Goal: Task Accomplishment & Management: Manage account settings

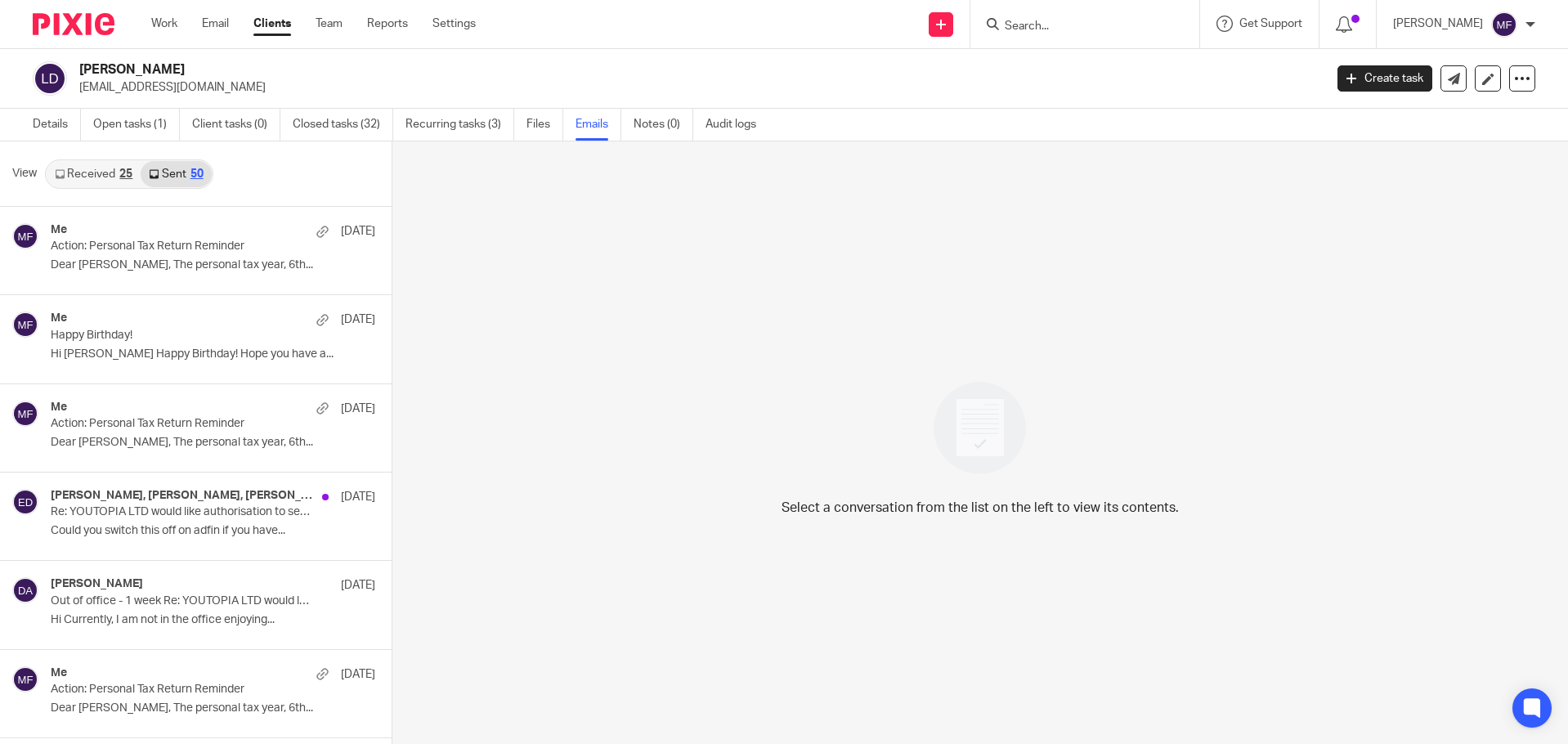
click at [1079, 17] on form at bounding box center [1089, 24] width 174 height 20
click at [1052, 26] on input "Search" at bounding box center [1076, 26] width 147 height 15
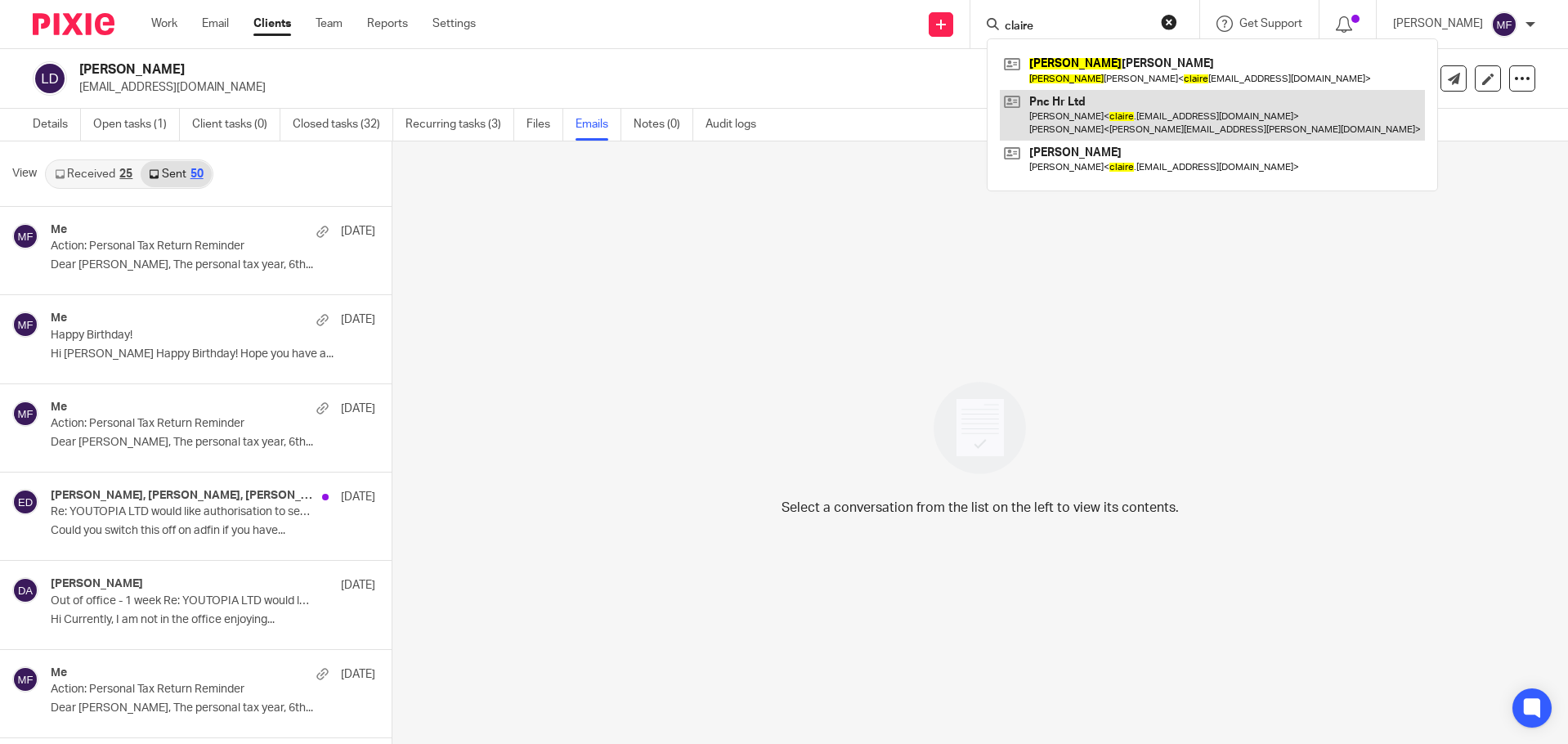
type input "claire"
click at [1097, 106] on link at bounding box center [1213, 115] width 426 height 50
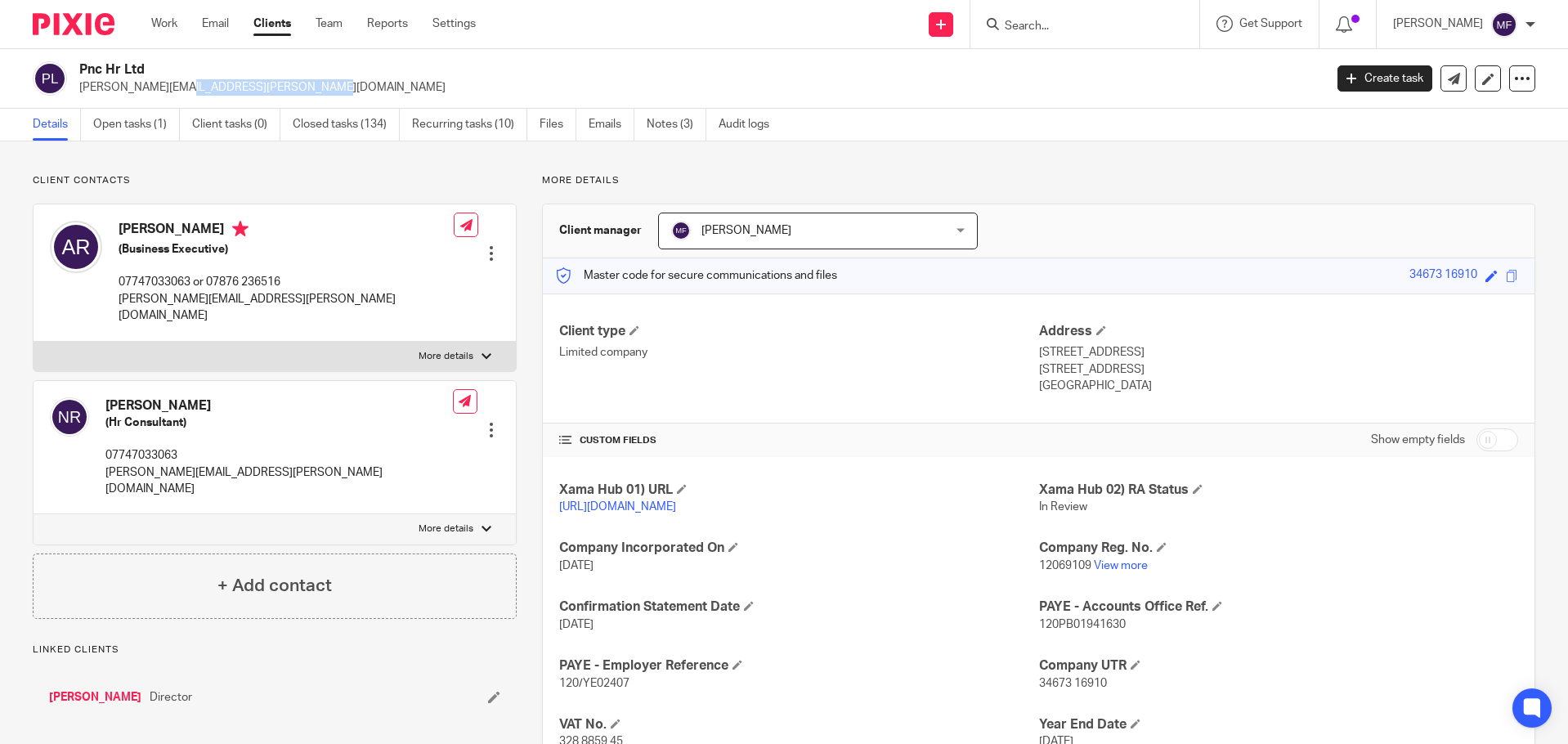
drag, startPoint x: 79, startPoint y: 87, endPoint x: 203, endPoint y: 89, distance: 124.0
click at [203, 89] on div "Pnc Hr Ltd claire.rance@pnc-hr.org" at bounding box center [673, 78] width 1280 height 34
copy p "claire.rance@pnc-hr.org"
click at [1094, 23] on input "Search" at bounding box center [1076, 26] width 147 height 15
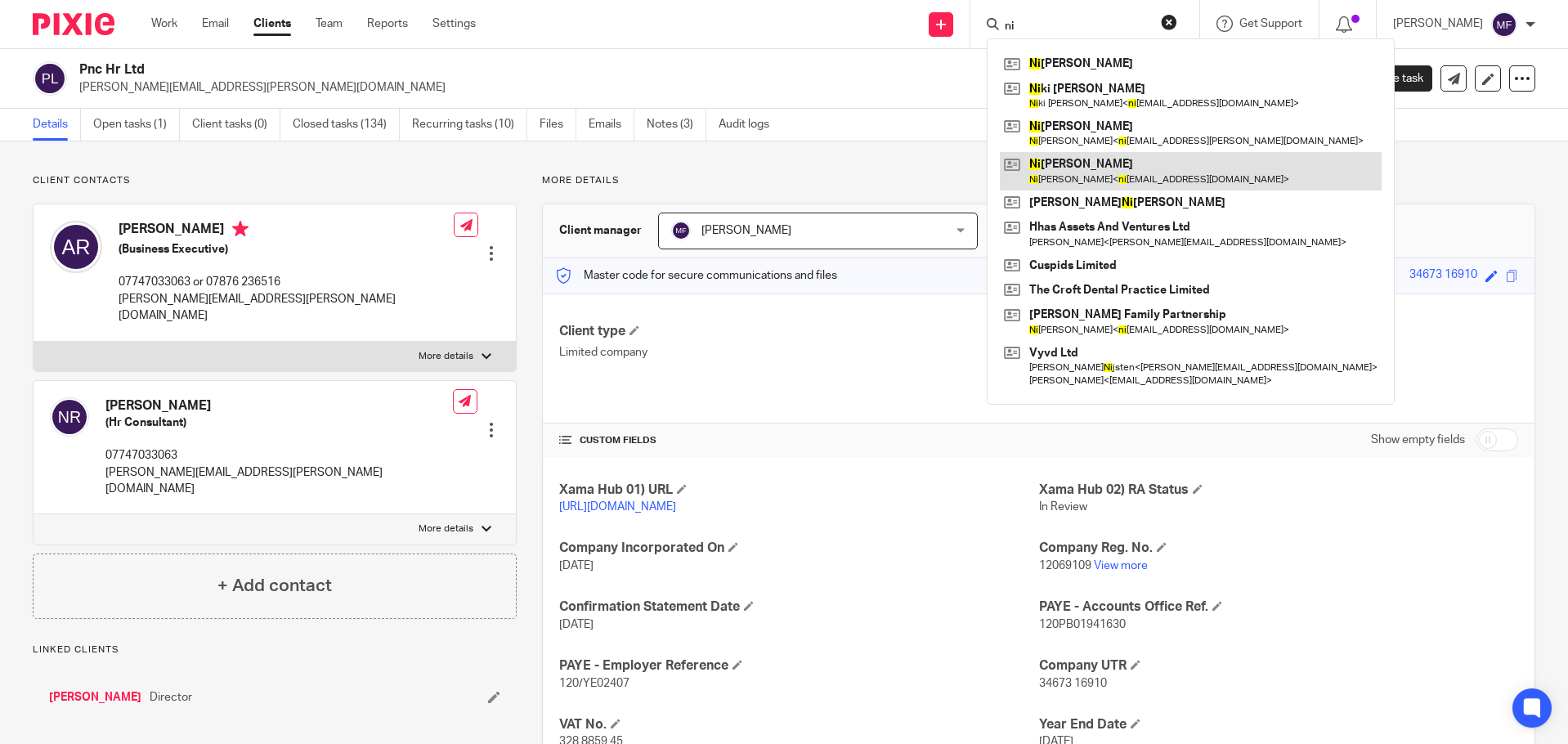
type input "ni"
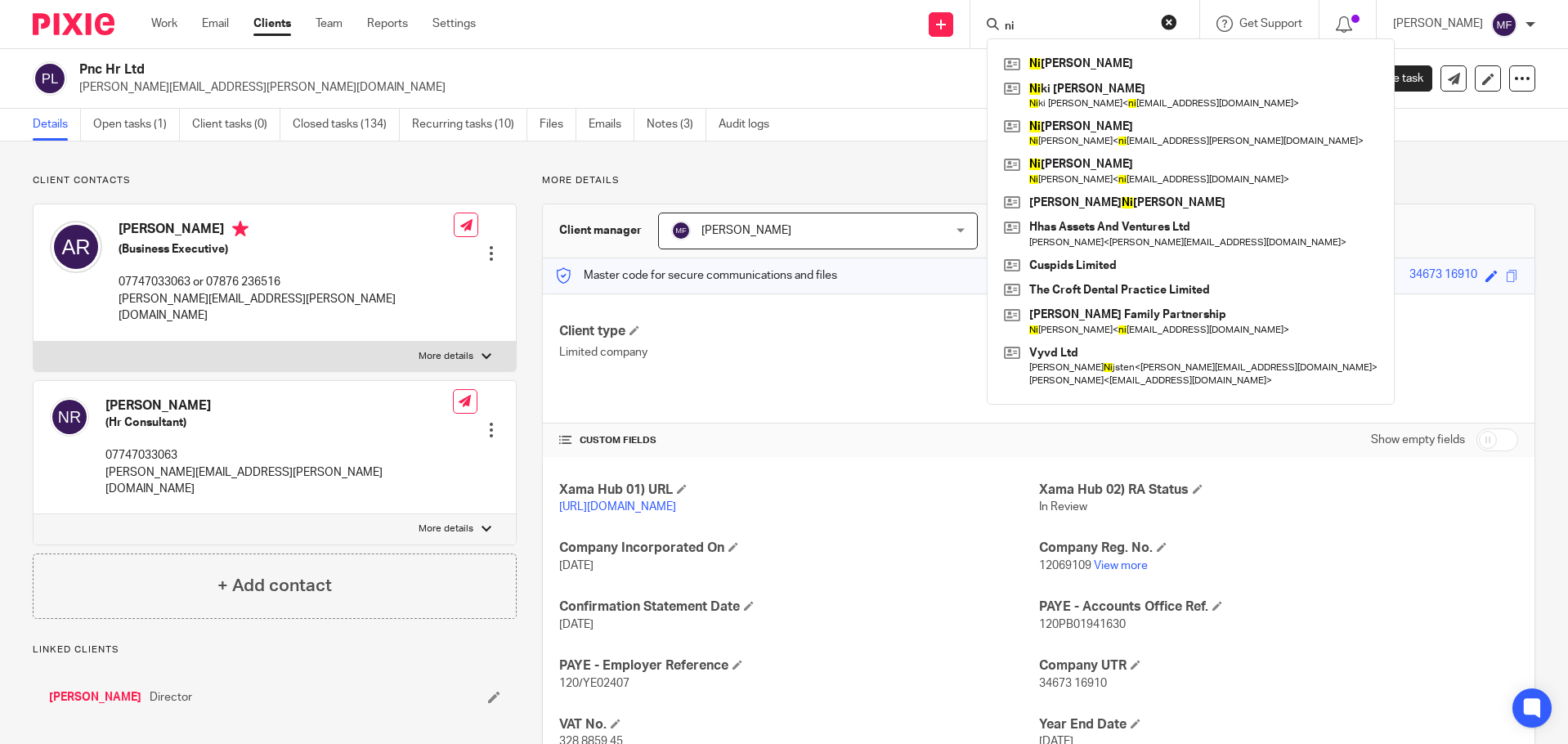
click at [86, 19] on img at bounding box center [73, 24] width 82 height 22
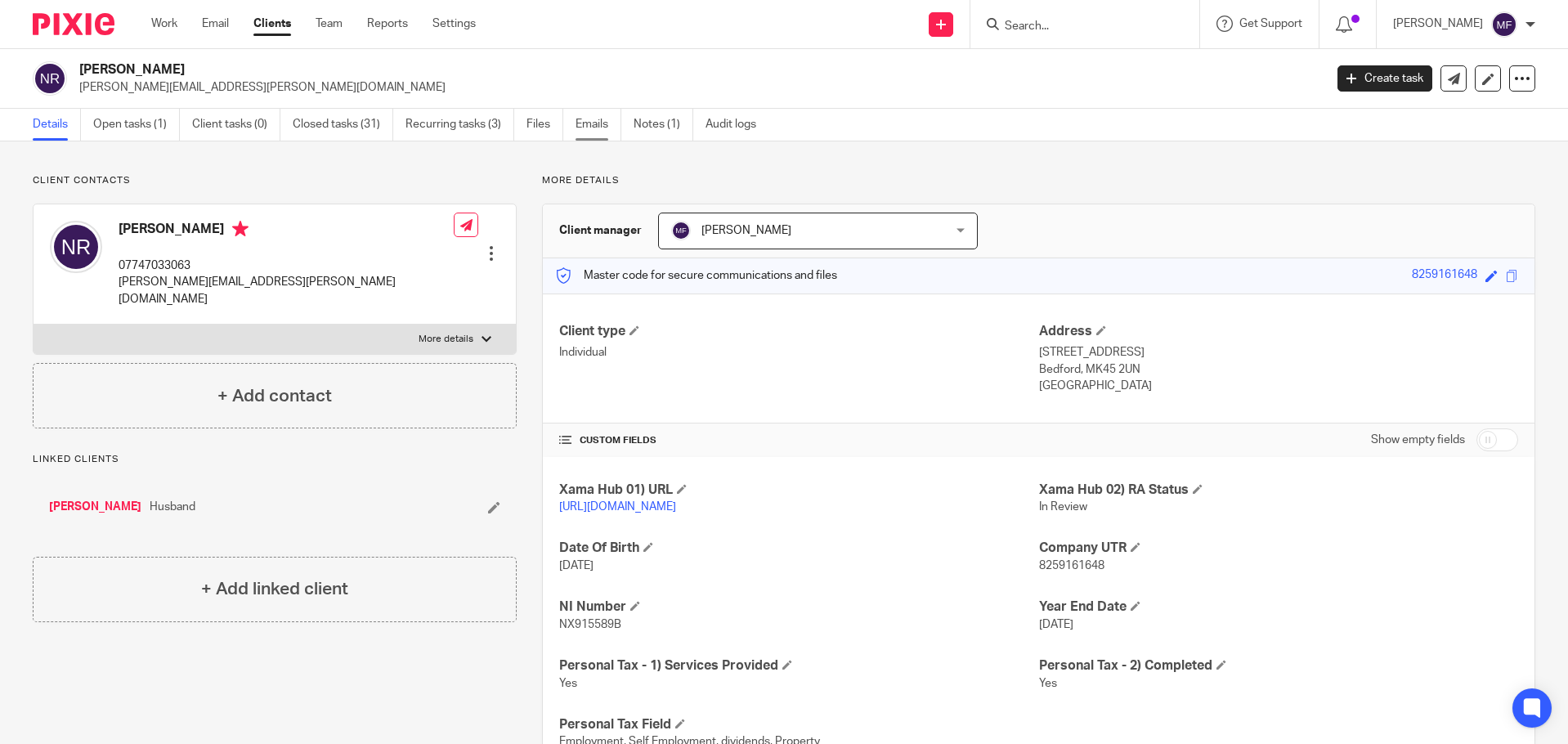
click at [591, 124] on link "Emails" at bounding box center [599, 124] width 46 height 32
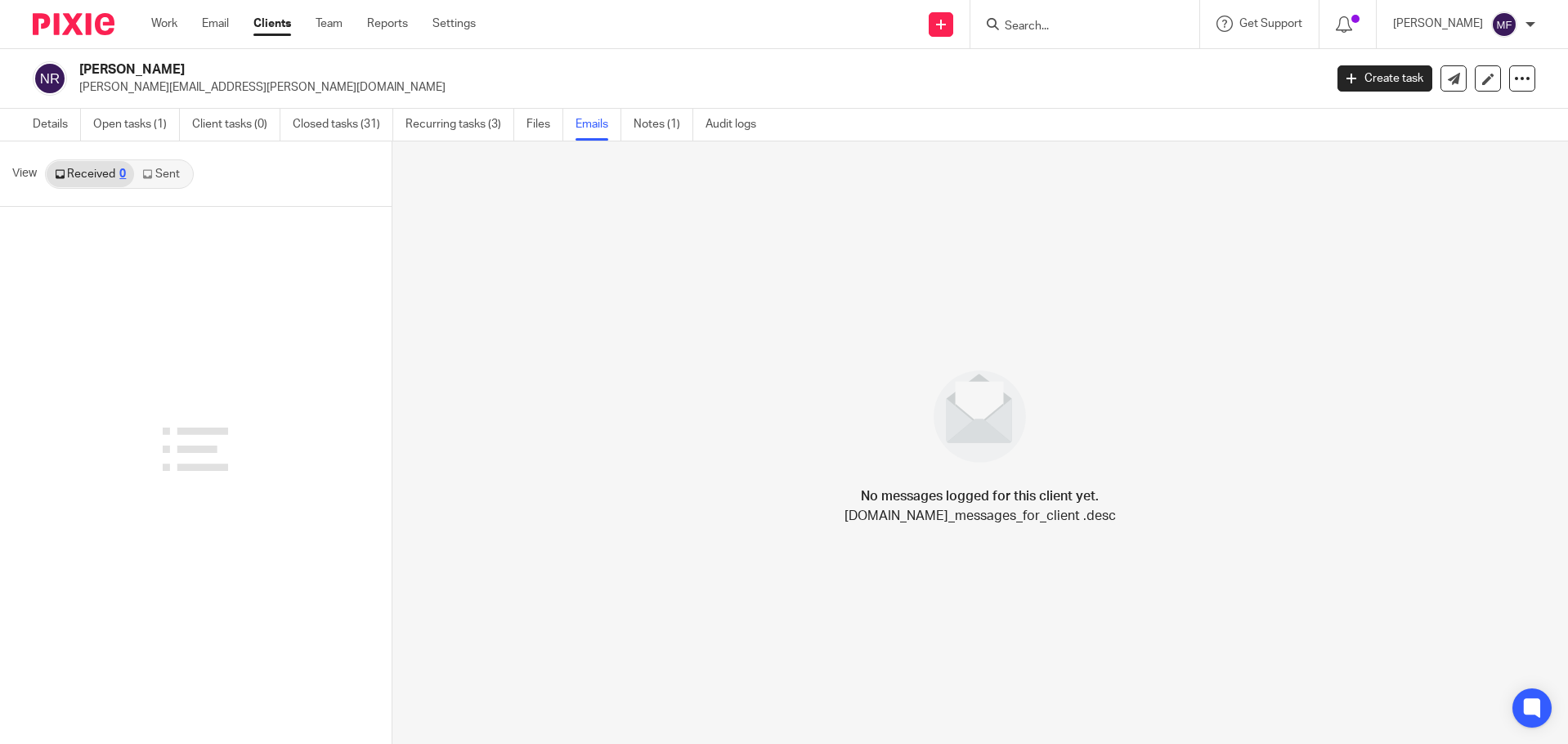
click at [170, 182] on link "Sent" at bounding box center [162, 174] width 57 height 26
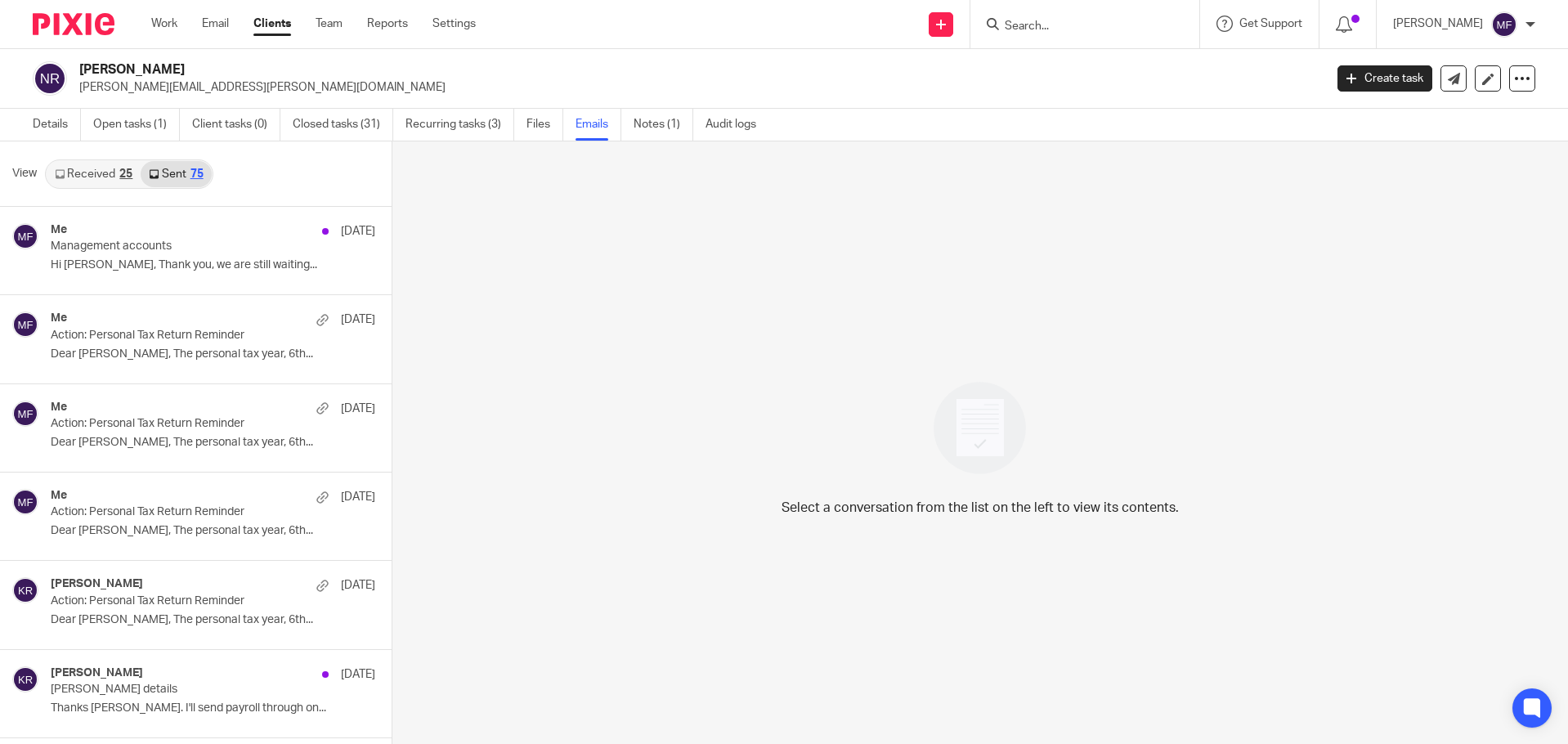
click at [107, 177] on link "Received 25" at bounding box center [94, 174] width 94 height 26
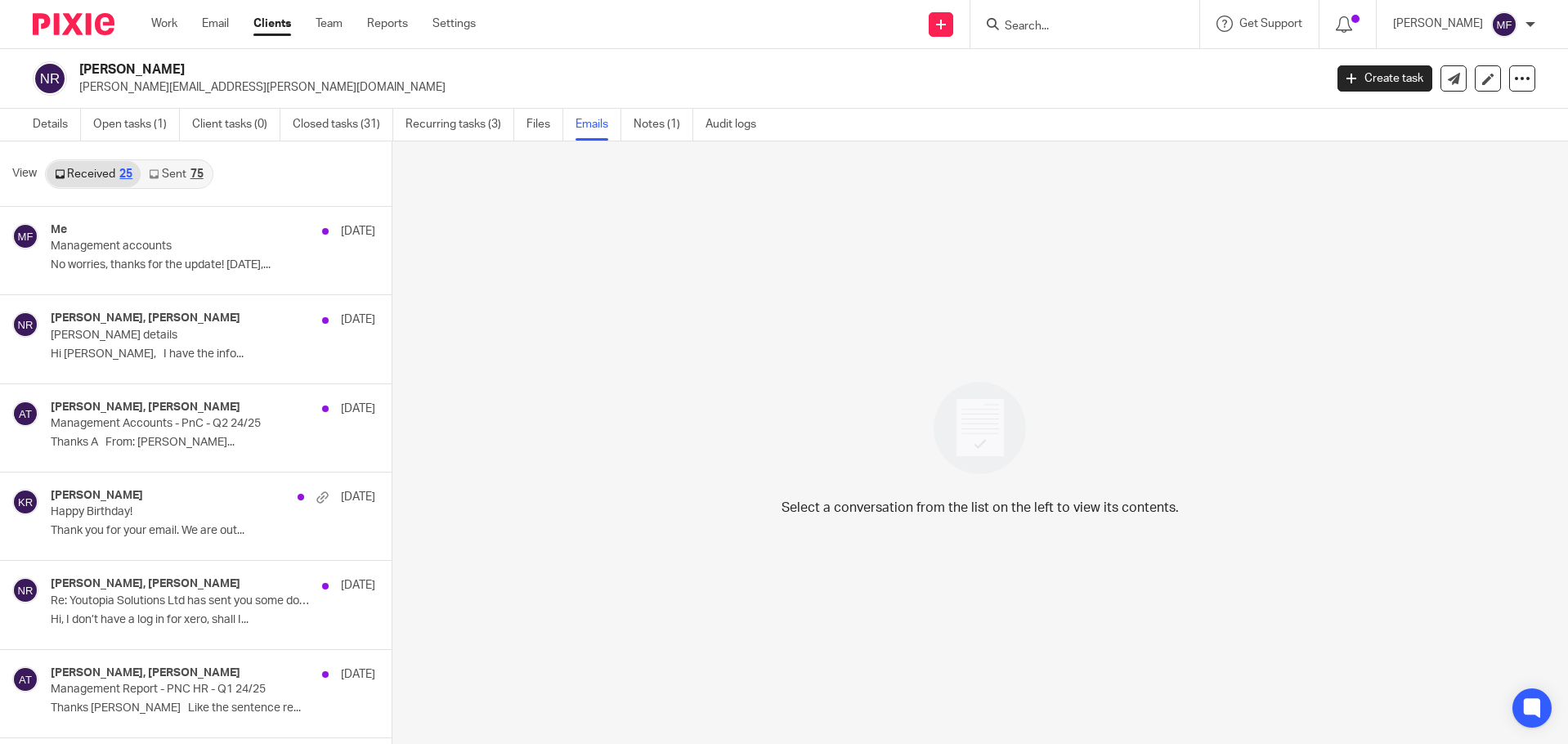
scroll to position [3, 0]
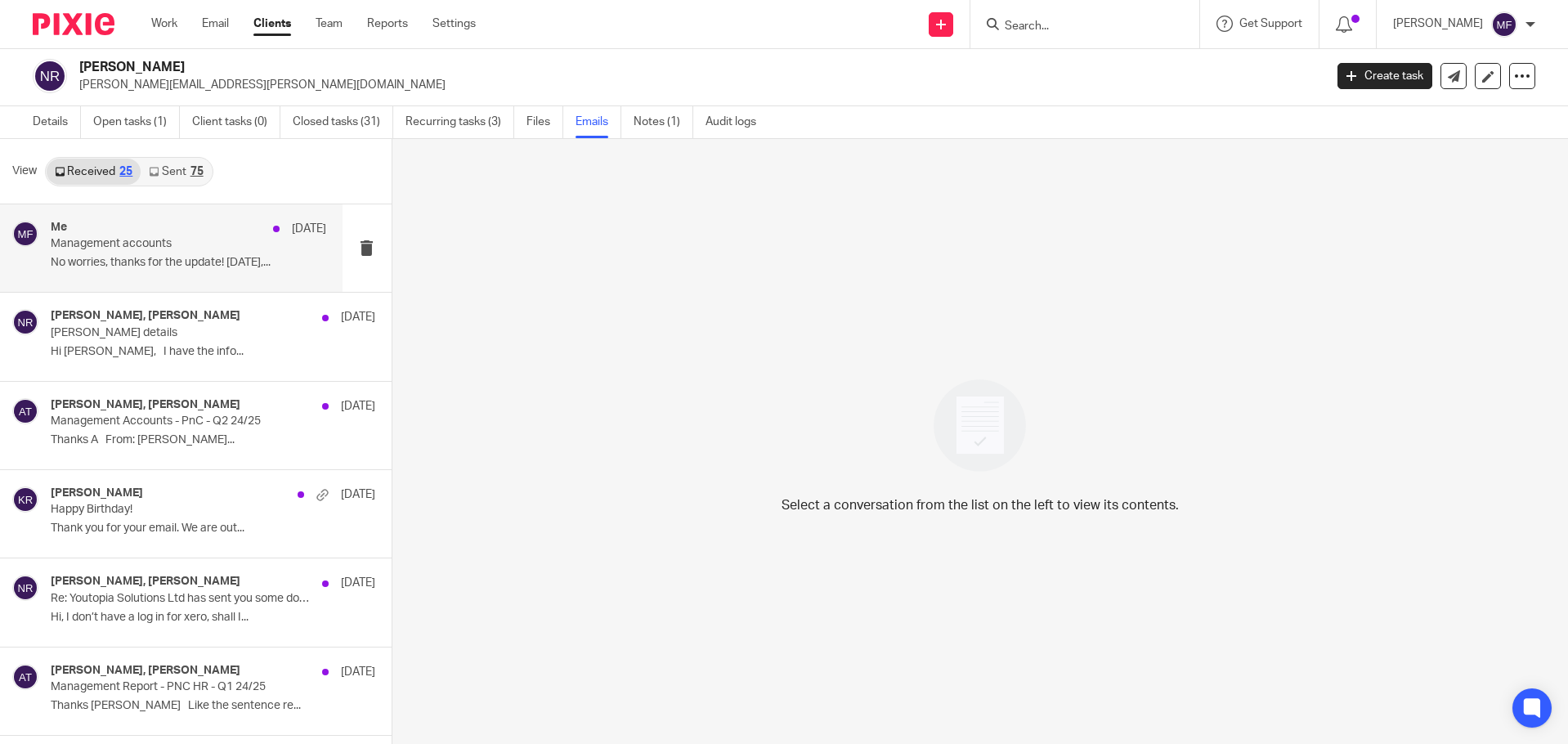
click at [138, 257] on p "No worries, thanks for the update! On Fri,..." at bounding box center [188, 263] width 275 height 14
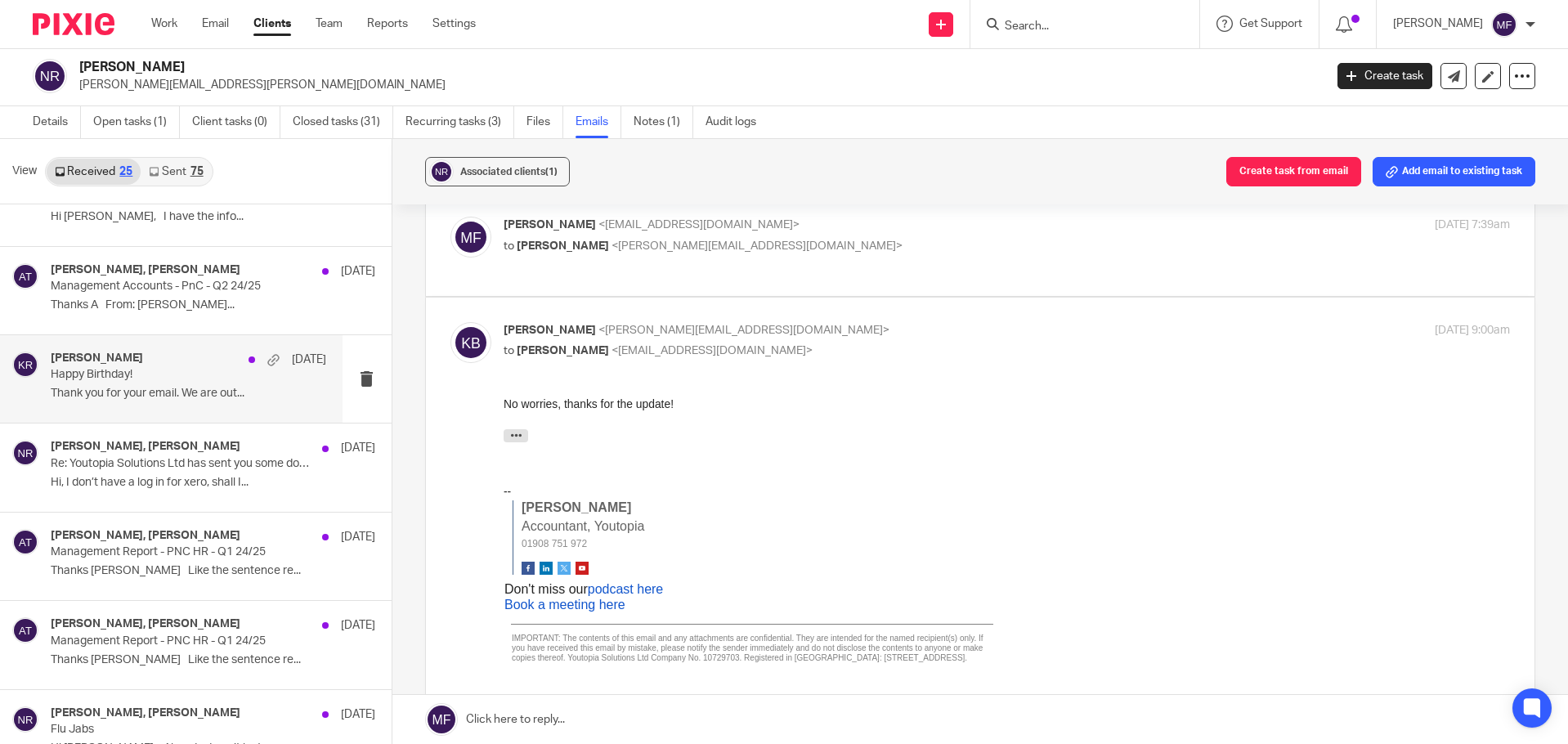
scroll to position [163, 0]
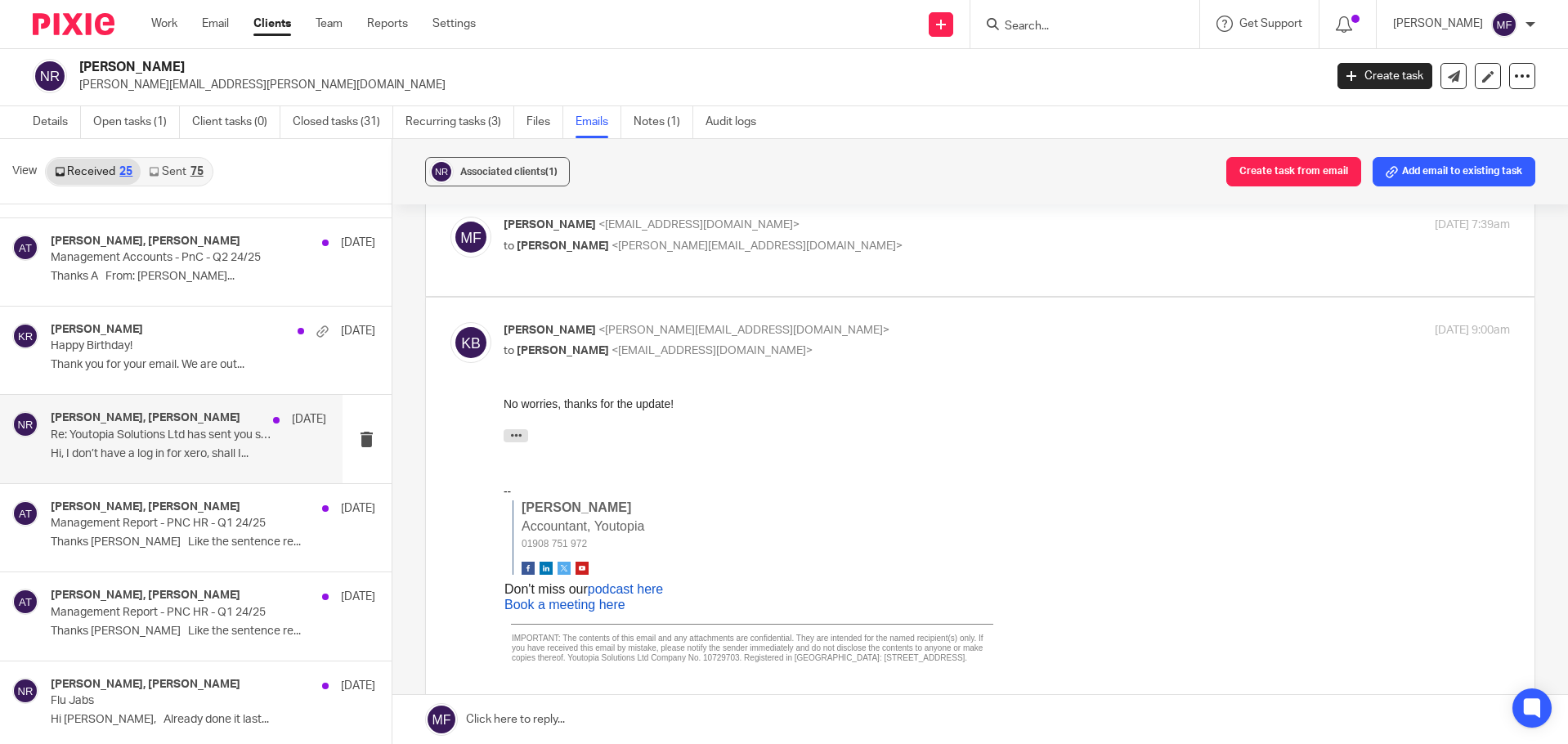
click at [171, 447] on p "Hi, I don’t have a log in for xero, shall I..." at bounding box center [188, 455] width 275 height 14
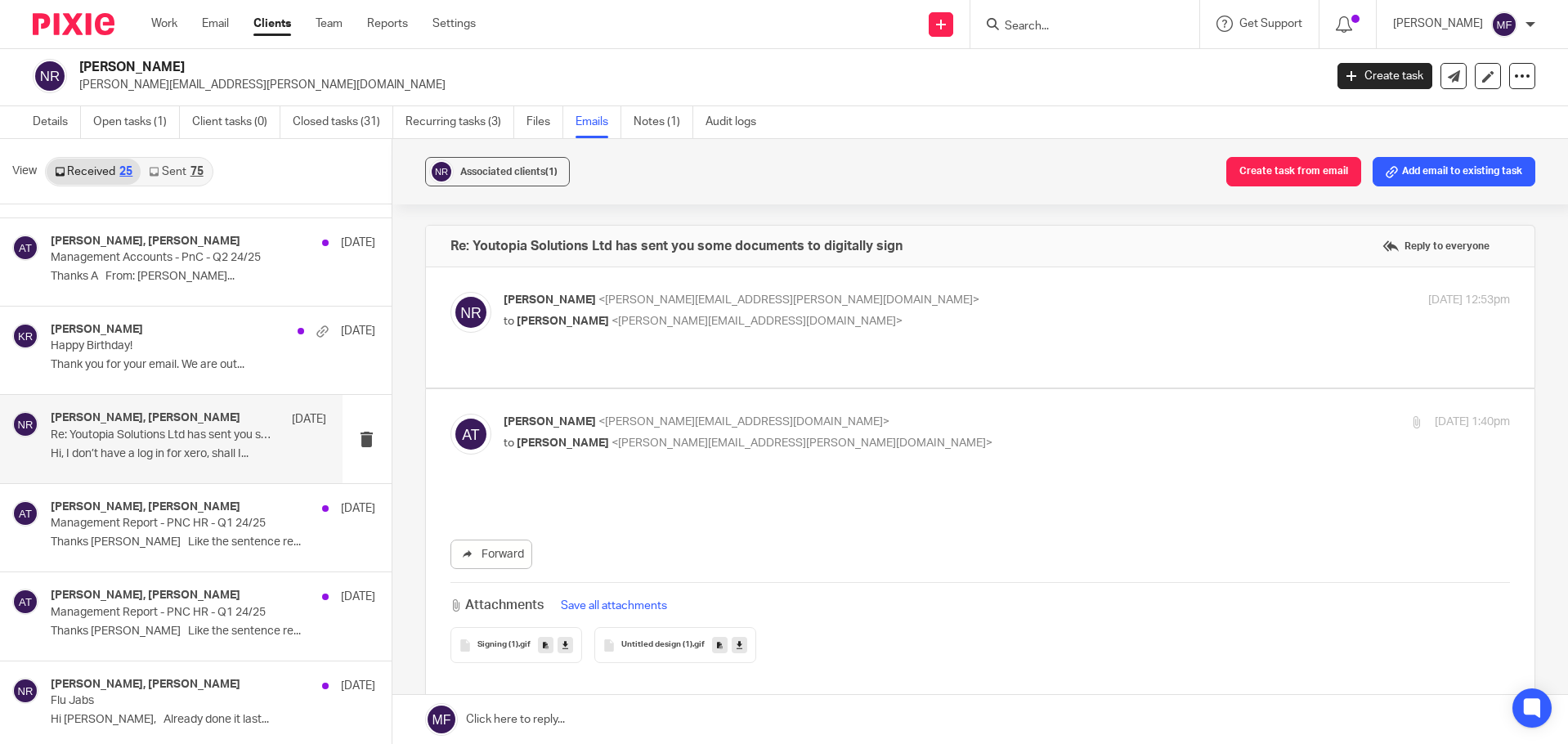
scroll to position [0, 0]
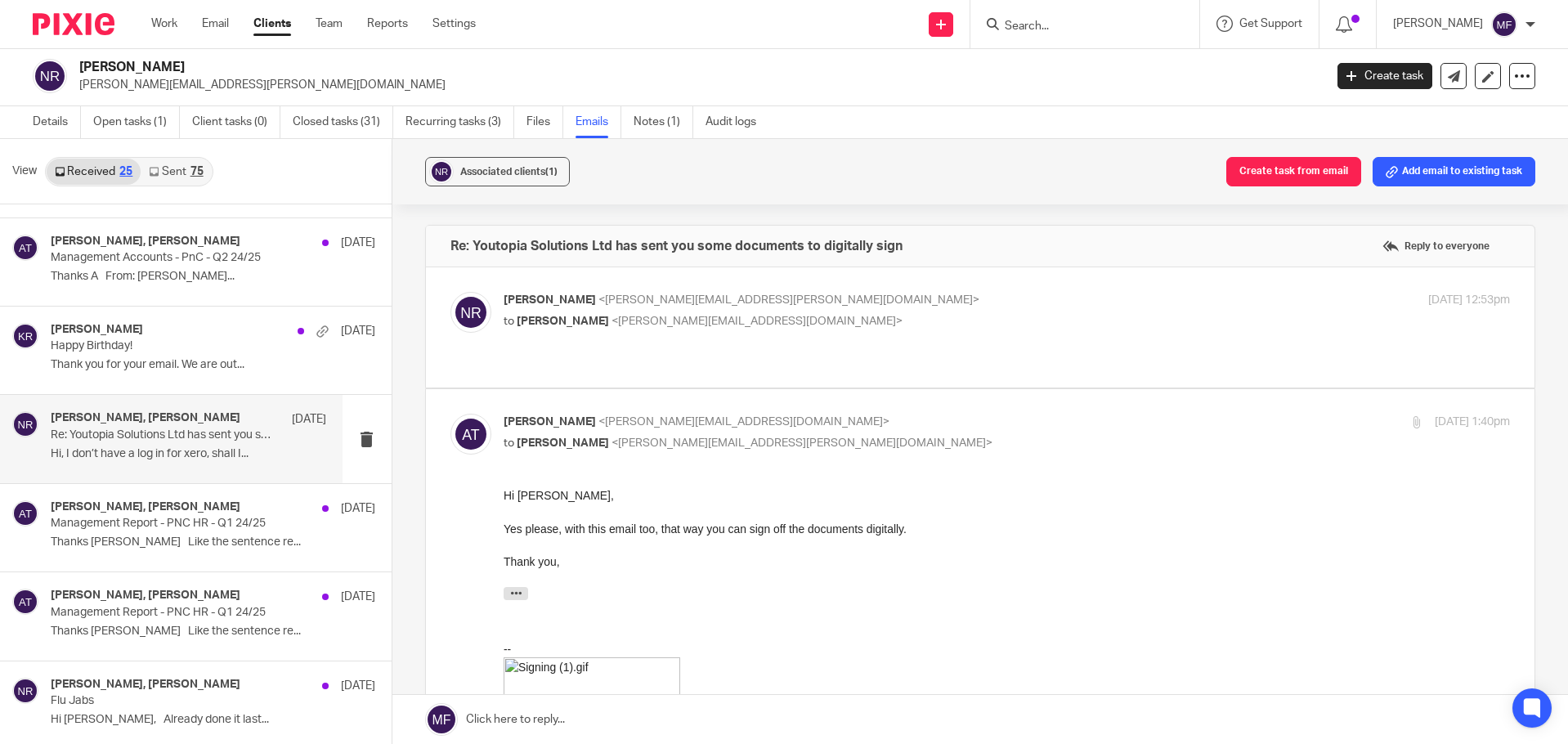
click at [614, 336] on div "Nick Rance <nick.rance@pnc-hr.org> to Ashley Thomson <ashley@youtopia.co.uk> 20…" at bounding box center [980, 327] width 1060 height 71
click at [615, 320] on span "<ashley@youtopia.co.uk>" at bounding box center [758, 320] width 291 height 11
checkbox input "true"
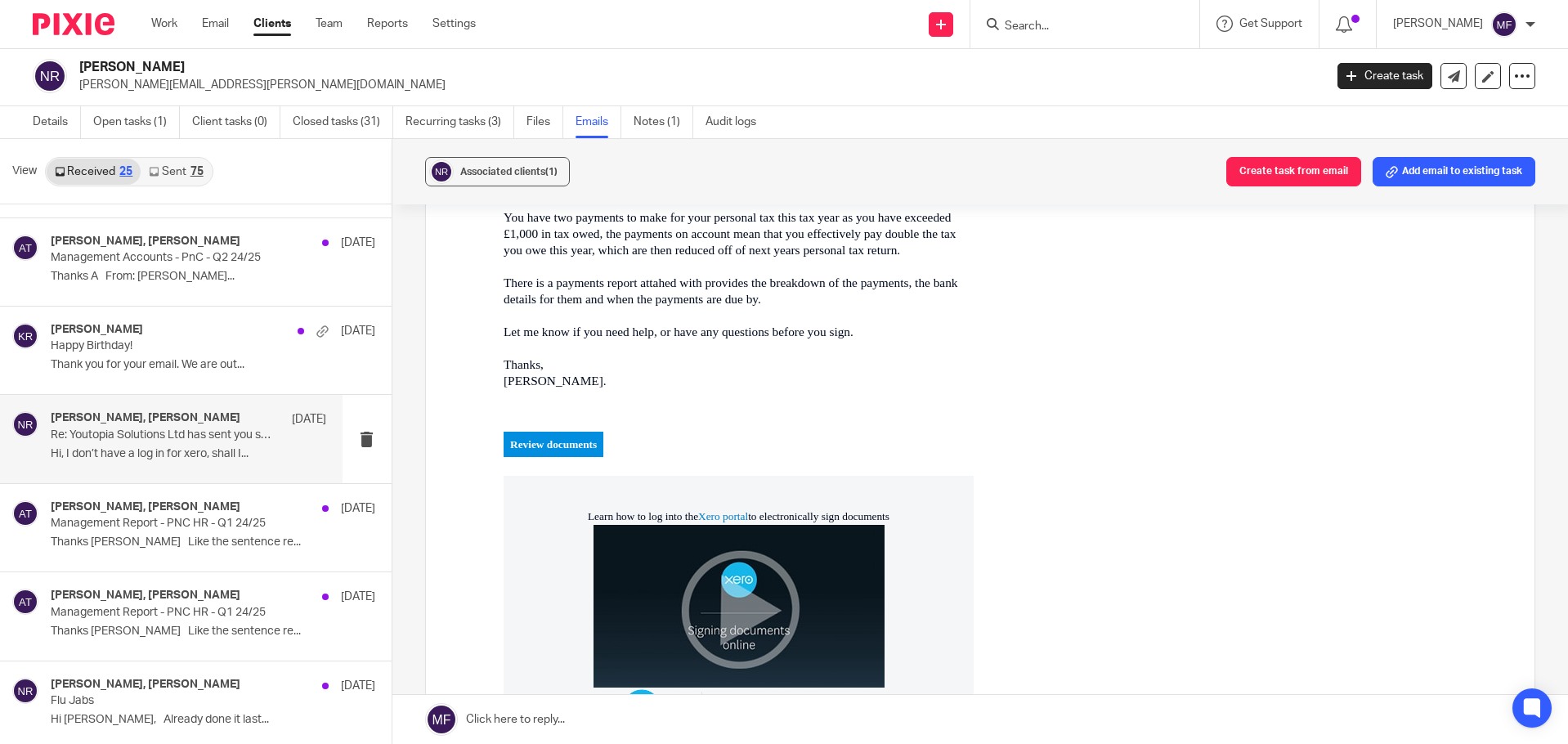
scroll to position [572, 0]
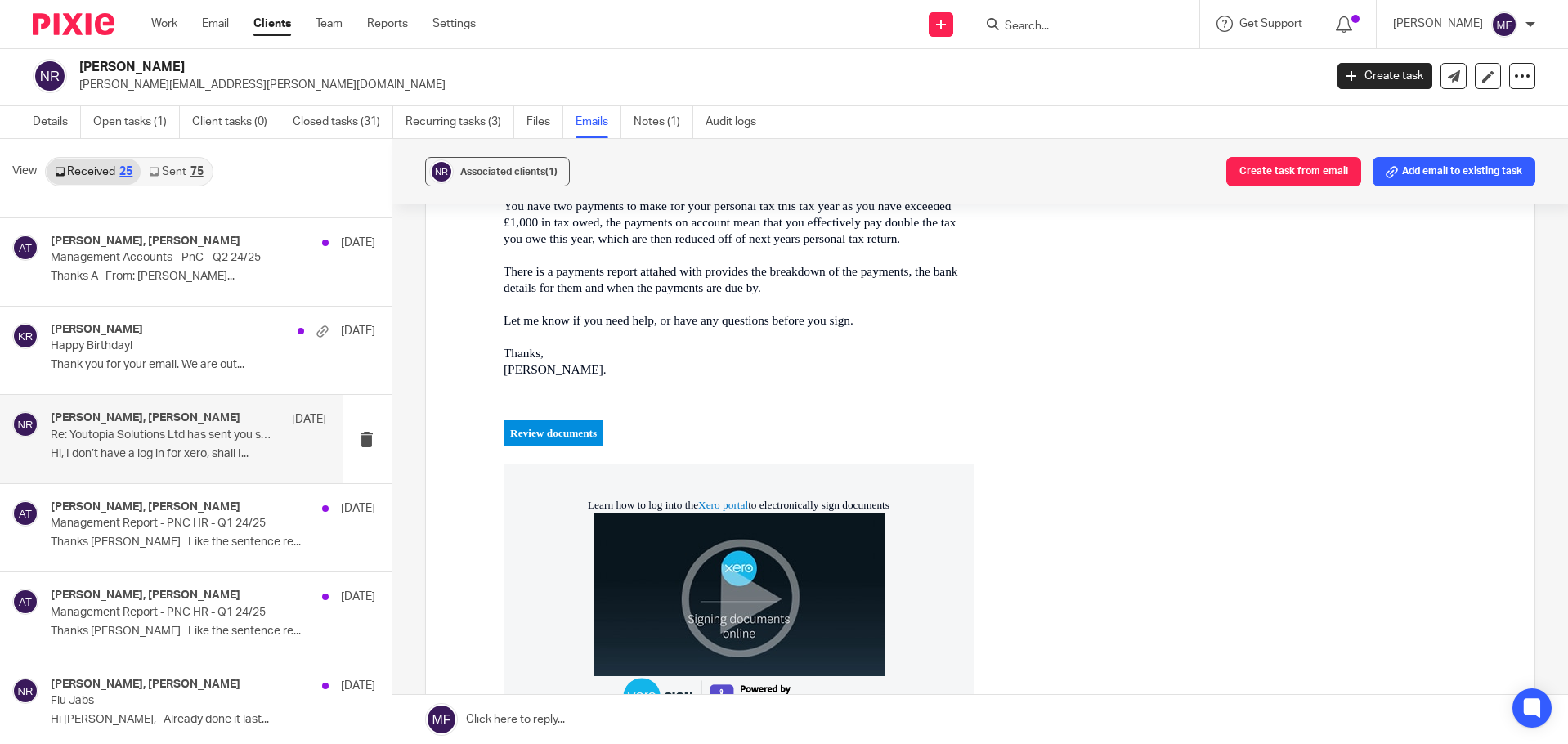
click at [1125, 22] on input "Search" at bounding box center [1076, 26] width 147 height 15
type input "breast"
click at [1074, 71] on link at bounding box center [1102, 64] width 203 height 25
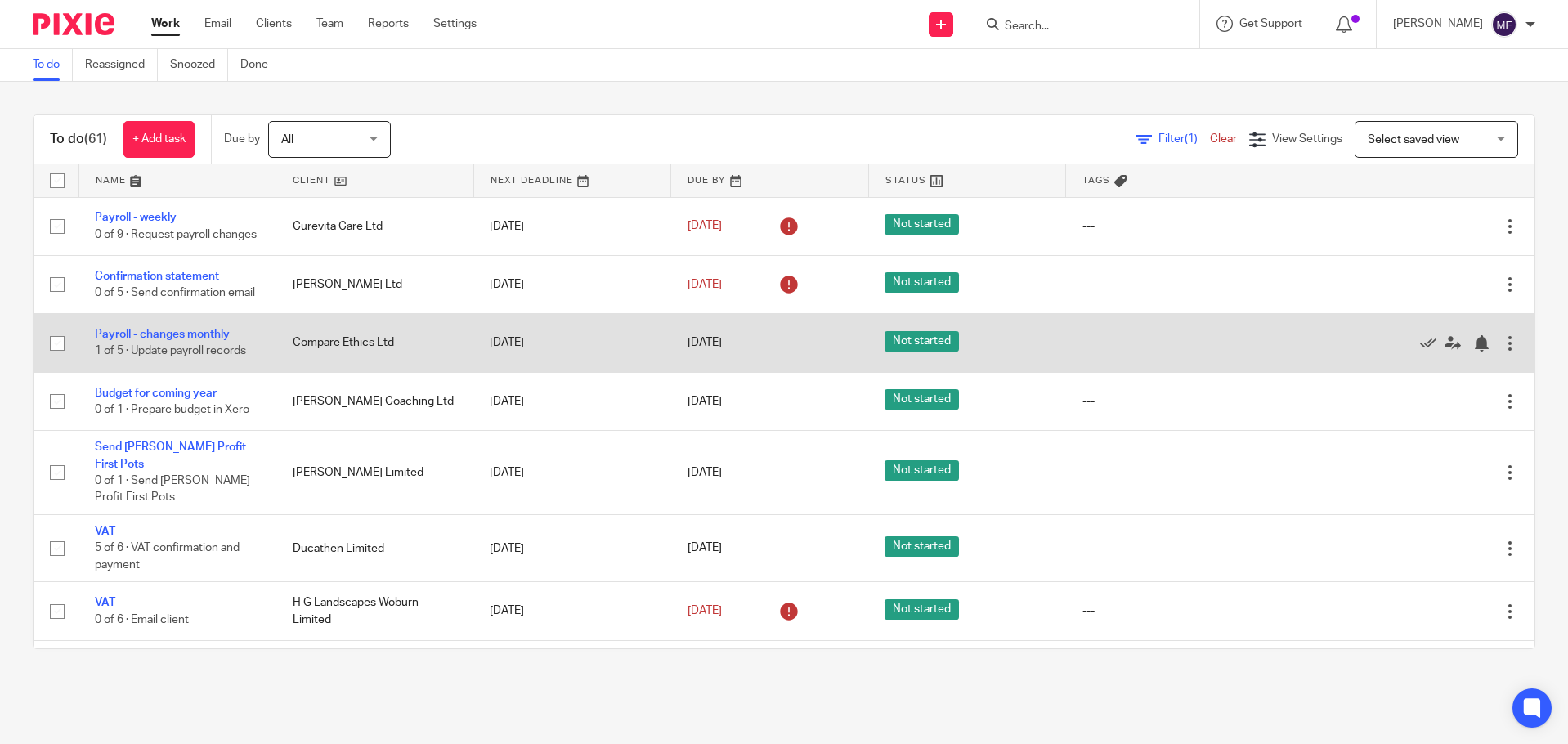
click at [1382, 350] on div at bounding box center [1428, 342] width 149 height 17
click at [1421, 351] on icon at bounding box center [1429, 343] width 17 height 17
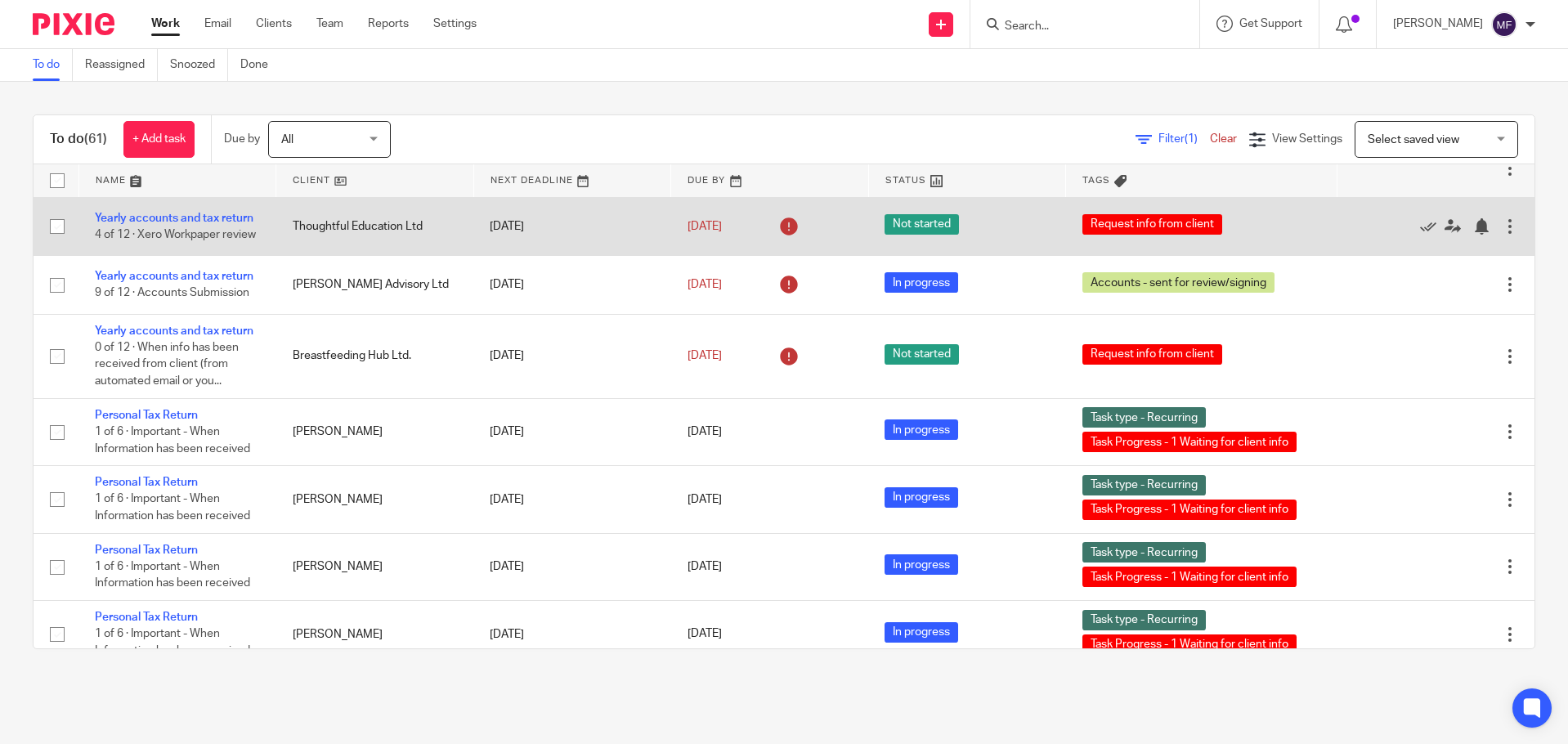
scroll to position [981, 0]
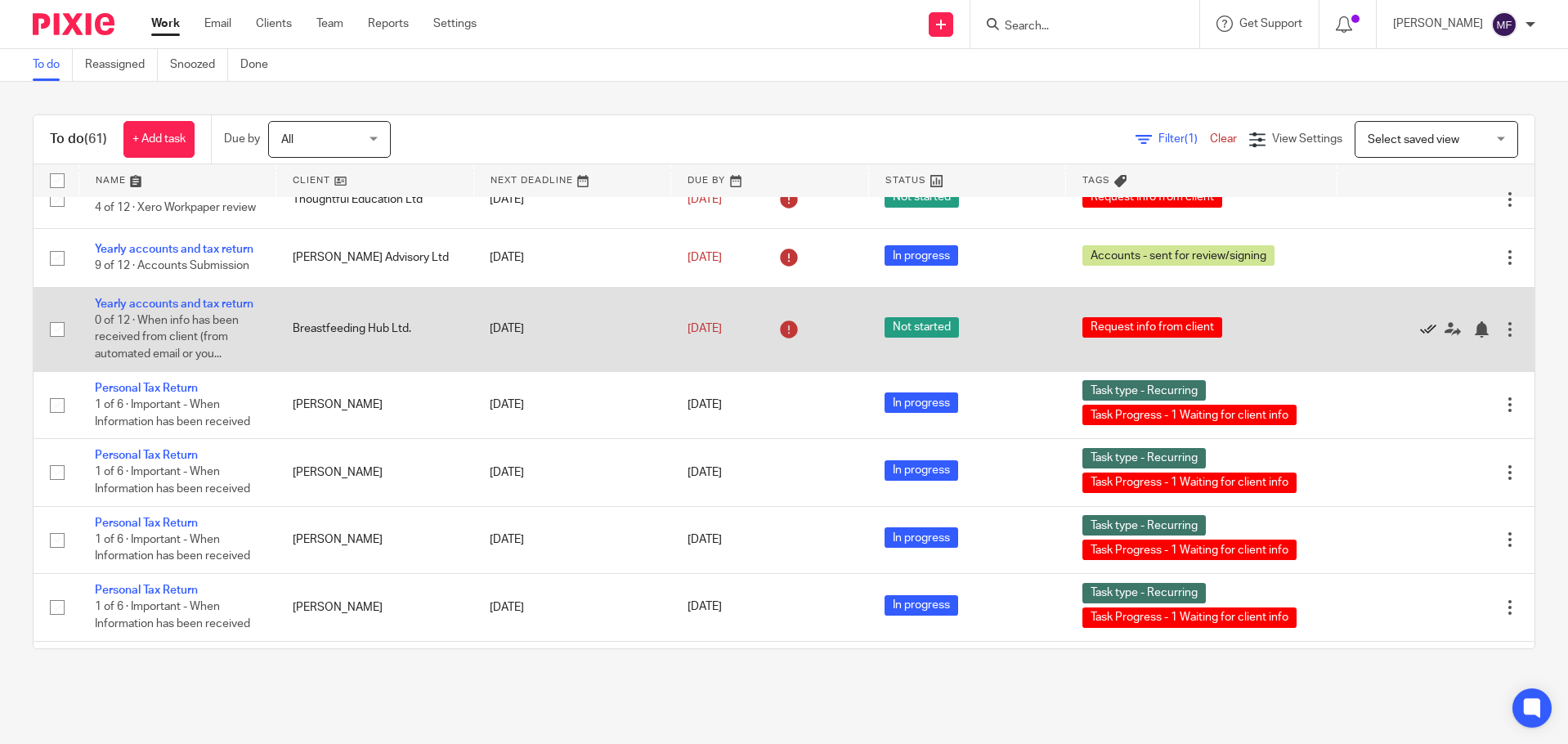
click at [1421, 337] on icon at bounding box center [1429, 329] width 17 height 17
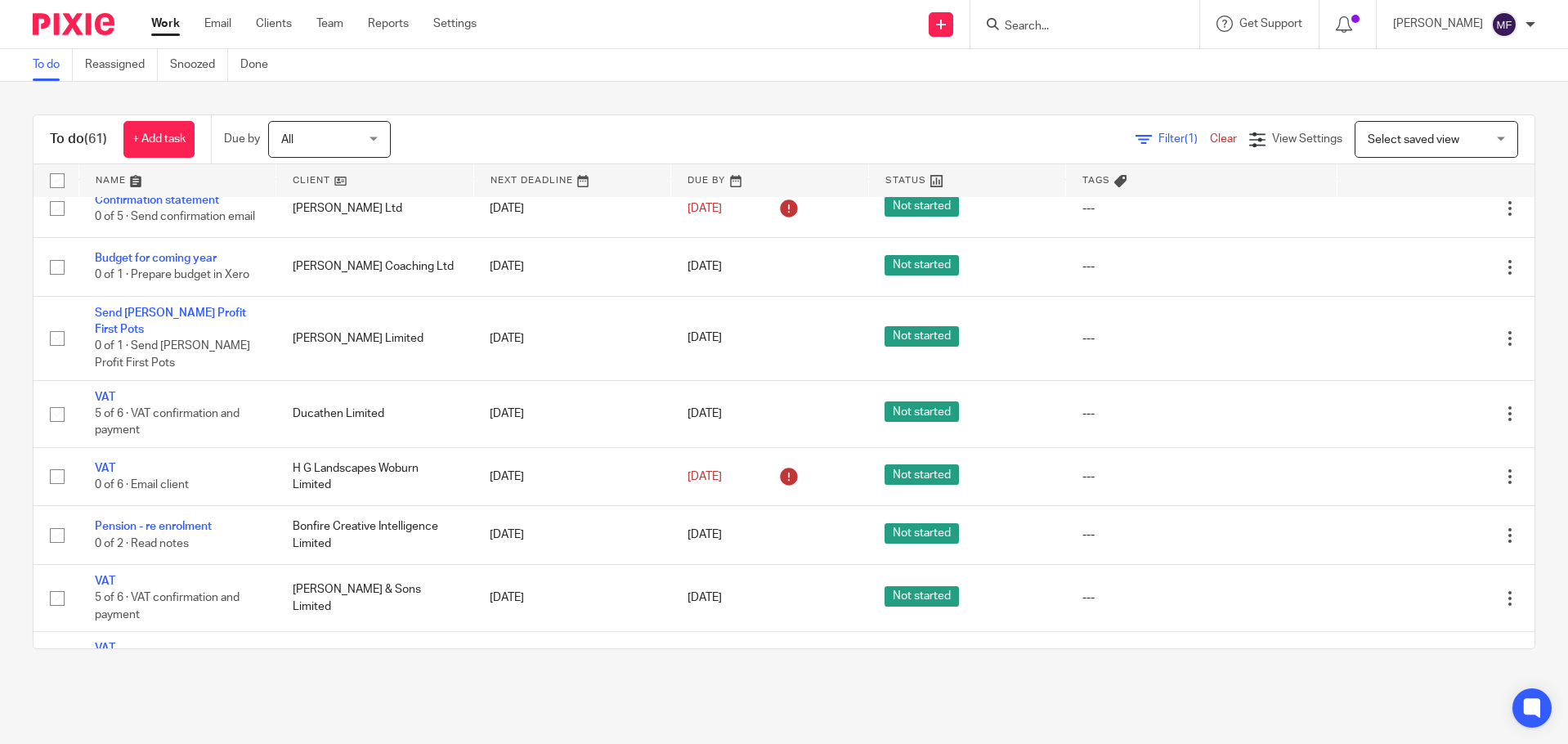
scroll to position [0, 0]
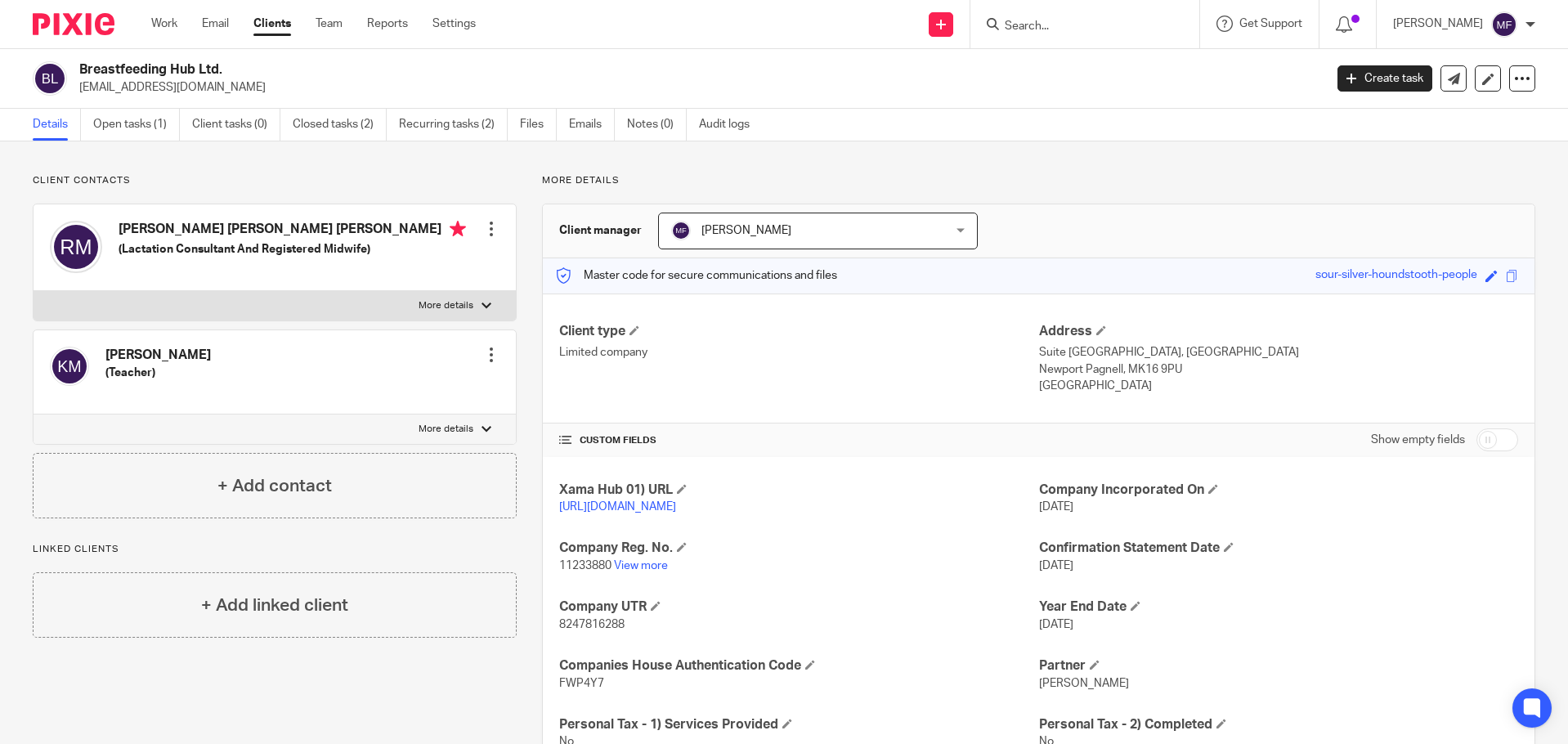
click at [1023, 19] on div at bounding box center [1082, 24] width 191 height 20
click at [1037, 20] on input "Search" at bounding box center [1076, 26] width 147 height 15
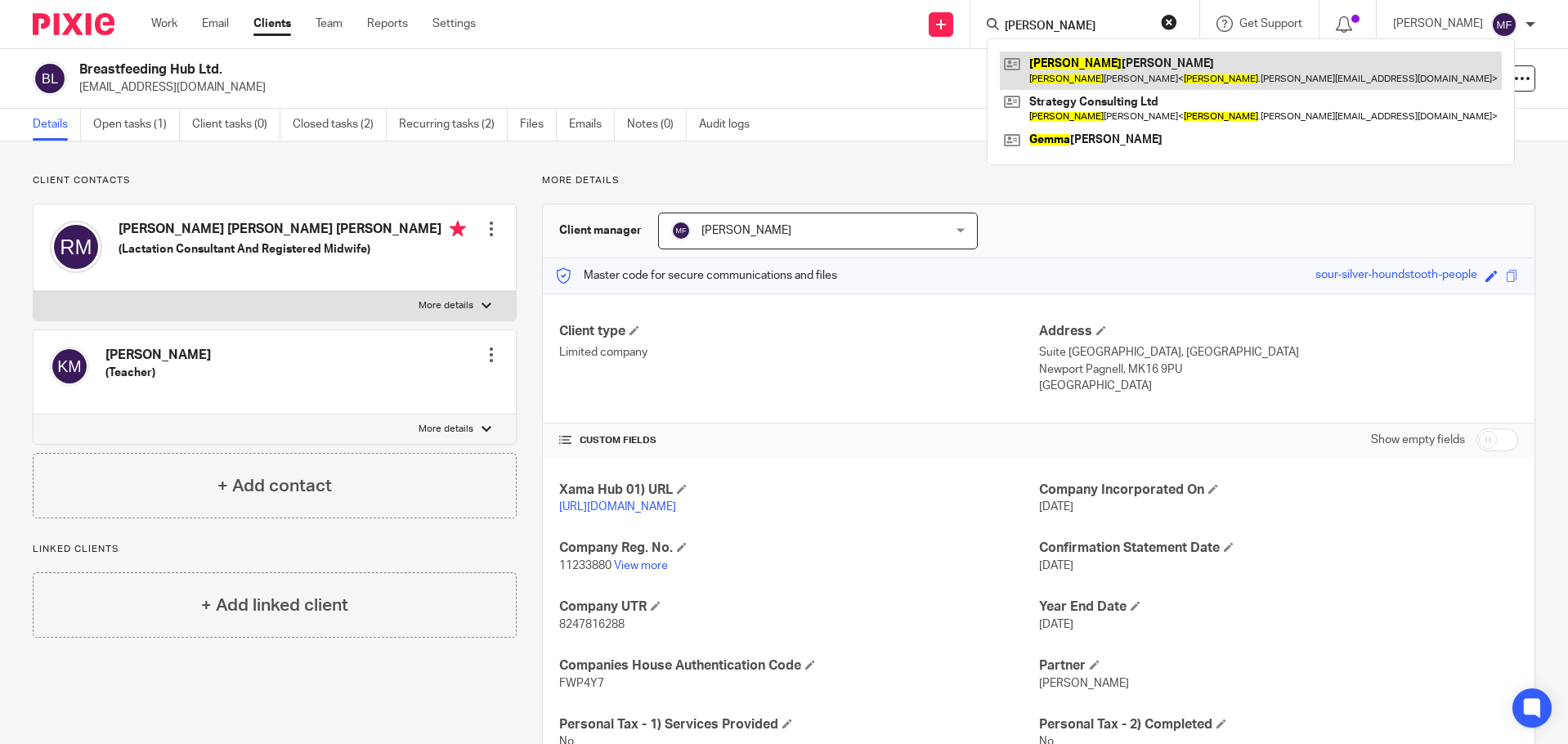
type input "[PERSON_NAME]"
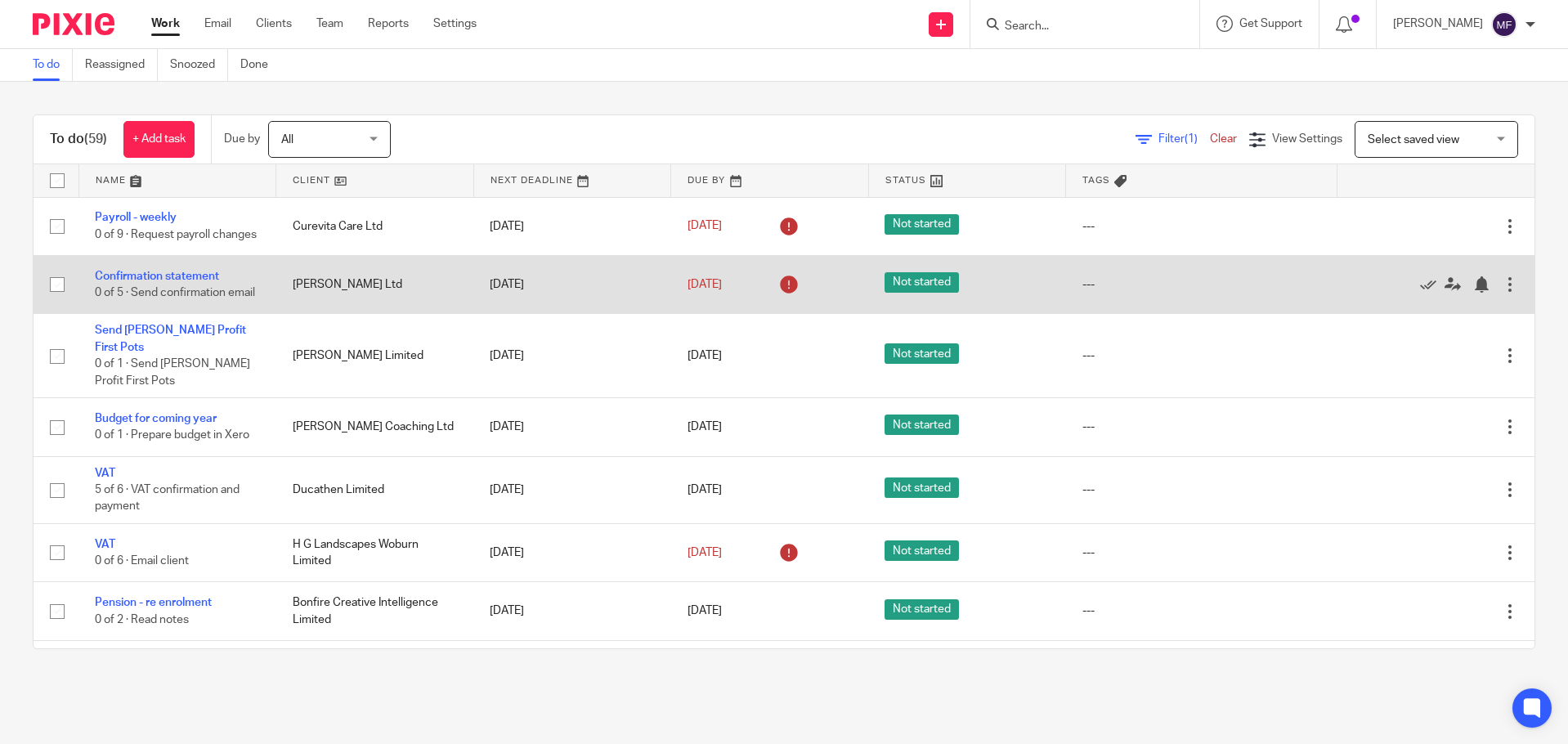
click at [1382, 293] on div at bounding box center [1428, 284] width 149 height 17
click at [1421, 293] on icon at bounding box center [1429, 284] width 17 height 17
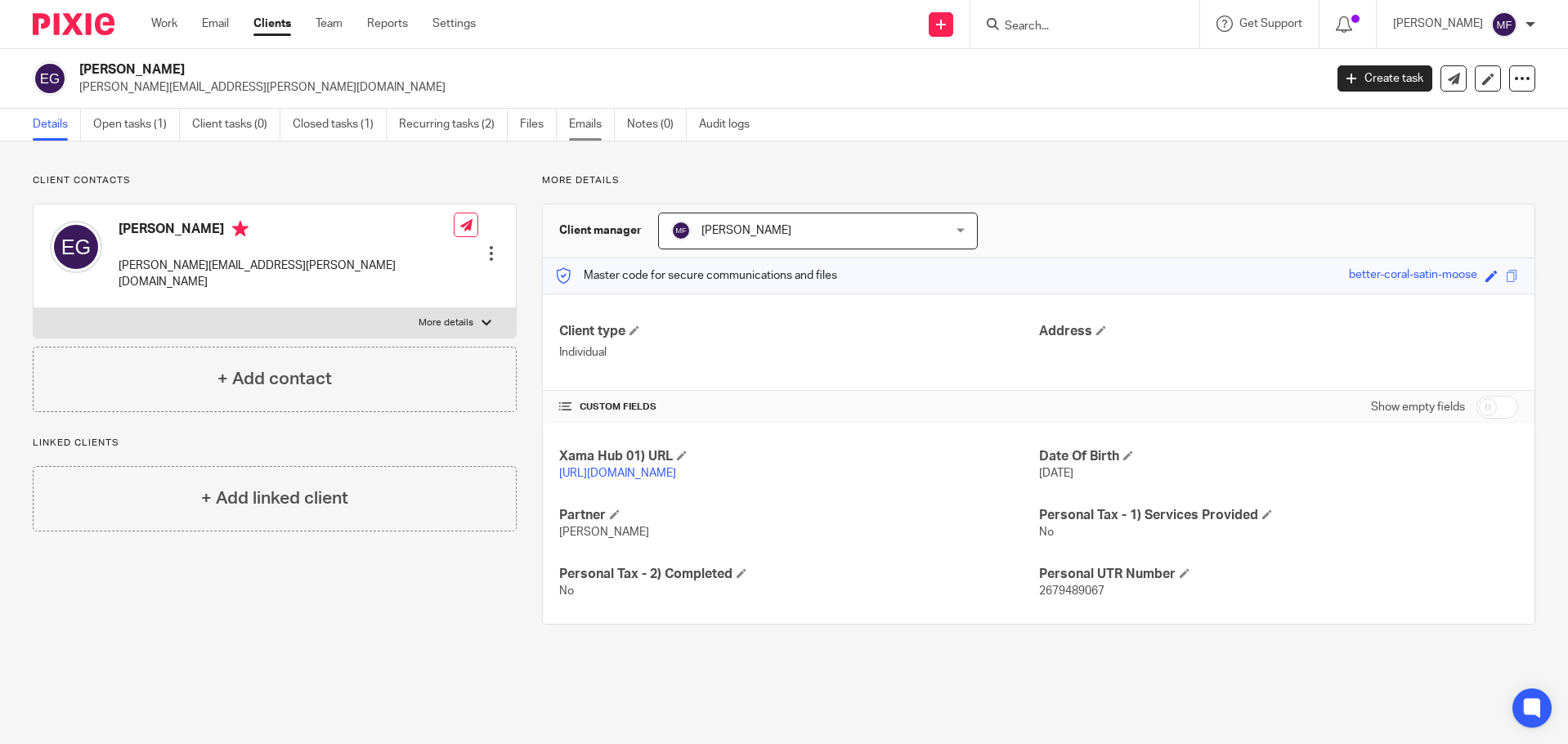
click at [592, 131] on link "Emails" at bounding box center [592, 124] width 46 height 32
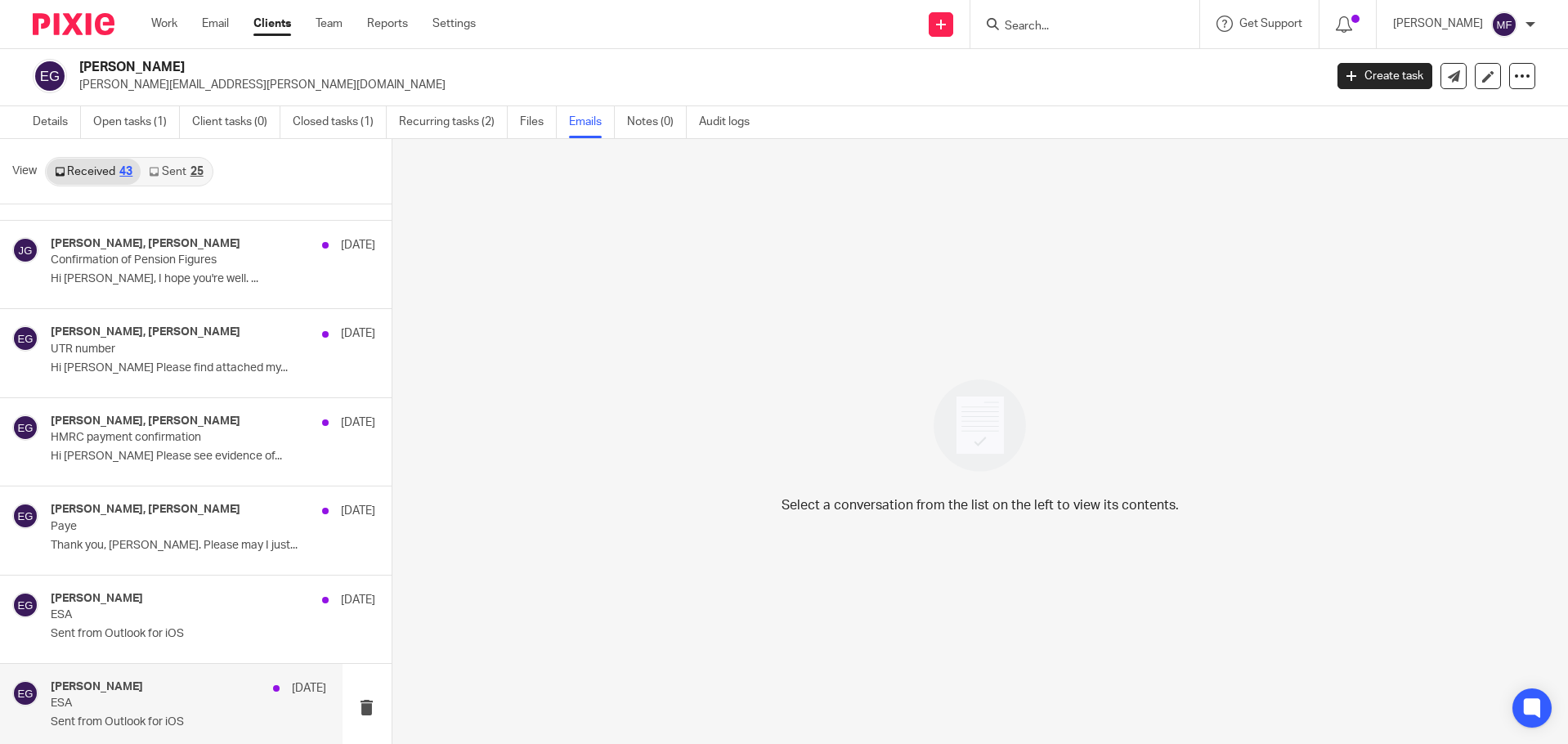
scroll to position [2531, 0]
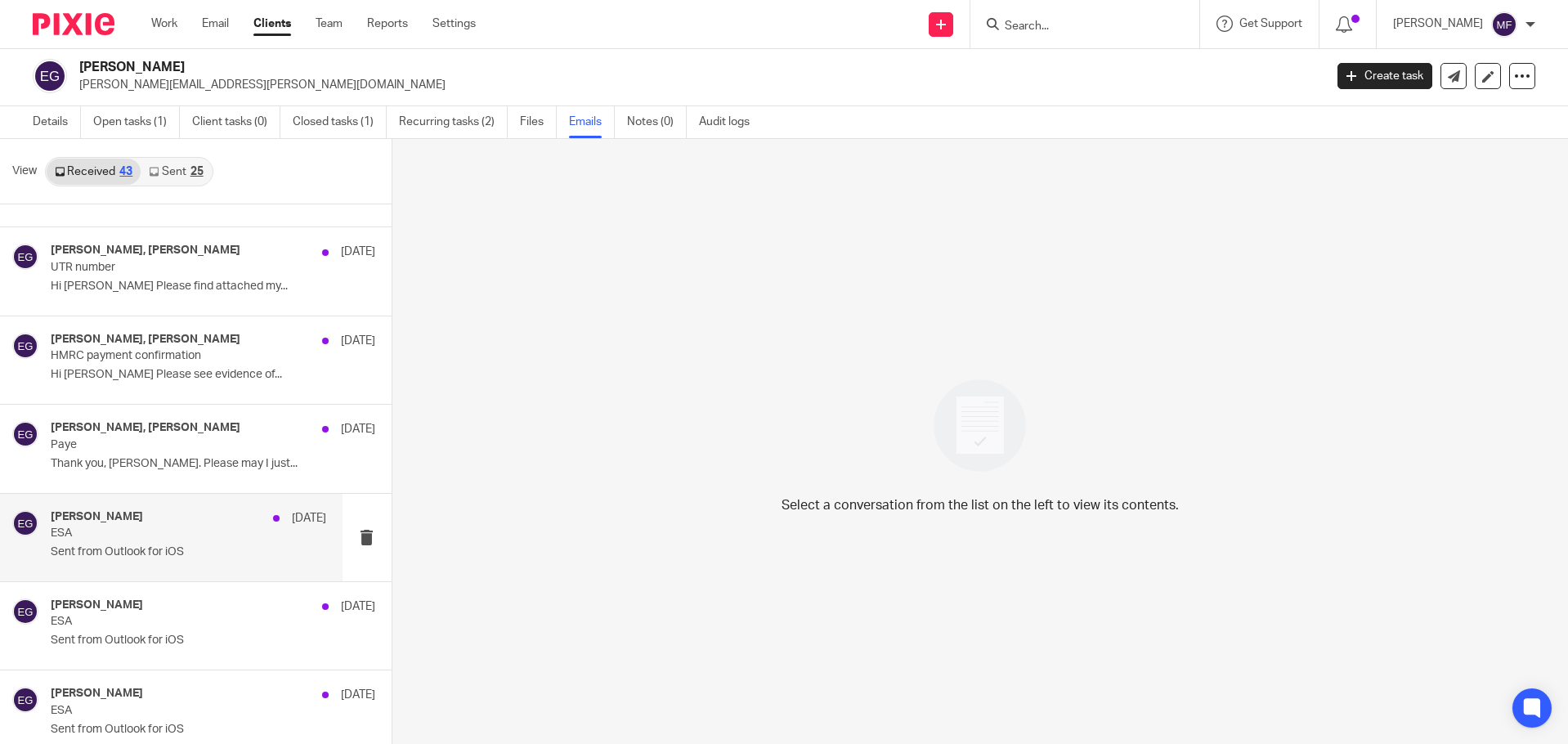
click at [149, 536] on p "ESA" at bounding box center [160, 533] width 220 height 14
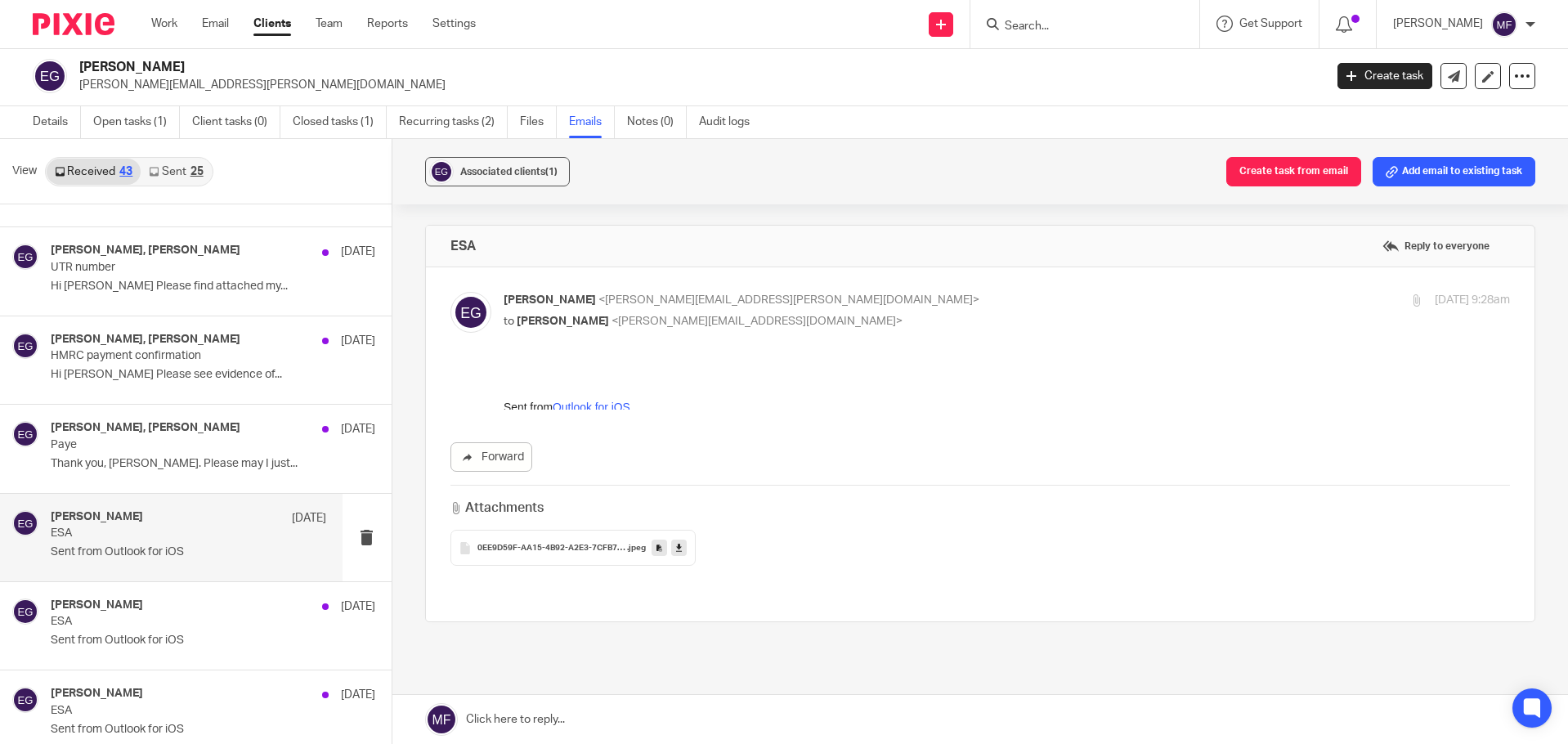
scroll to position [0, 0]
click at [533, 552] on span "0EE9D59F-AA15-4B92-A2E3-7CFB7BD9F6D2" at bounding box center [552, 548] width 149 height 10
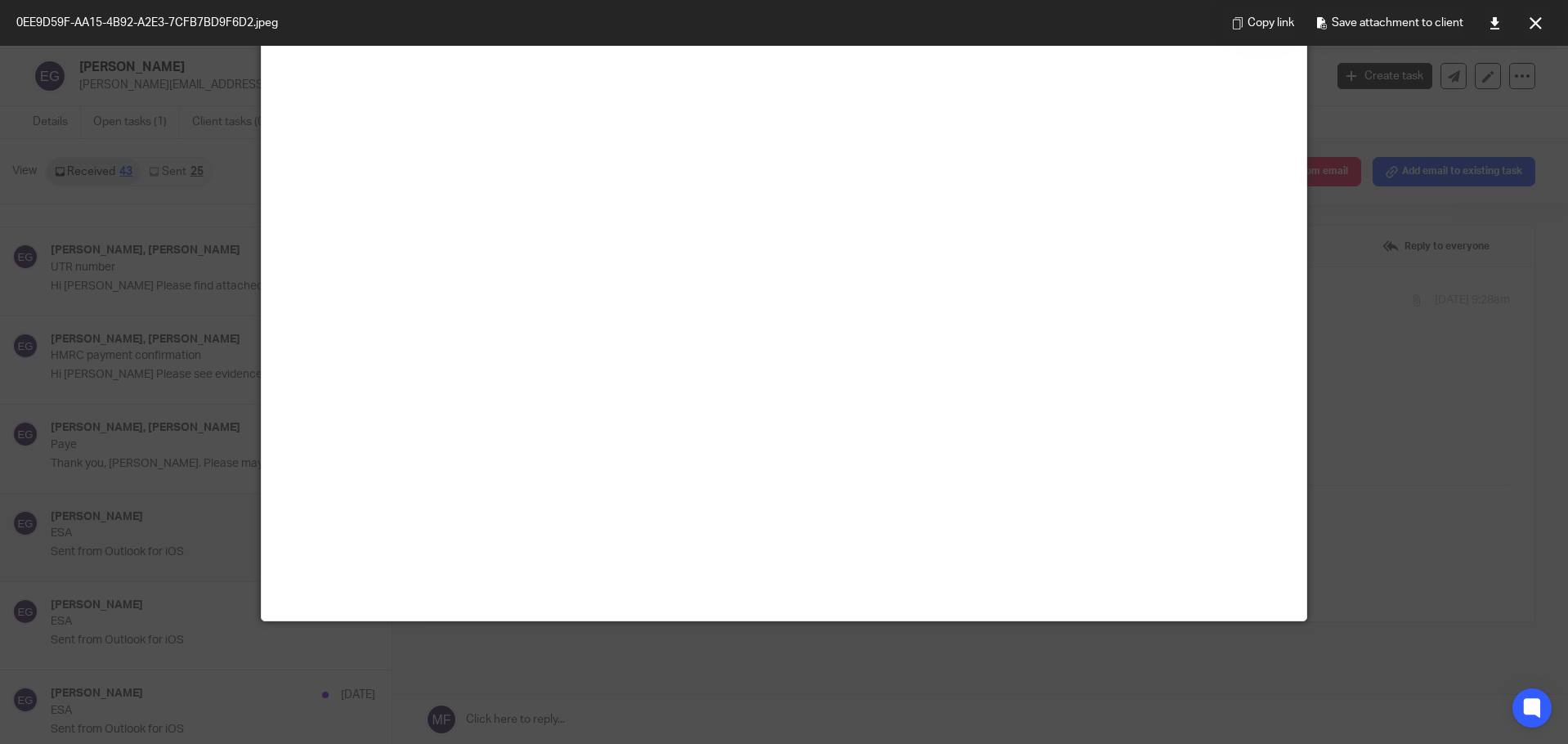
scroll to position [163, 0]
click at [1504, 382] on div at bounding box center [784, 372] width 1568 height 744
click at [1537, 19] on icon at bounding box center [1536, 23] width 12 height 12
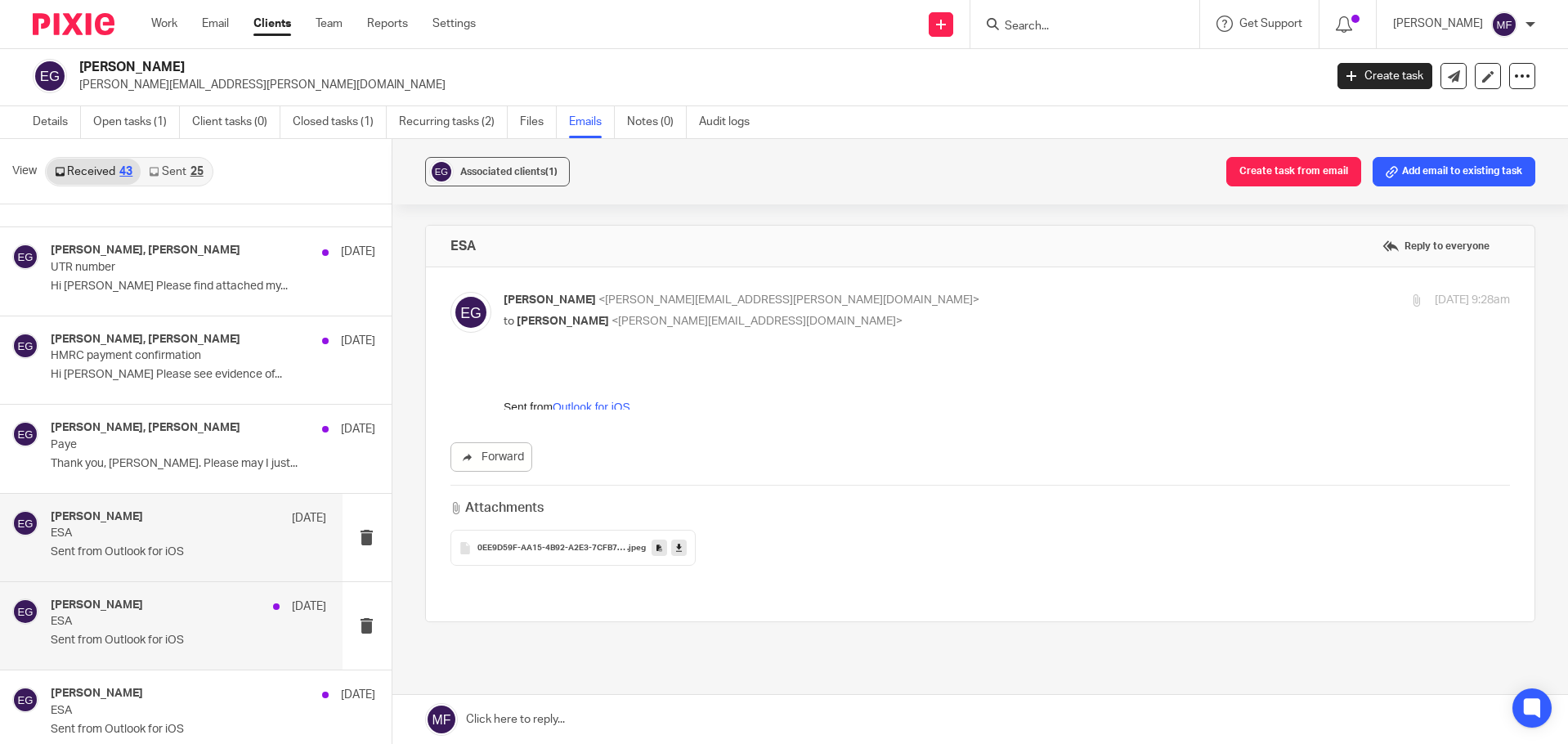
click at [135, 619] on p "ESA" at bounding box center [160, 621] width 220 height 14
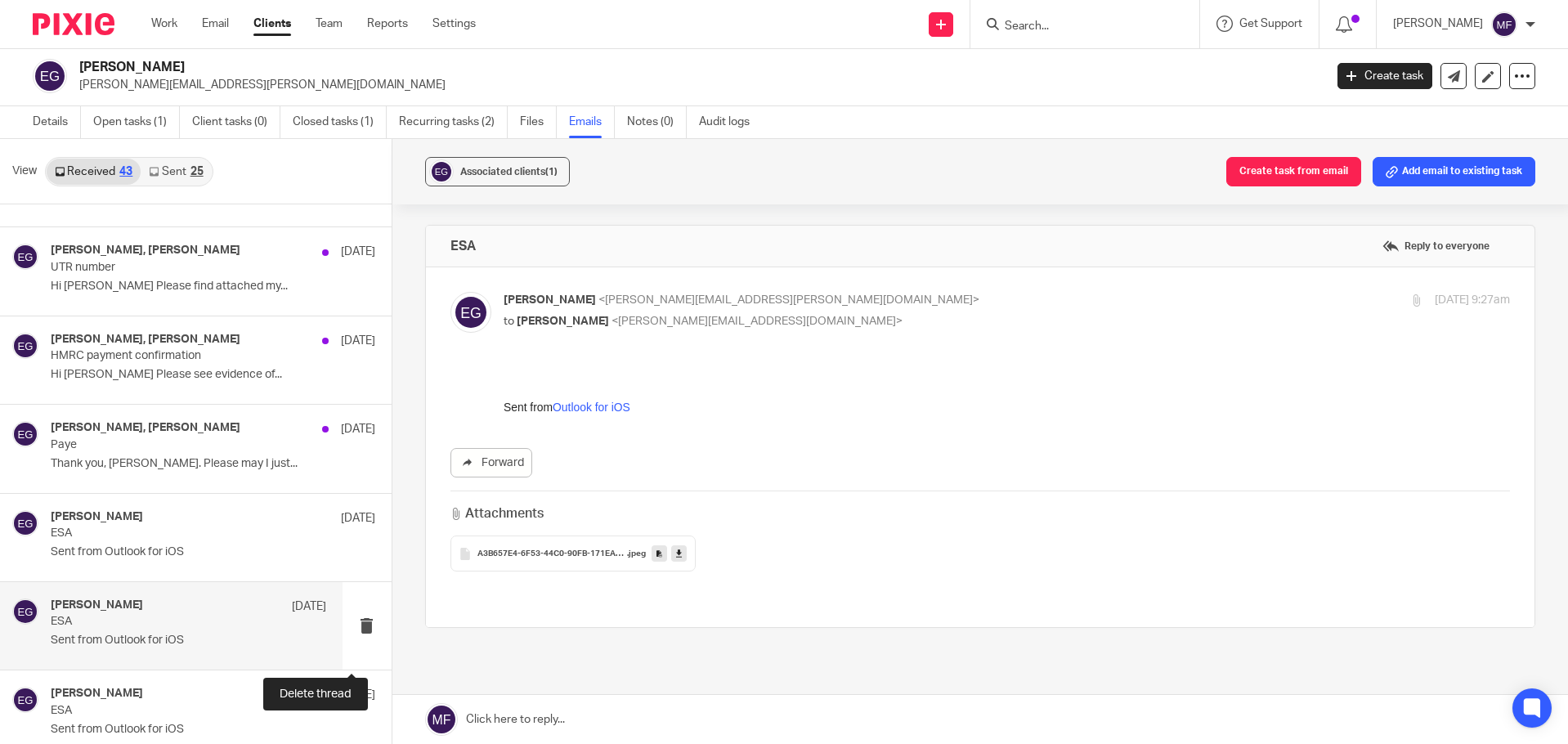
scroll to position [0, 0]
click at [516, 550] on span "A3B657E4-6F53-44C0-90FB-171EAC87F5BF" at bounding box center [552, 553] width 149 height 10
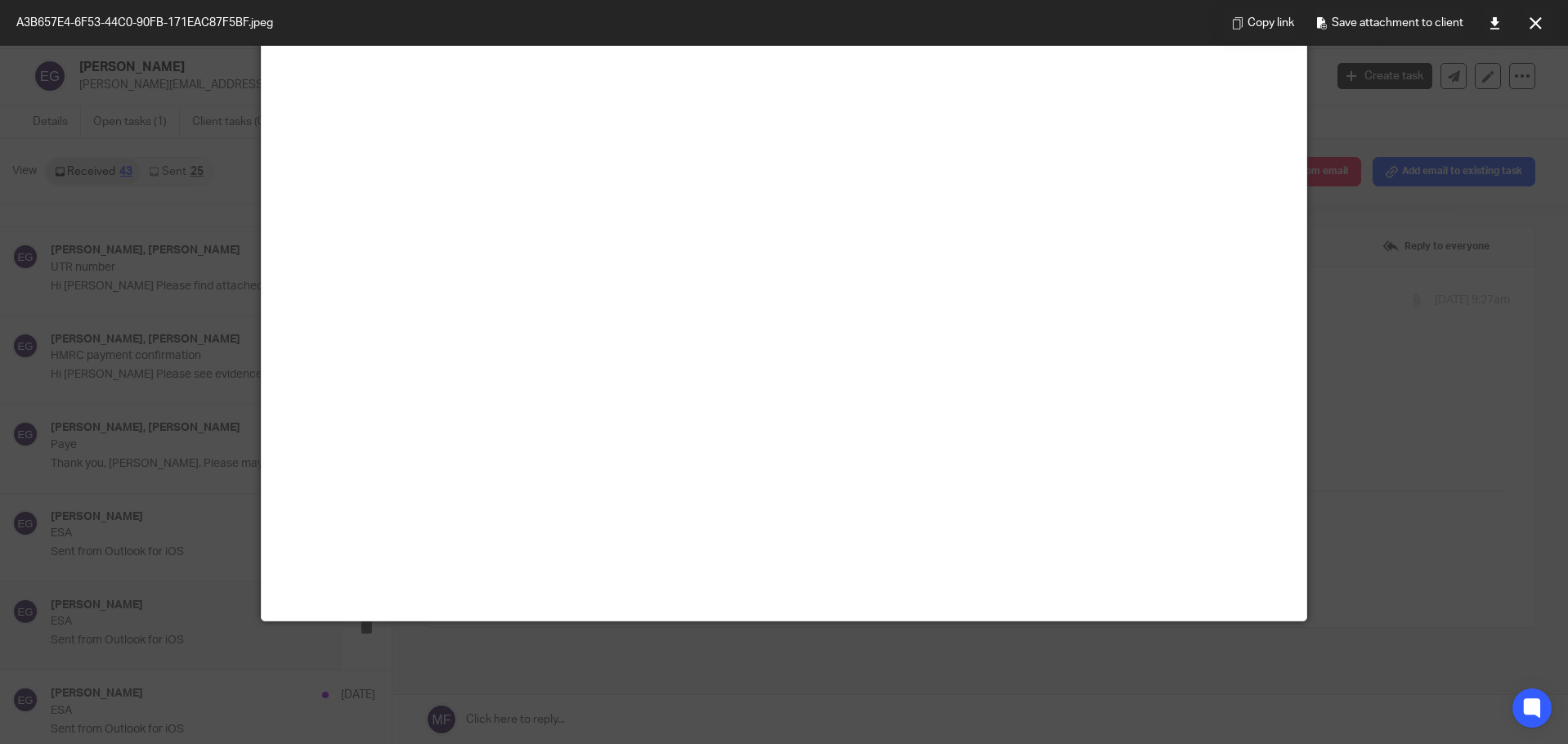
scroll to position [491, 0]
click at [1526, 19] on button at bounding box center [1535, 22] width 33 height 33
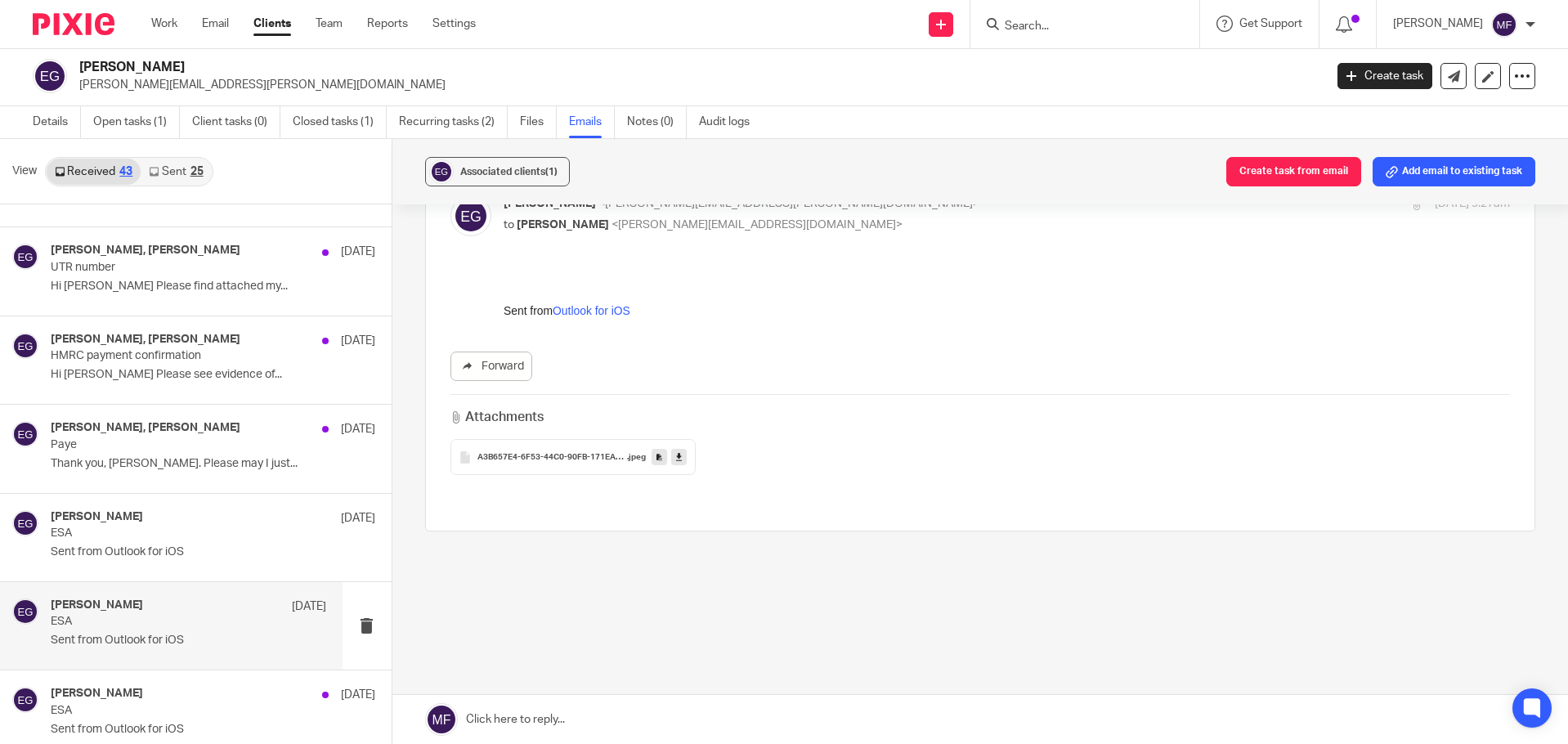
scroll to position [2613, 0]
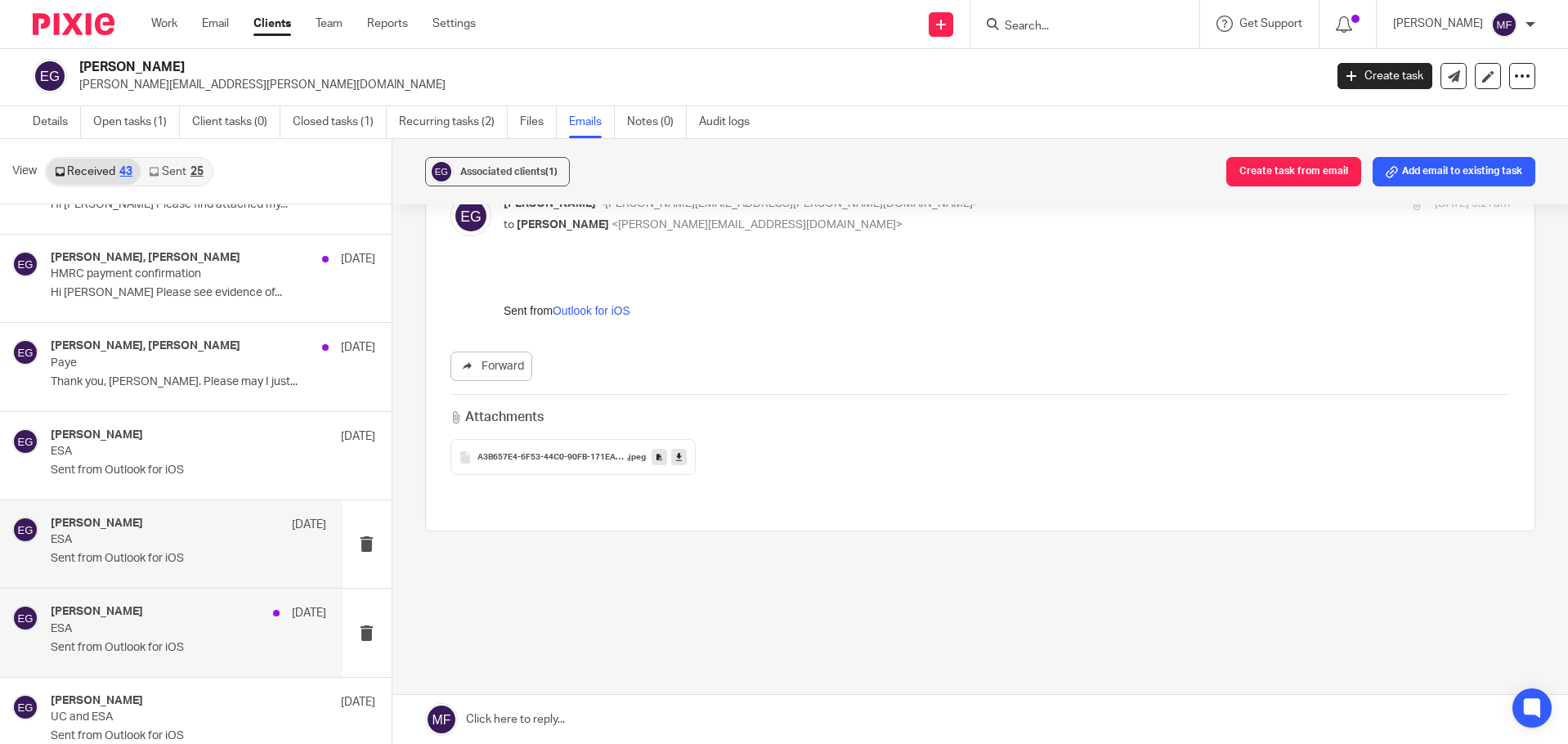
click at [110, 626] on p "ESA" at bounding box center [160, 629] width 220 height 14
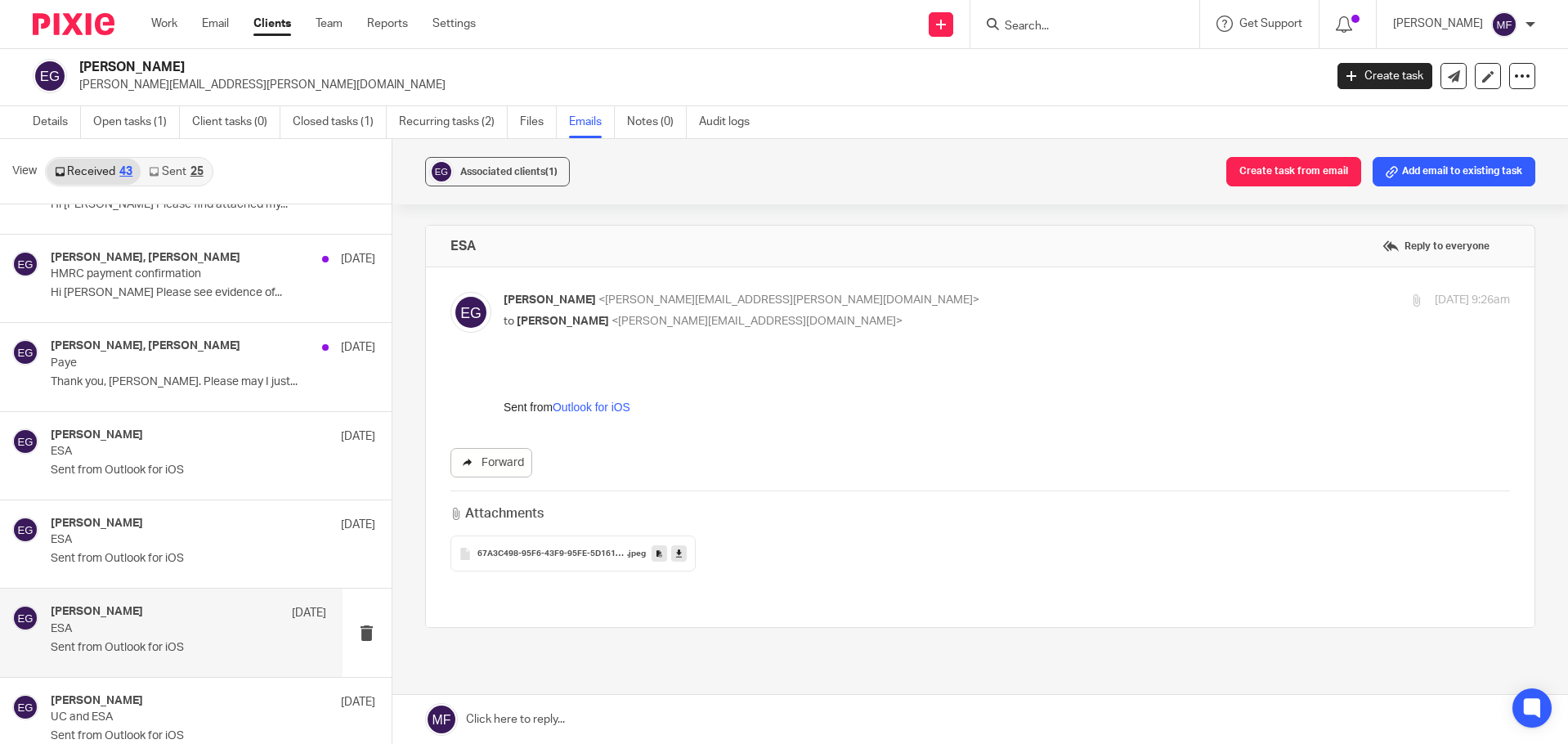
scroll to position [0, 0]
click at [679, 554] on link at bounding box center [679, 553] width 16 height 17
click at [515, 552] on span "67A3C498-95F6-43F9-95FE-5D161DC4562F" at bounding box center [552, 553] width 149 height 10
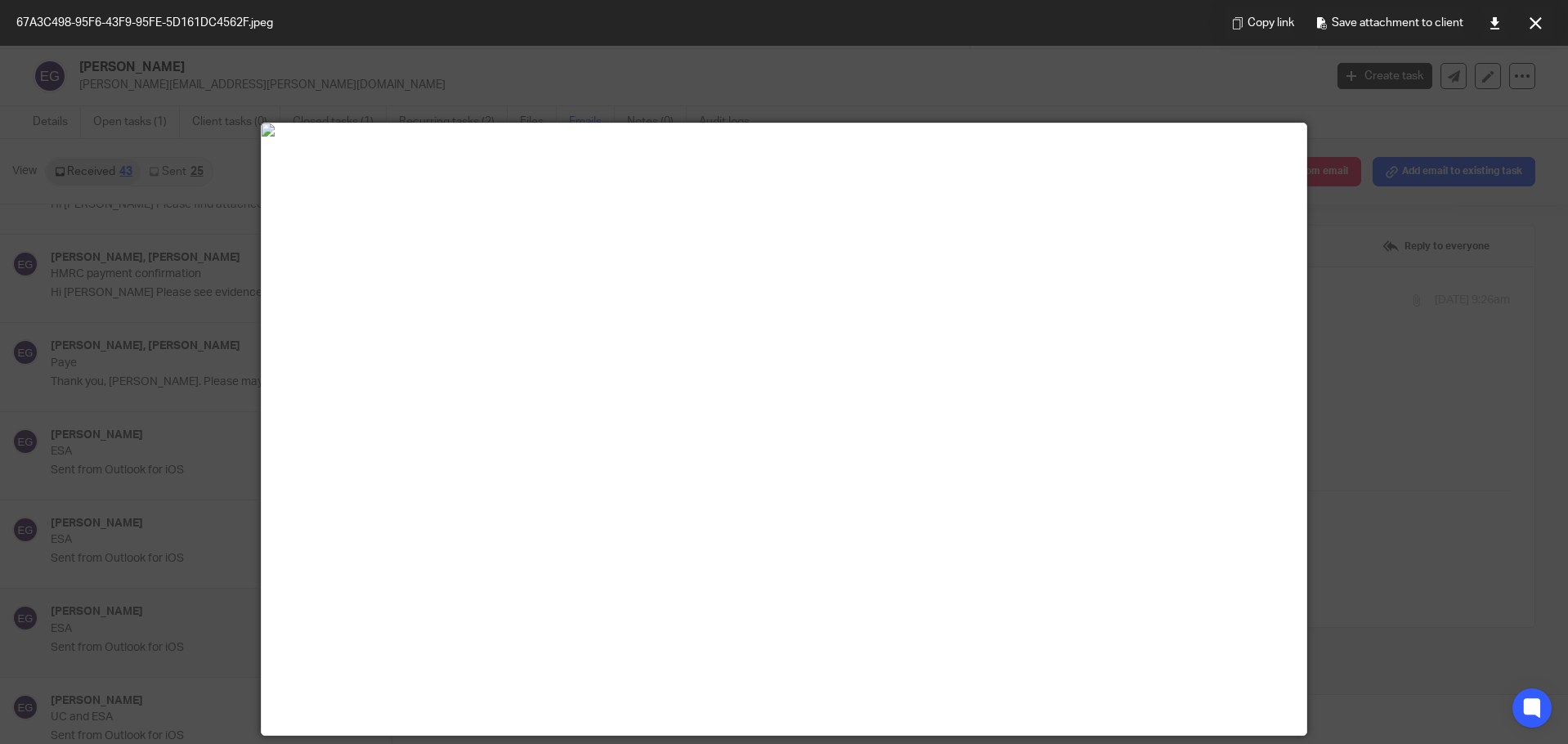
click at [1404, 291] on div at bounding box center [784, 372] width 1568 height 744
click at [1544, 29] on button at bounding box center [1535, 22] width 33 height 33
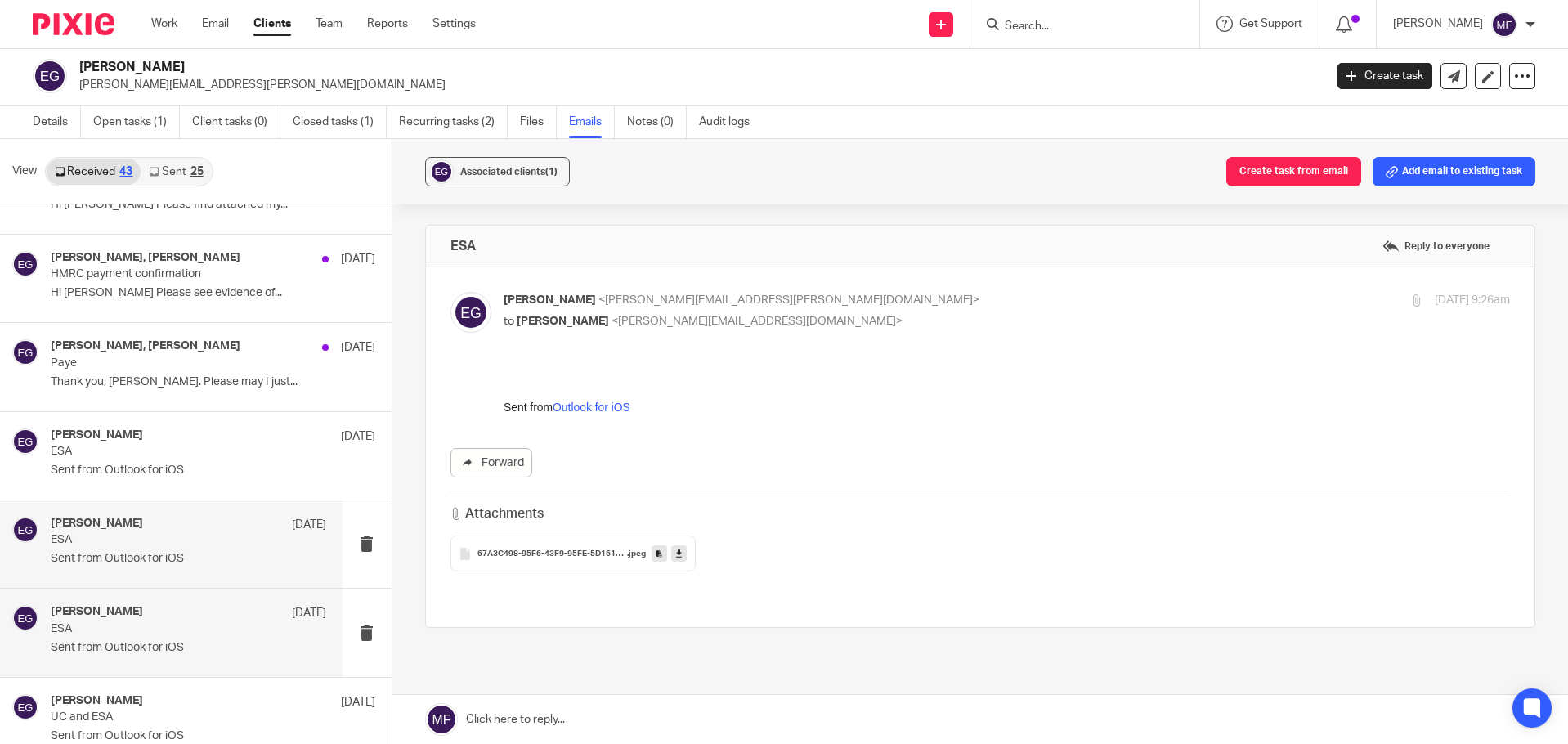
click at [131, 578] on div "Emma Griffiths 4 Apr ESA Sent from Outlook for iOS" at bounding box center [171, 544] width 343 height 87
click at [568, 560] on div "A3B657E4-6F53-44C0-90FB-171EAC87F5BF .jpeg" at bounding box center [573, 553] width 245 height 36
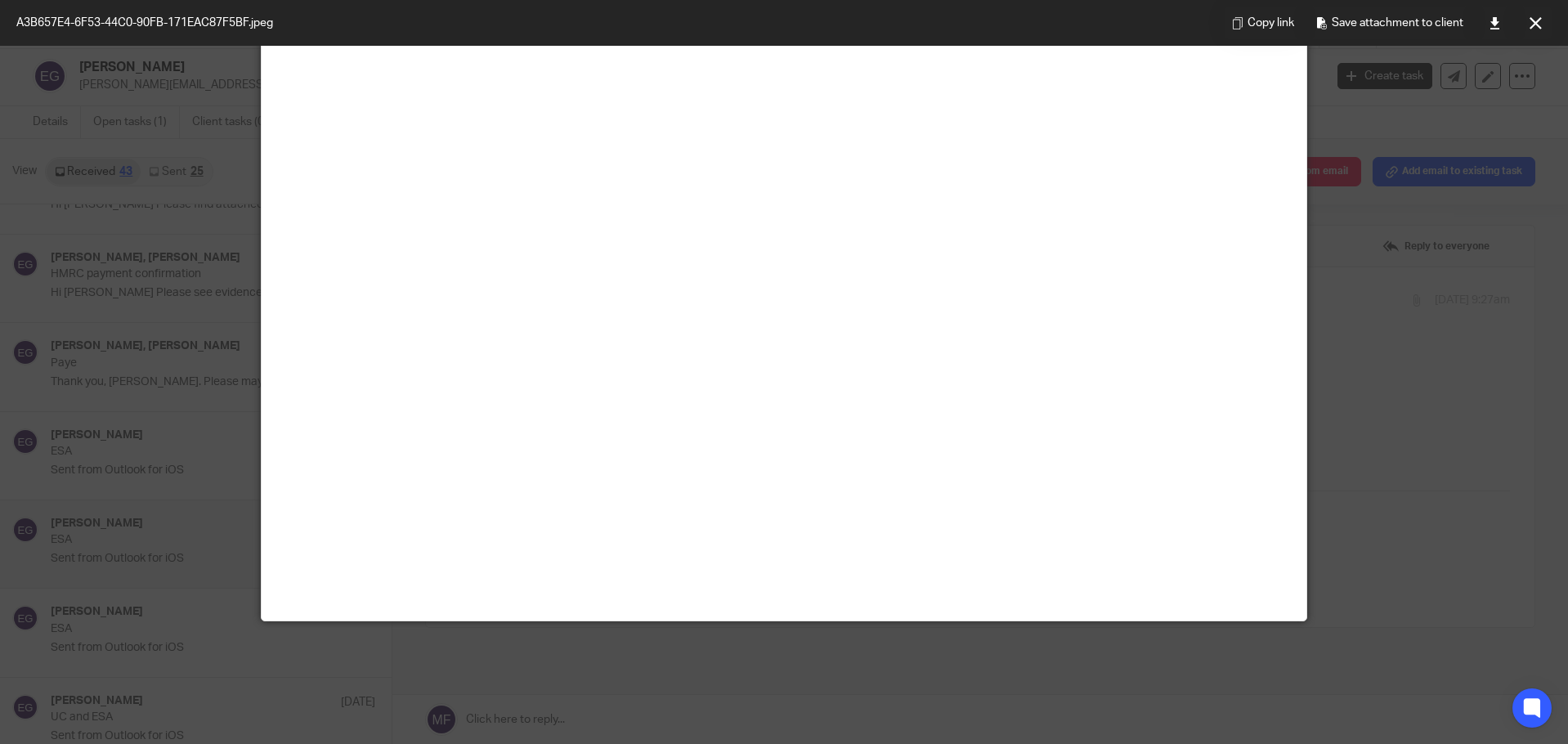
scroll to position [1033, 0]
click at [1337, 437] on div at bounding box center [784, 372] width 1568 height 744
click at [1533, 29] on button at bounding box center [1535, 22] width 33 height 33
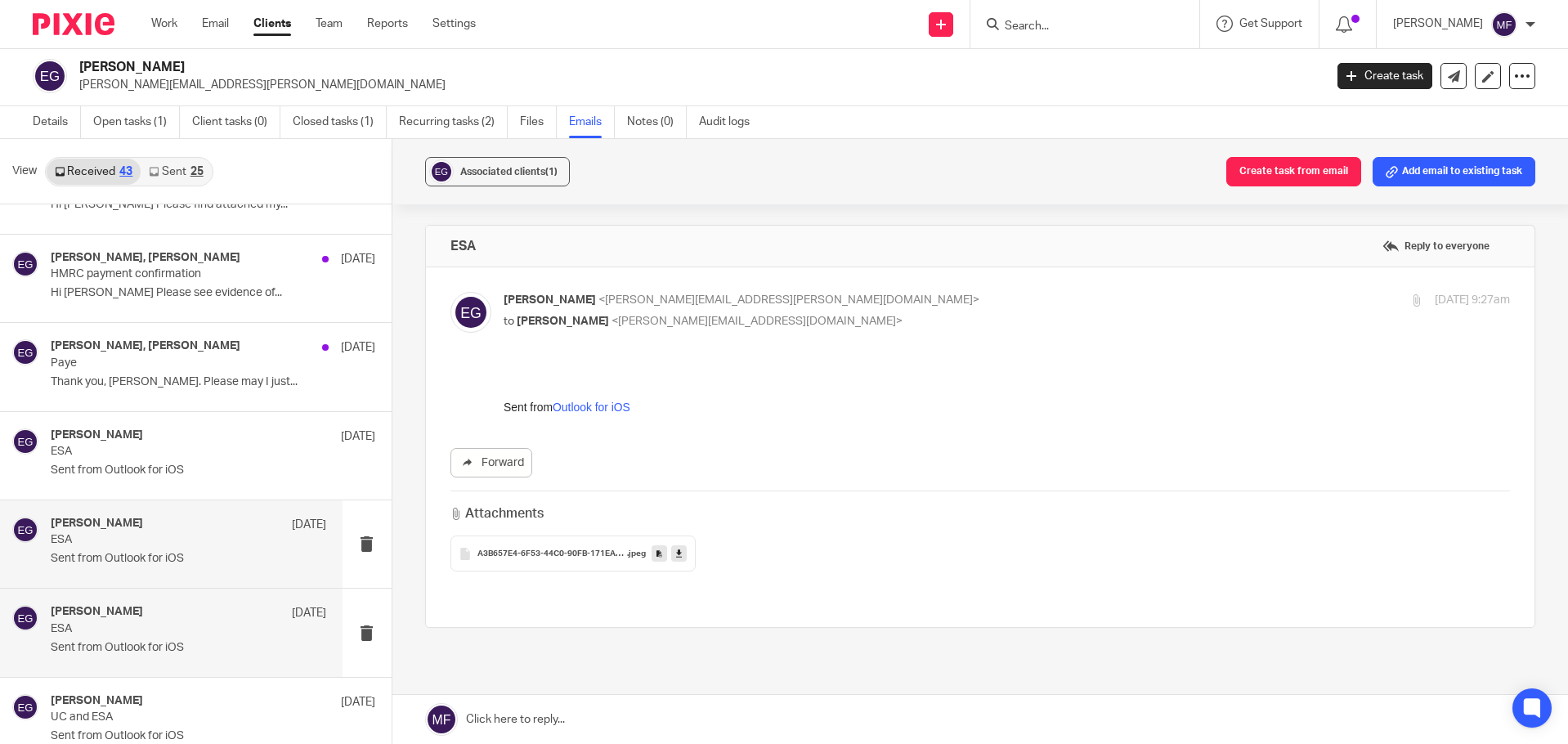
click at [81, 649] on p "Sent from Outlook for iOS" at bounding box center [188, 648] width 275 height 14
click at [543, 552] on span "67A3C498-95F6-43F9-95FE-5D161DC4562F" at bounding box center [552, 553] width 149 height 10
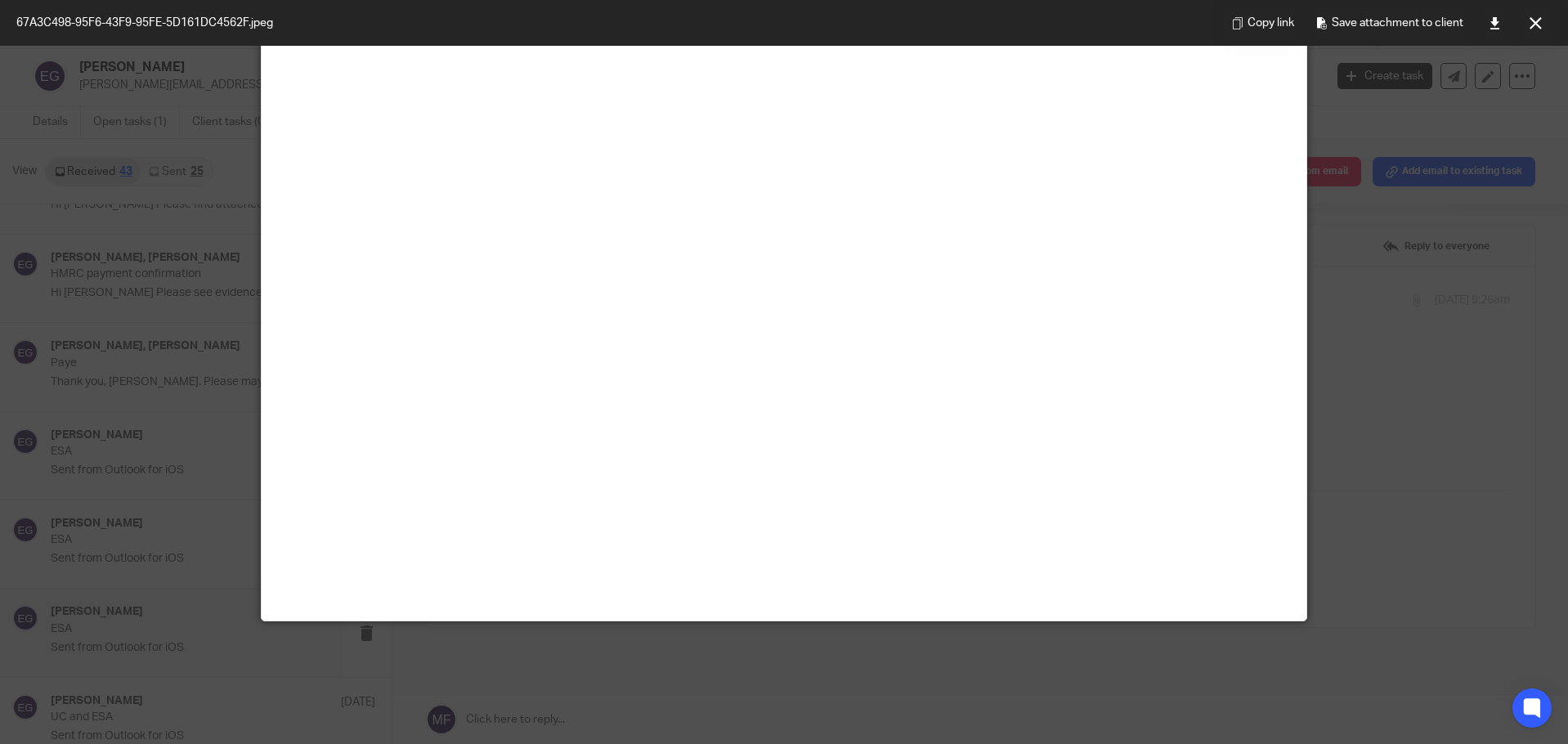
scroll to position [572, 0]
click at [1436, 342] on div at bounding box center [784, 372] width 1568 height 744
click at [1524, 26] on button at bounding box center [1535, 22] width 33 height 33
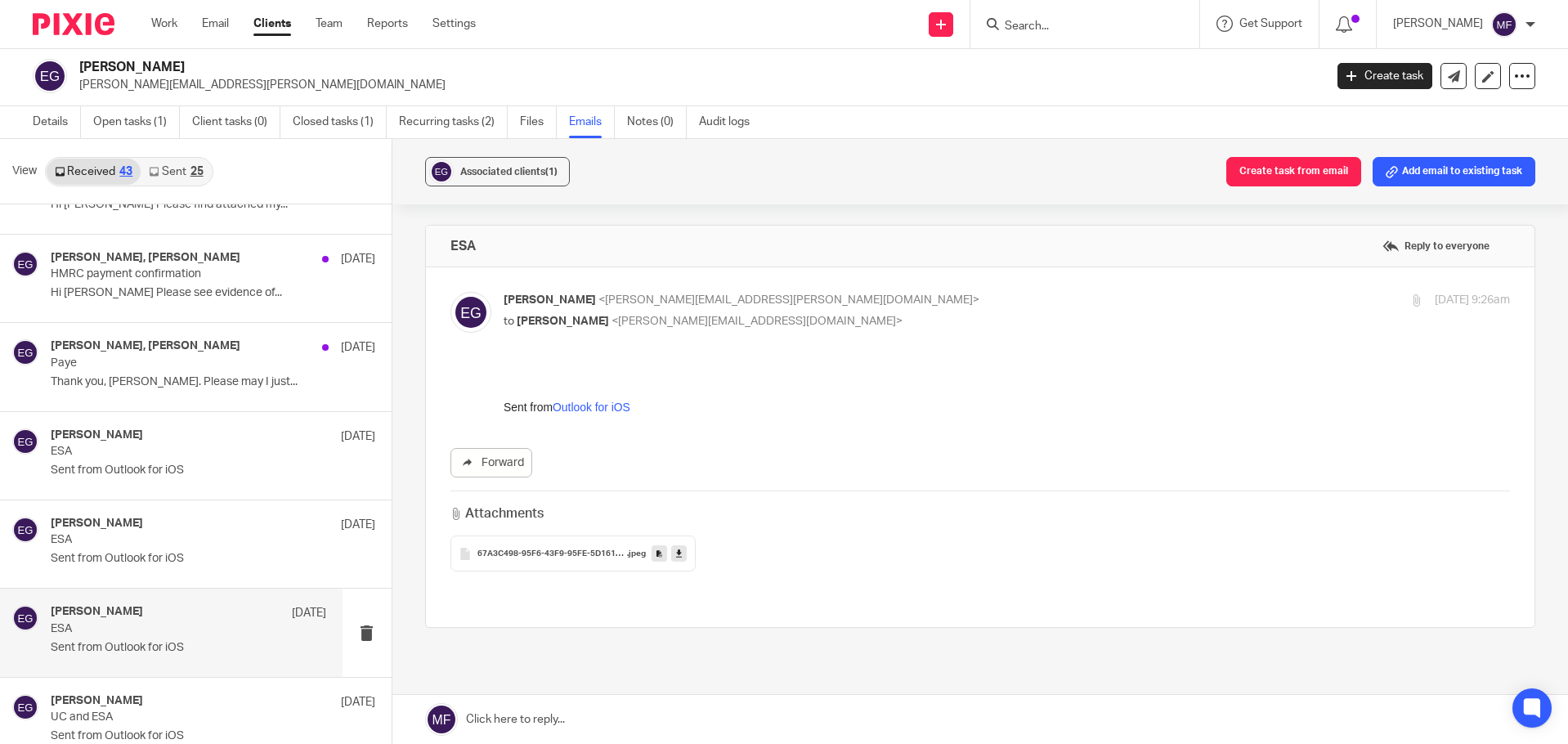
scroll to position [2777, 0]
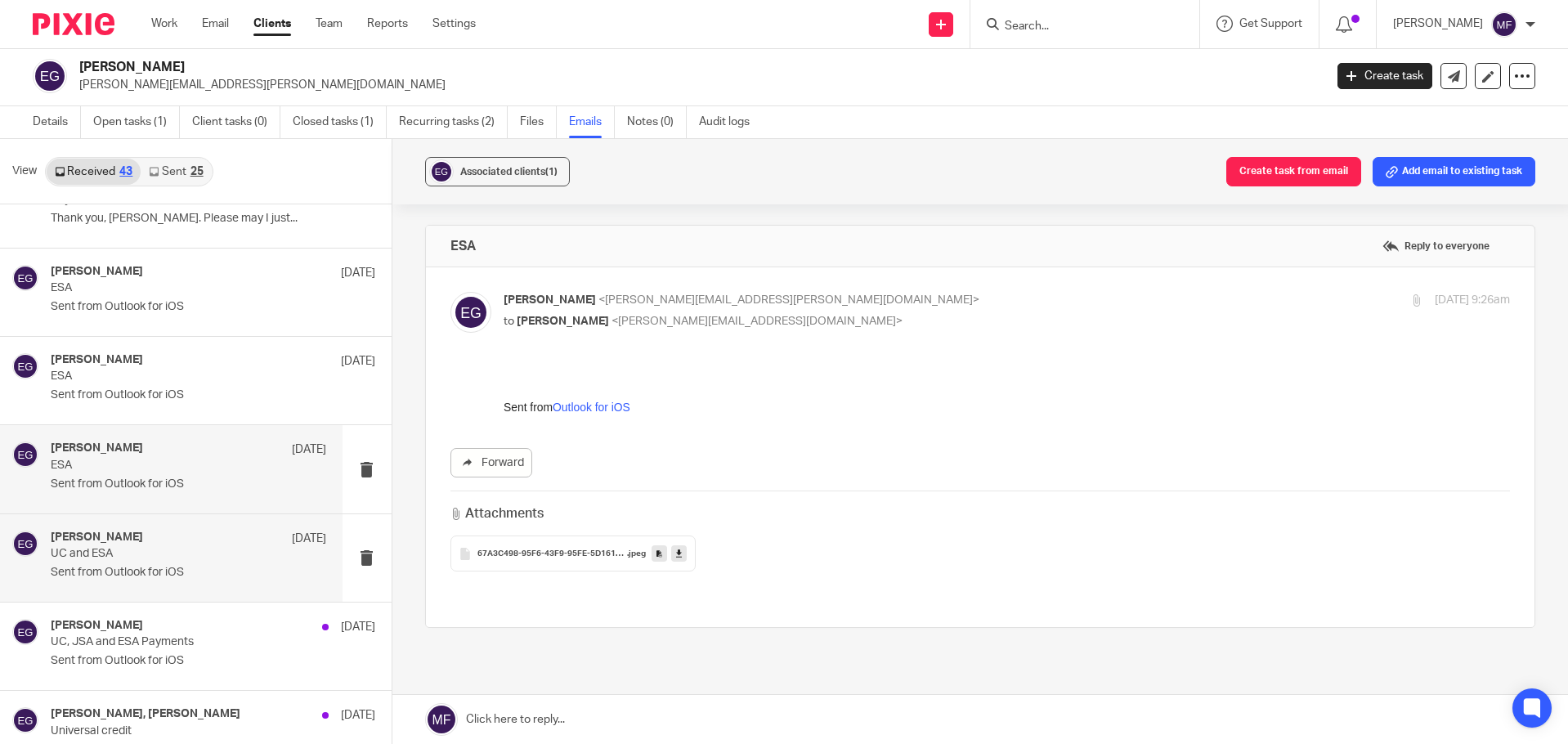
click at [102, 569] on p "Sent from Outlook for iOS" at bounding box center [188, 573] width 275 height 14
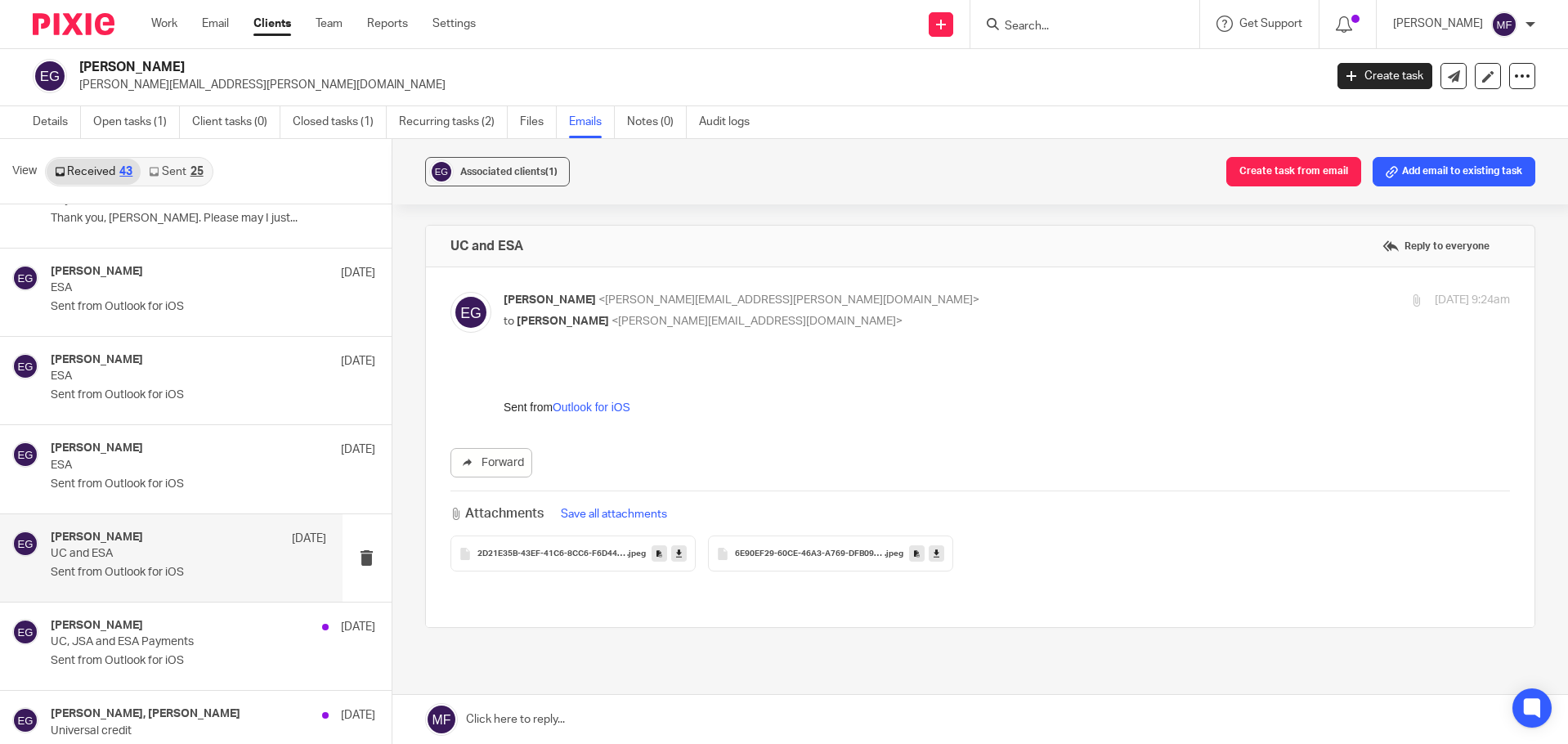
scroll to position [0, 0]
click at [540, 561] on div "2D21E35B-43EF-41C6-8CC6-F6D44405F345 .jpeg" at bounding box center [573, 553] width 245 height 36
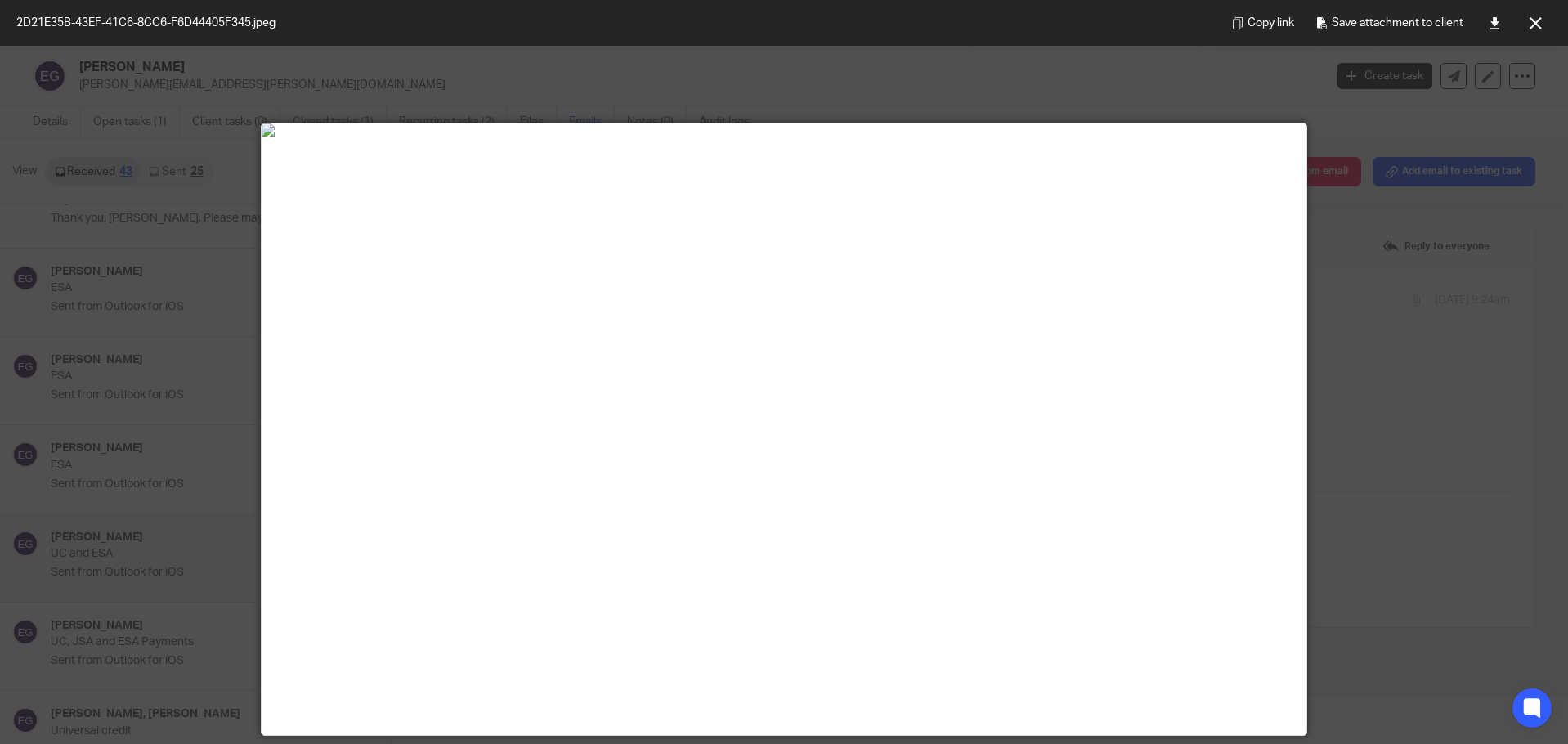
click at [1391, 257] on div at bounding box center [784, 372] width 1568 height 744
click at [1527, 18] on button at bounding box center [1535, 22] width 33 height 33
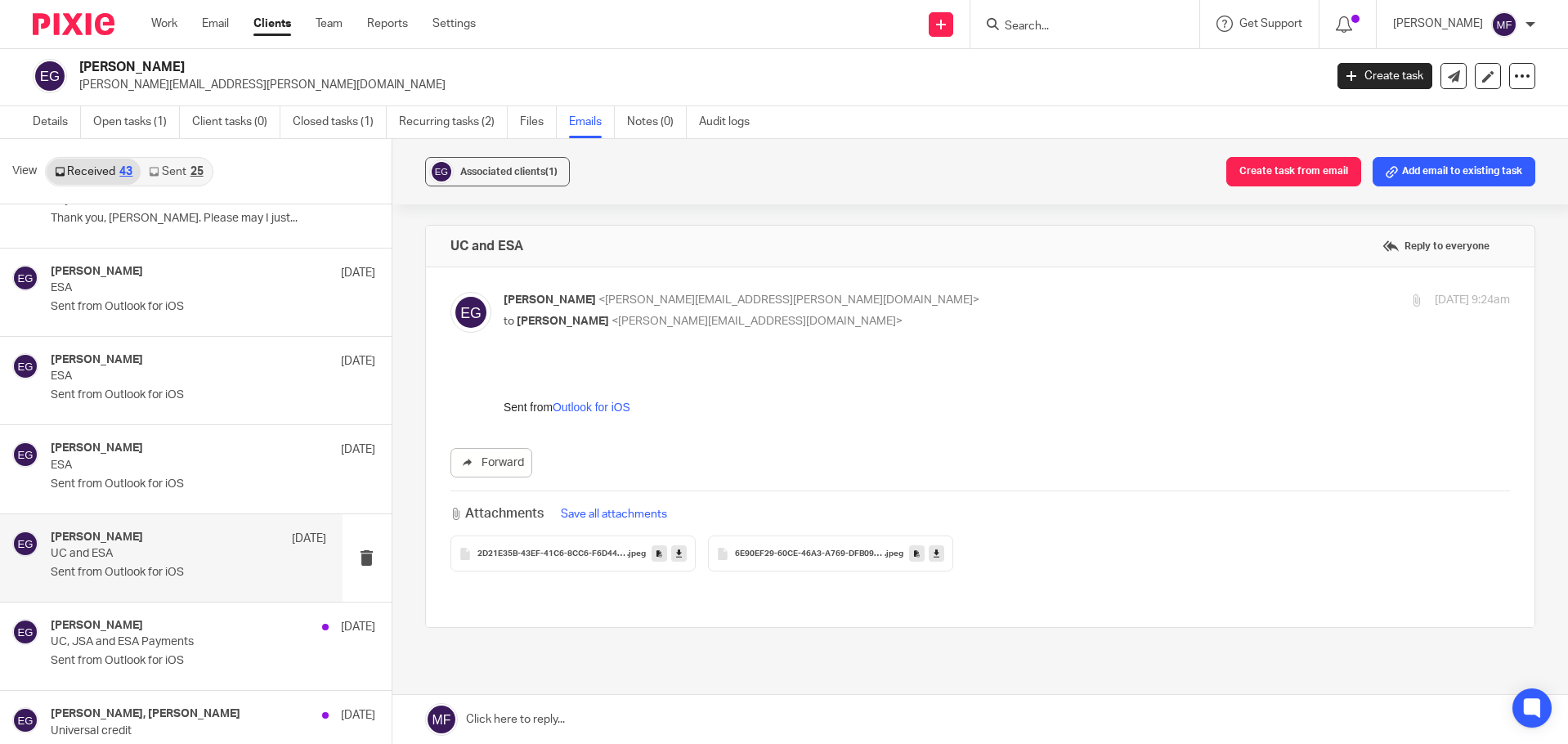
click at [806, 547] on div "6E90EF29-60CE-46A3-A769-DFB09BB2186E .jpeg" at bounding box center [831, 553] width 245 height 36
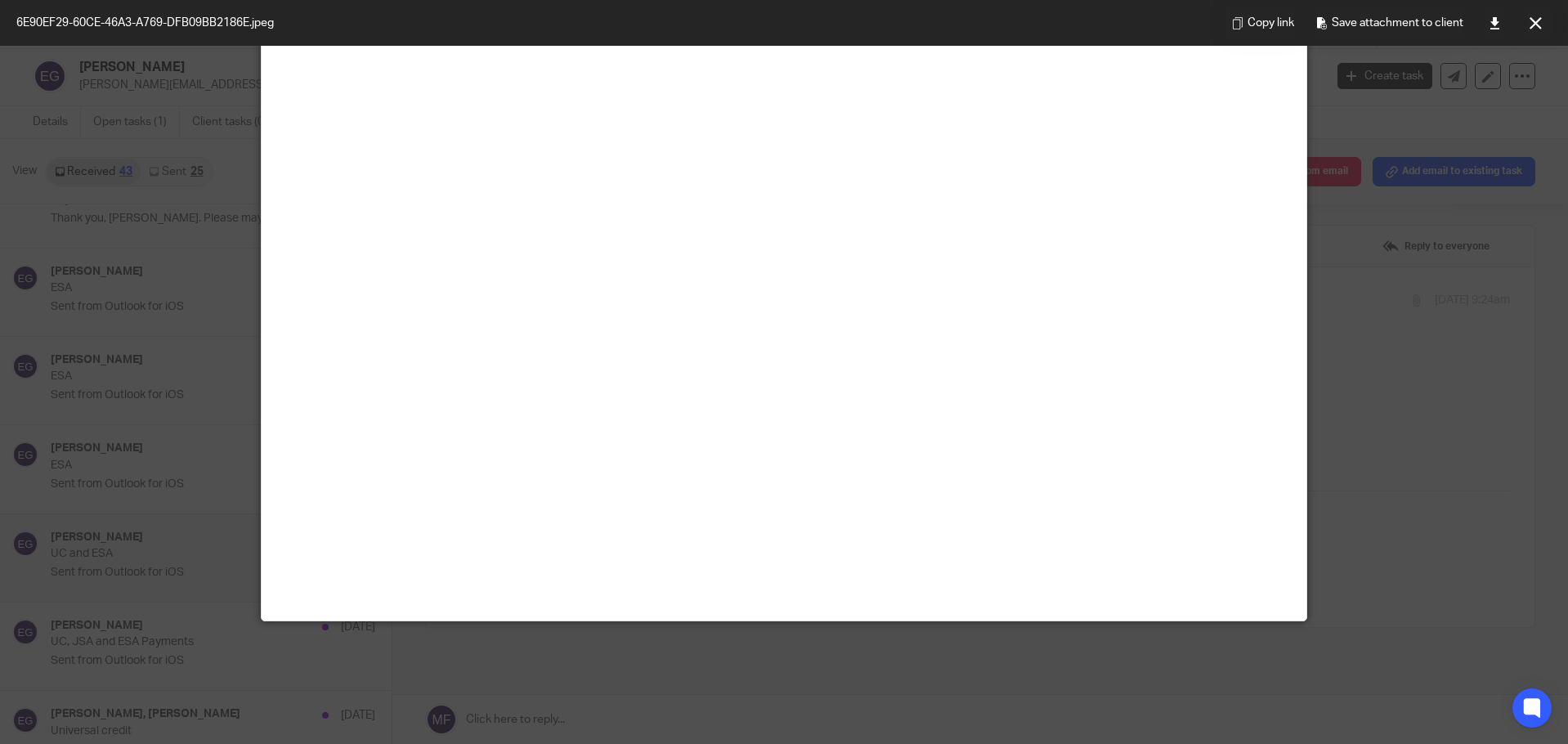
scroll to position [735, 0]
click at [1483, 376] on div at bounding box center [784, 372] width 1568 height 744
click at [1538, 20] on icon at bounding box center [1536, 23] width 12 height 12
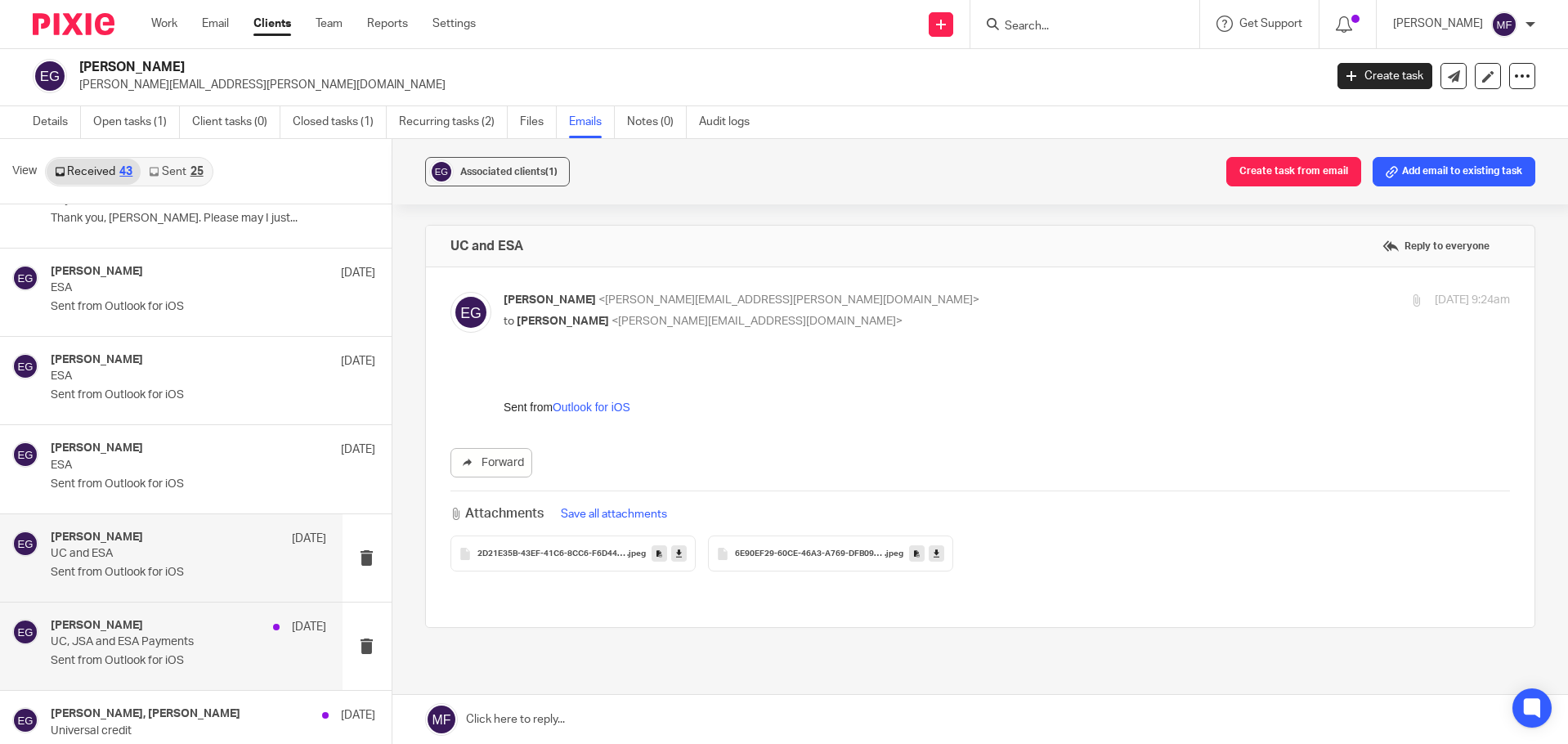
click at [133, 628] on div "Emma Griffiths 4 Apr" at bounding box center [188, 627] width 275 height 17
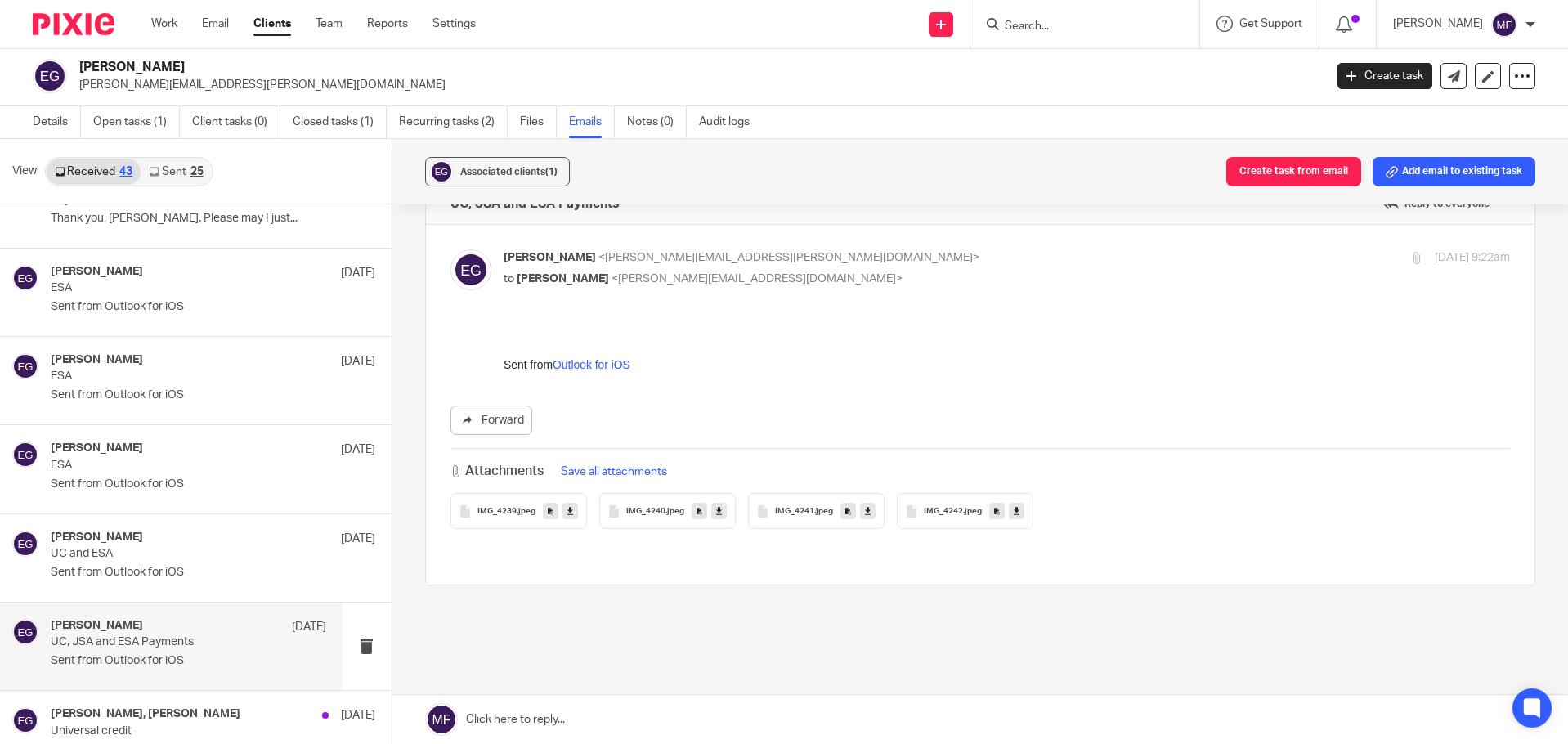
scroll to position [65, 0]
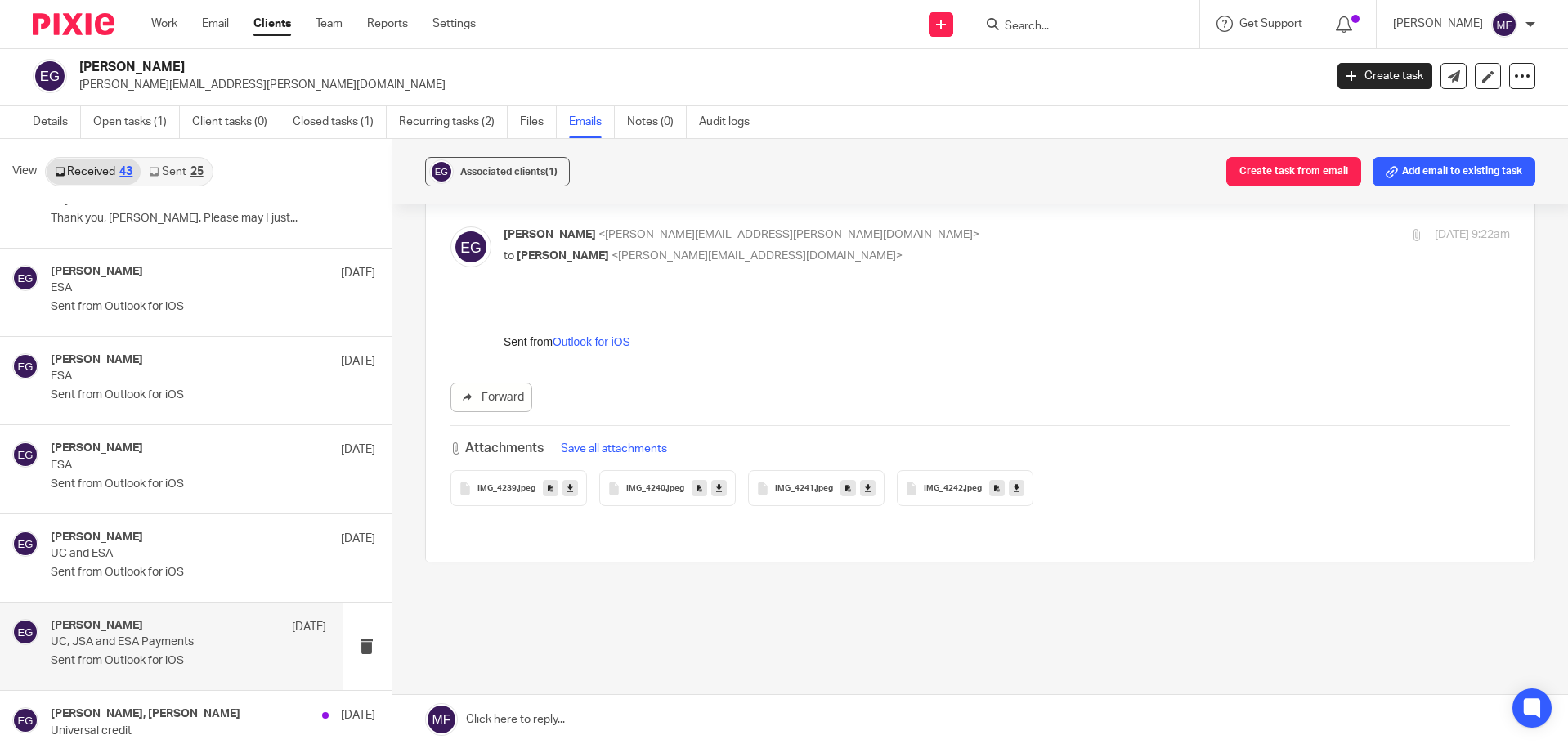
click at [506, 493] on div "IMG_4239 .jpeg" at bounding box center [518, 487] width 137 height 36
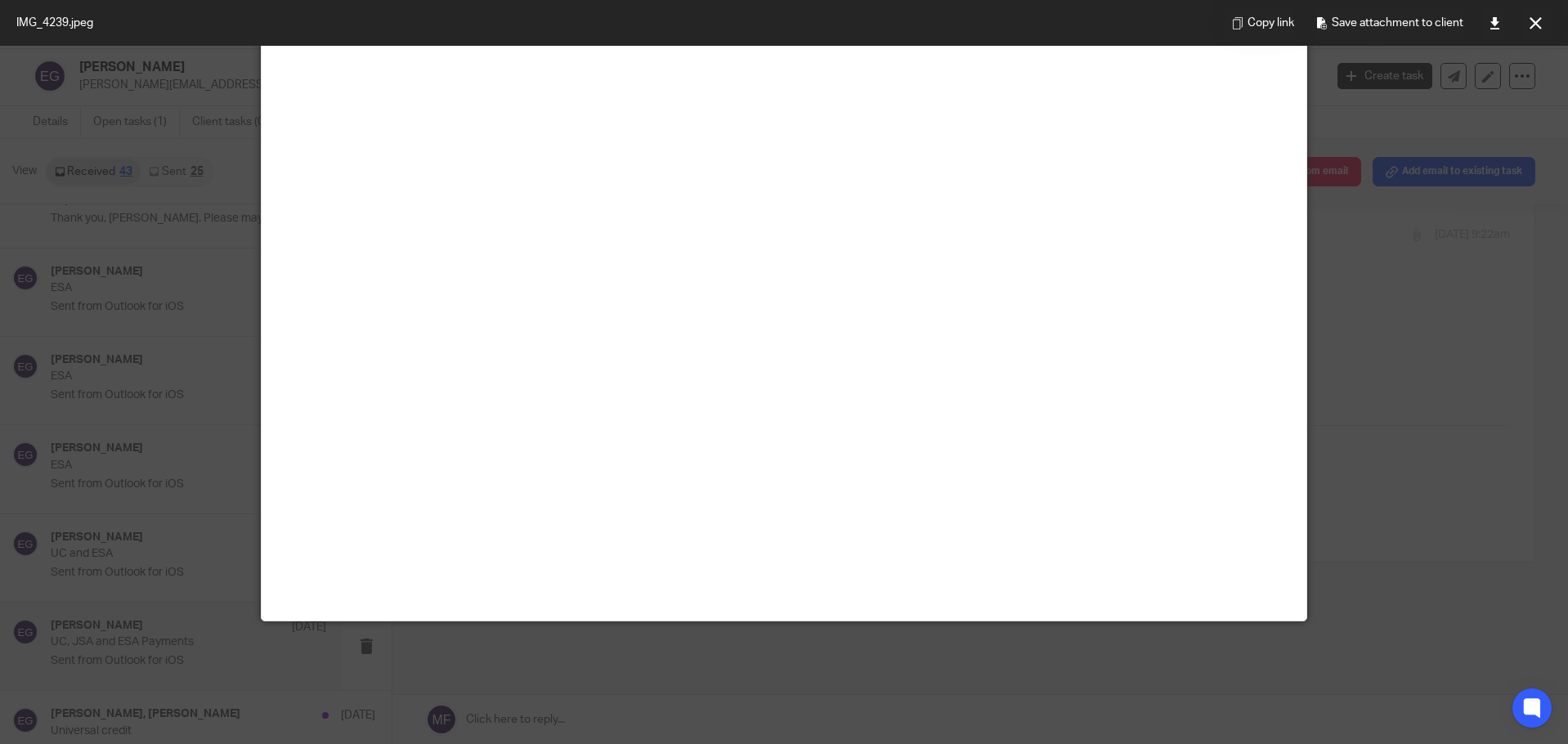
scroll to position [0, 0]
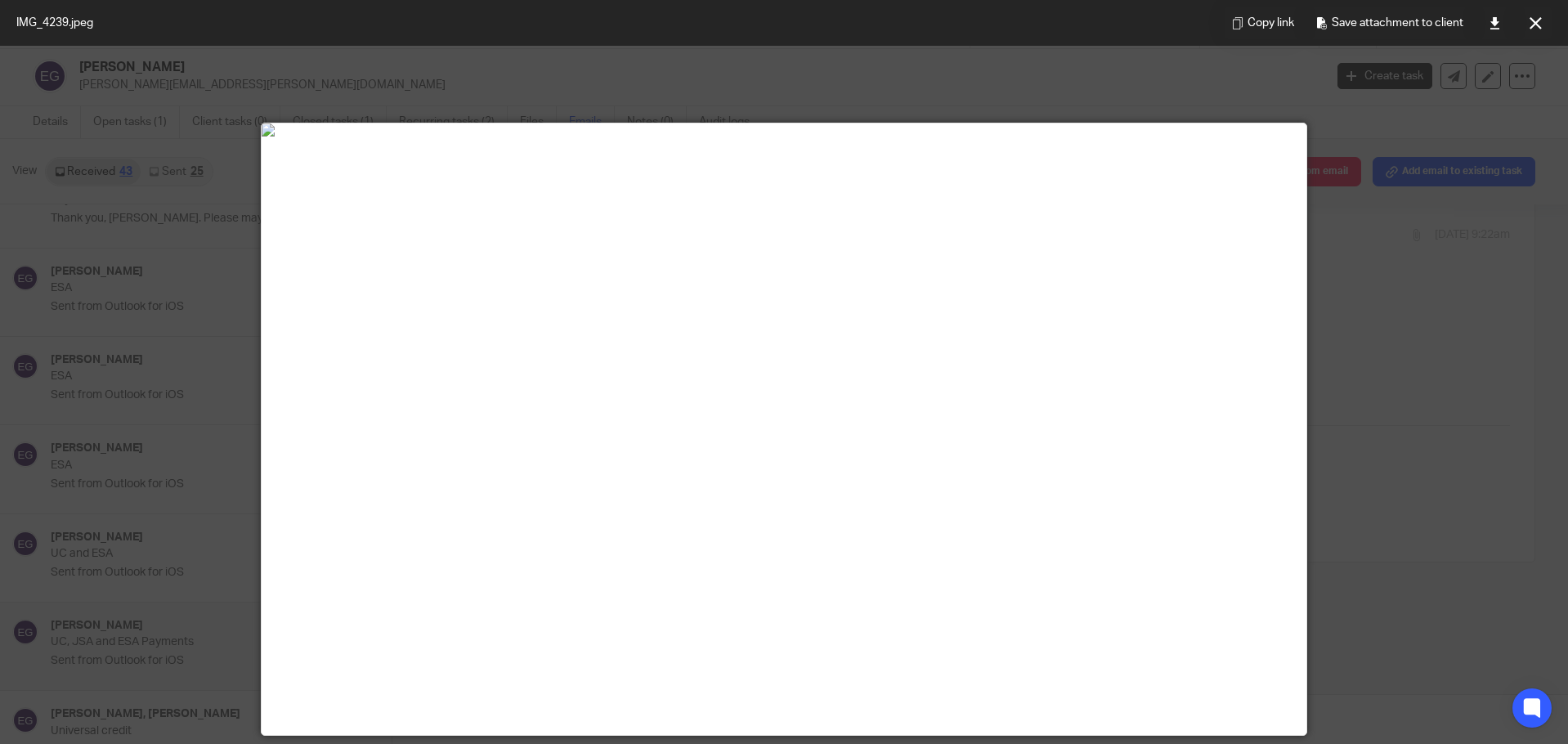
click at [1354, 455] on div at bounding box center [784, 372] width 1568 height 744
click at [1531, 18] on icon at bounding box center [1536, 23] width 12 height 12
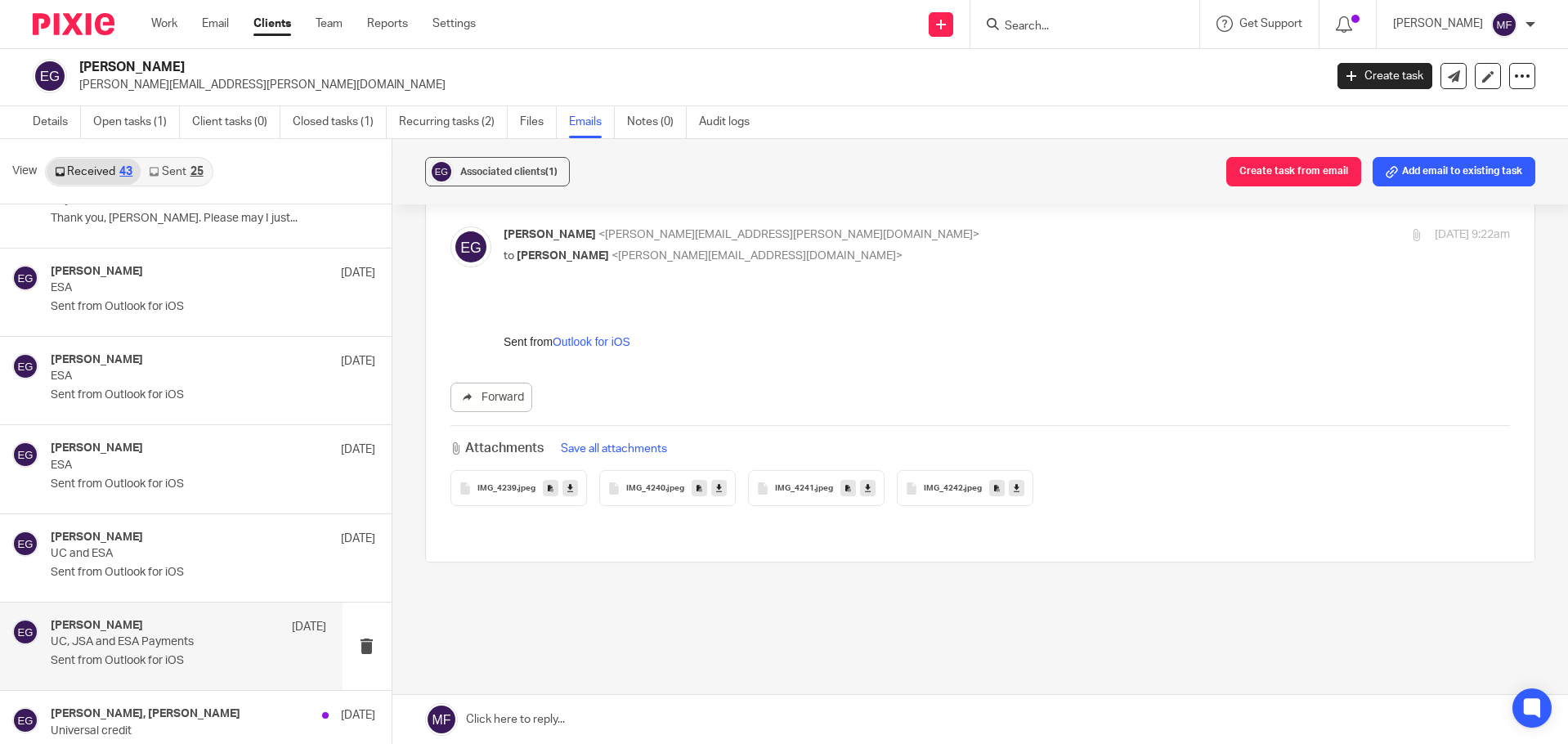
click at [643, 485] on span "IMG_4240" at bounding box center [645, 488] width 39 height 10
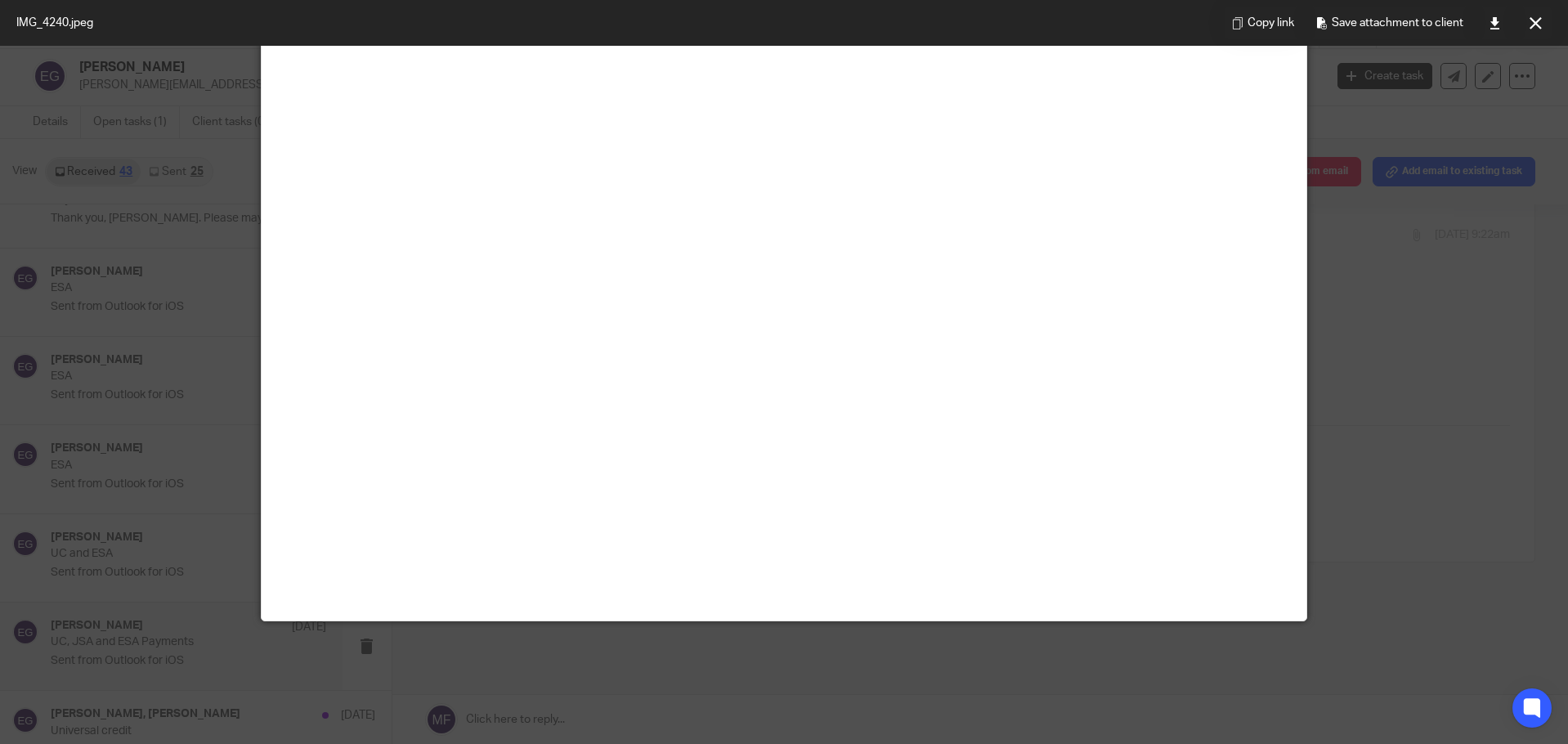
scroll to position [1277, 0]
click at [1403, 381] on div at bounding box center [784, 372] width 1568 height 744
click at [1529, 19] on button at bounding box center [1535, 22] width 33 height 33
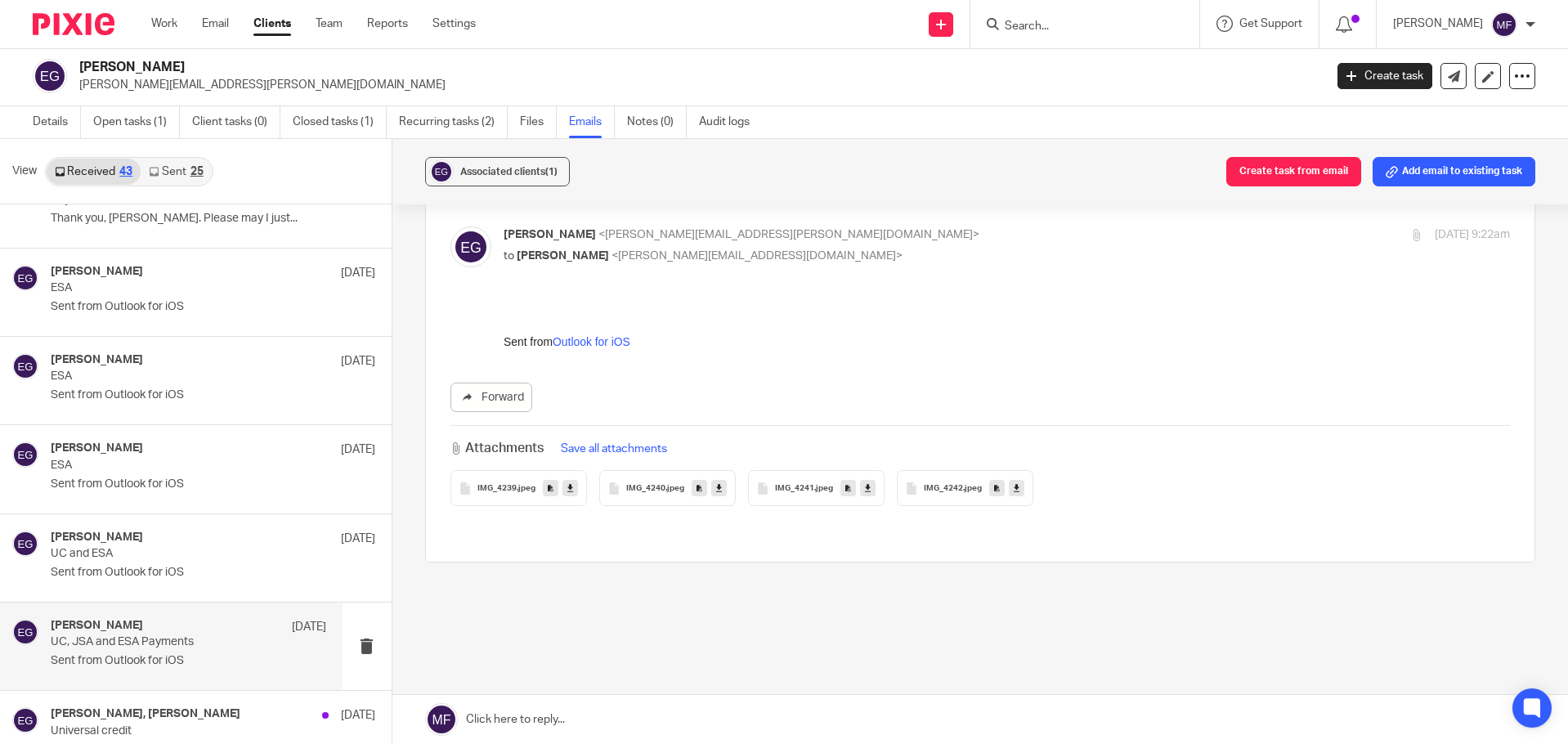
click at [799, 485] on span "IMG_4241" at bounding box center [795, 488] width 39 height 10
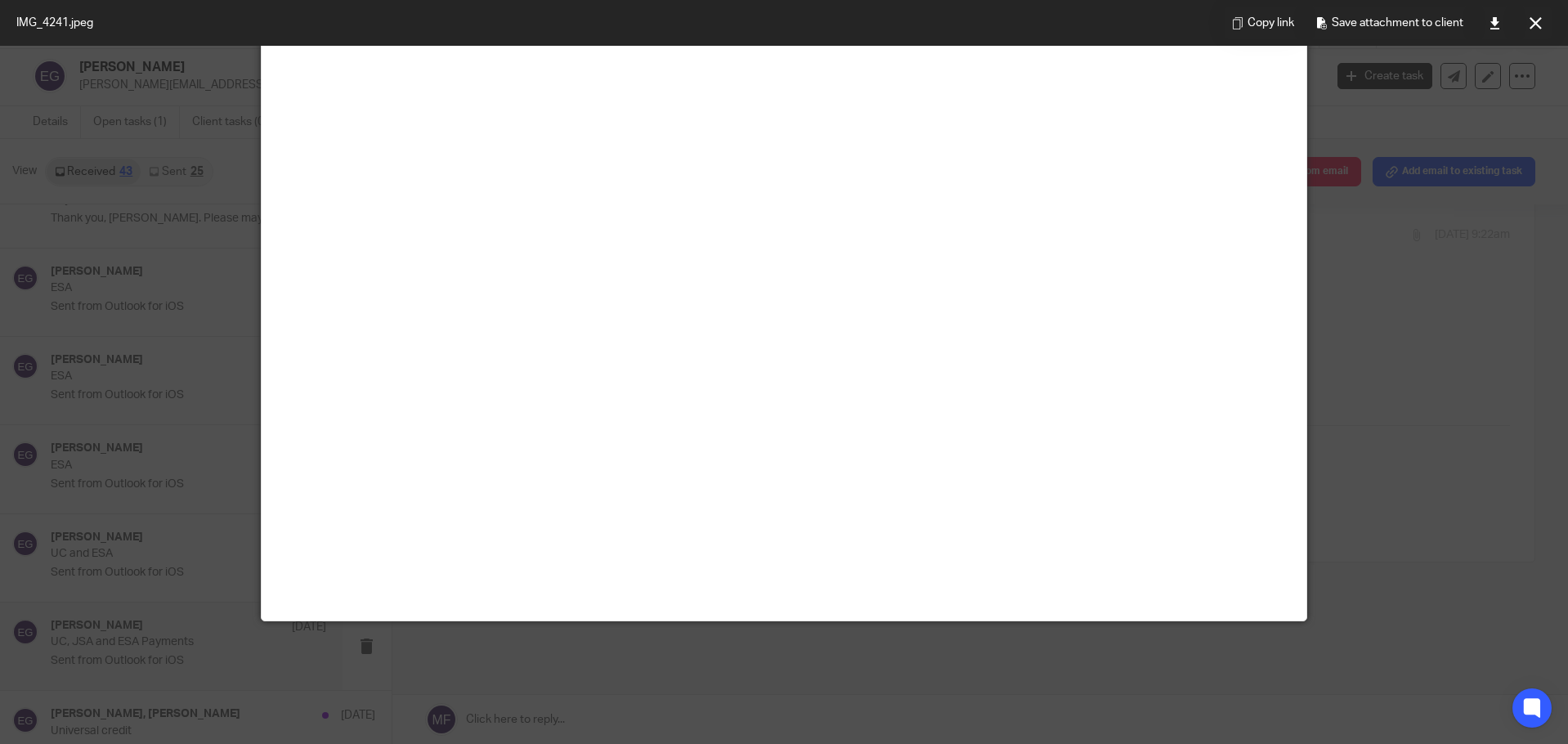
scroll to position [1768, 0]
click at [1363, 267] on div at bounding box center [784, 372] width 1568 height 744
click at [1549, 19] on button at bounding box center [1535, 22] width 33 height 33
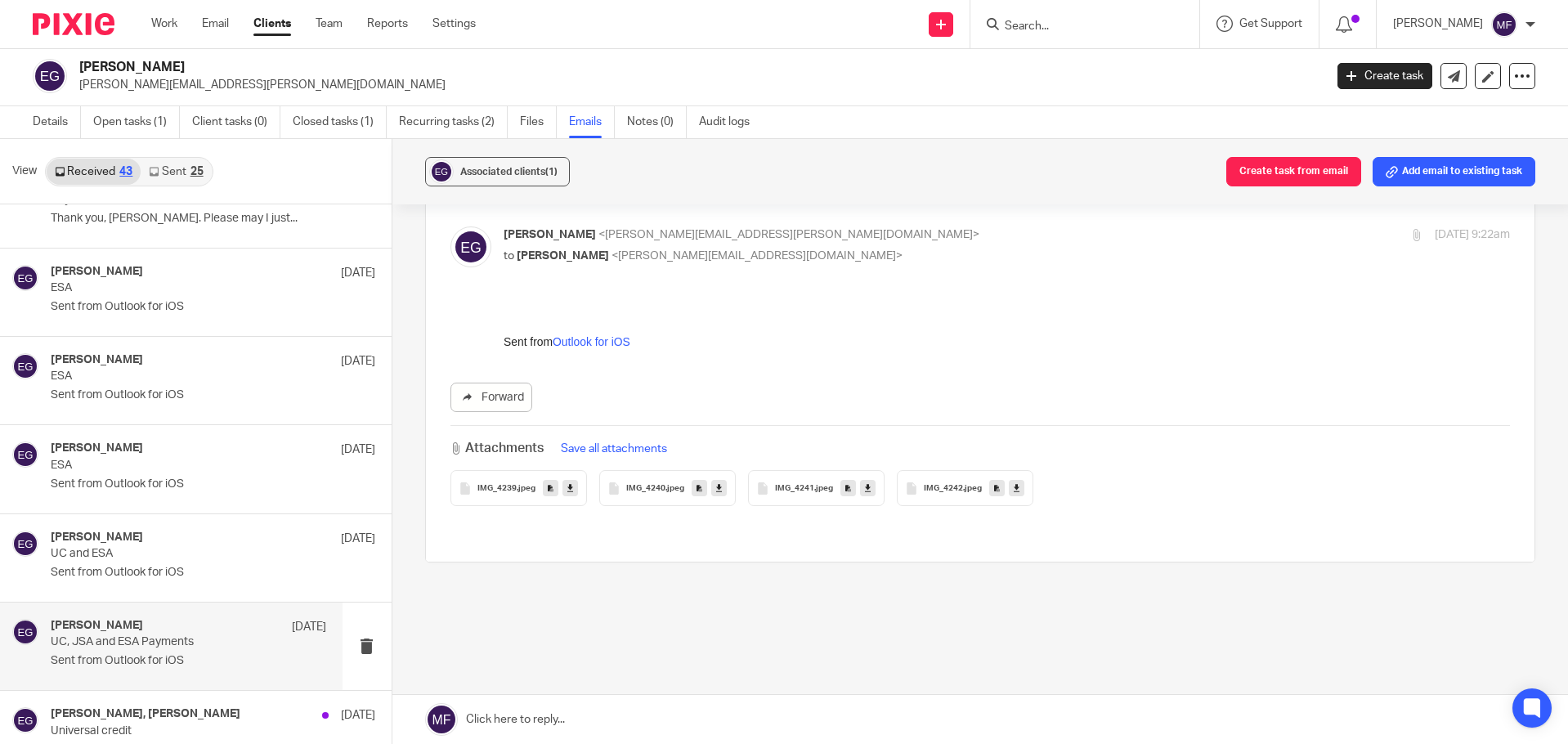
click at [956, 487] on span "IMG_4242" at bounding box center [943, 488] width 39 height 10
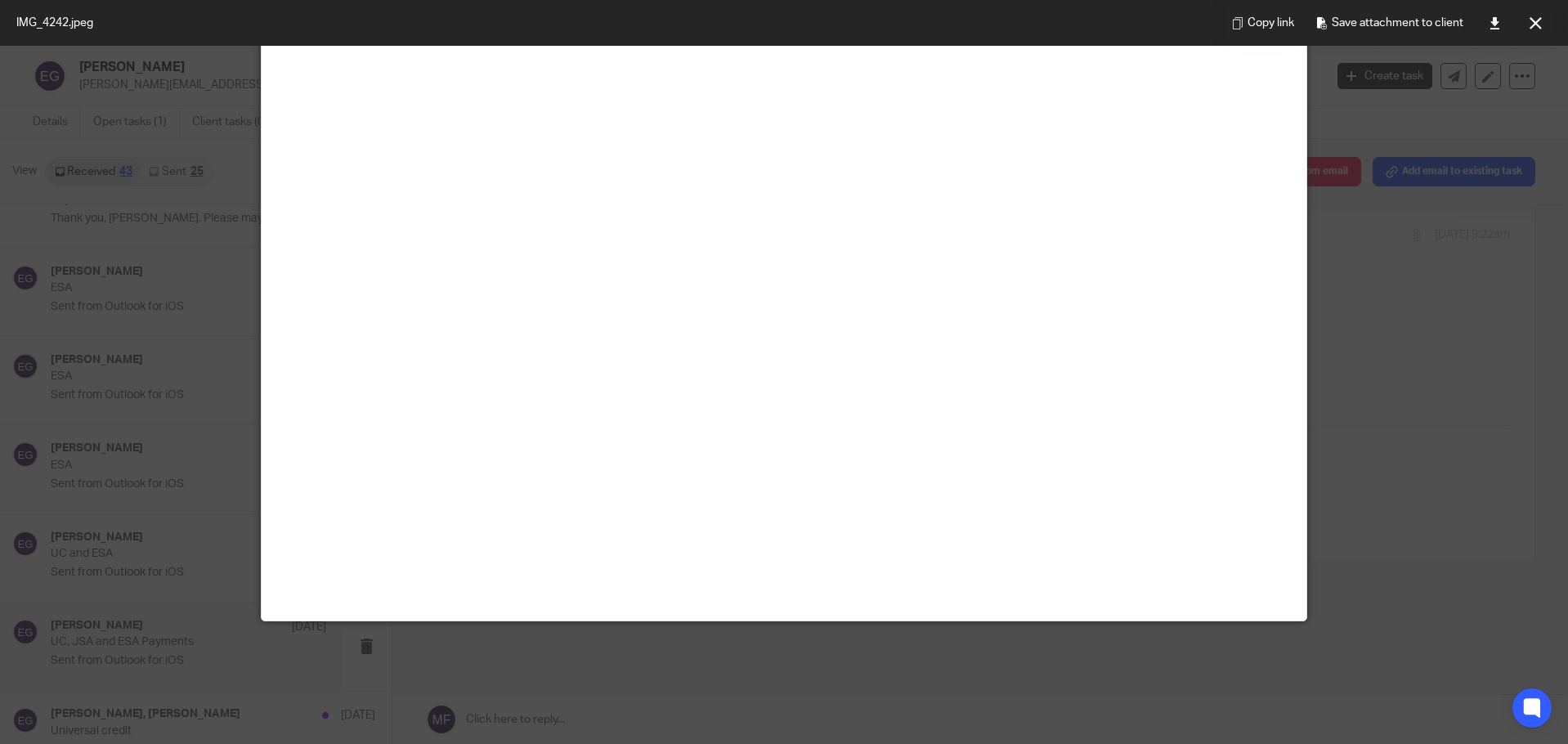
scroll to position [1522, 0]
click at [1406, 437] on div at bounding box center [784, 372] width 1568 height 744
click at [1523, 24] on button at bounding box center [1535, 22] width 33 height 33
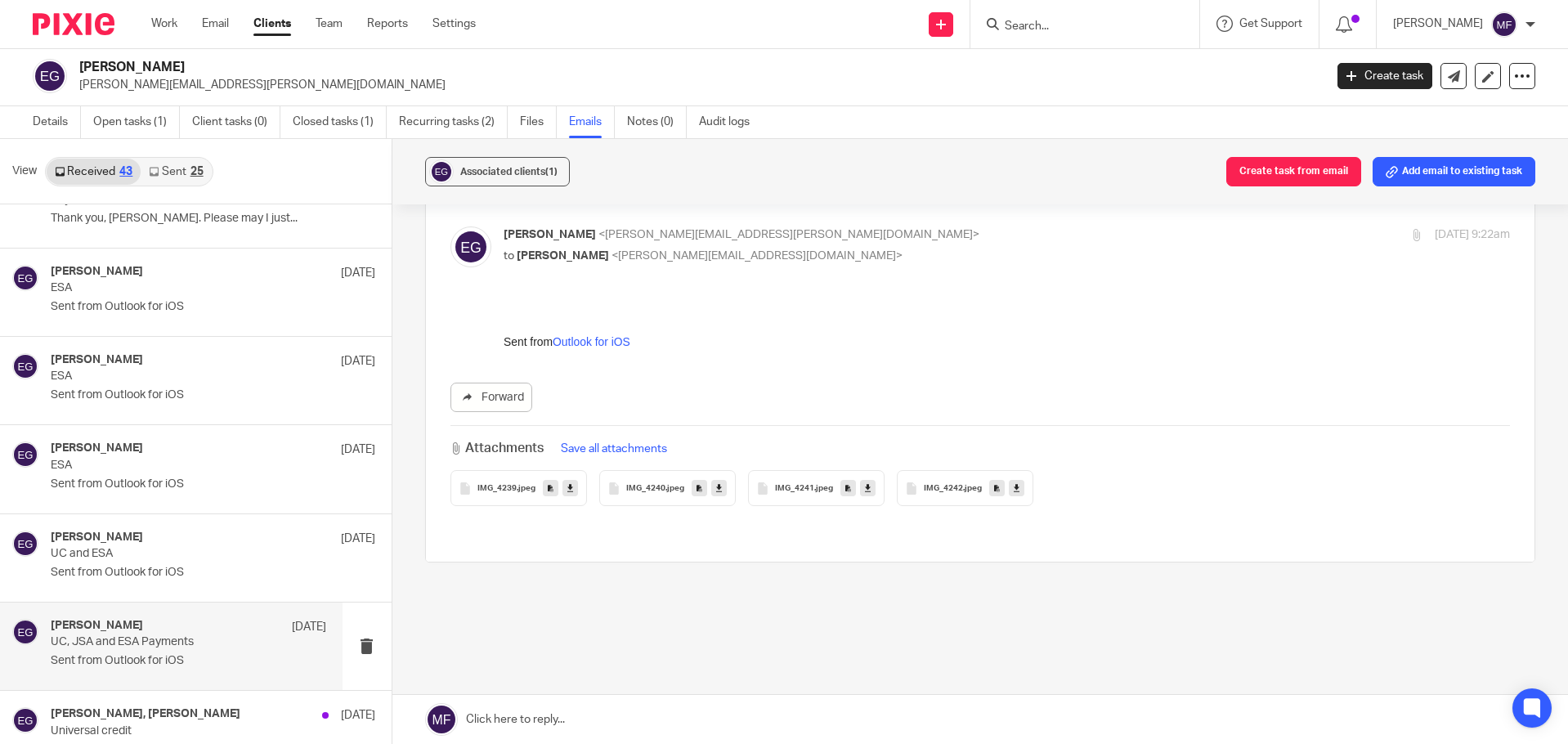
click at [948, 485] on span "IMG_4242" at bounding box center [943, 488] width 39 height 10
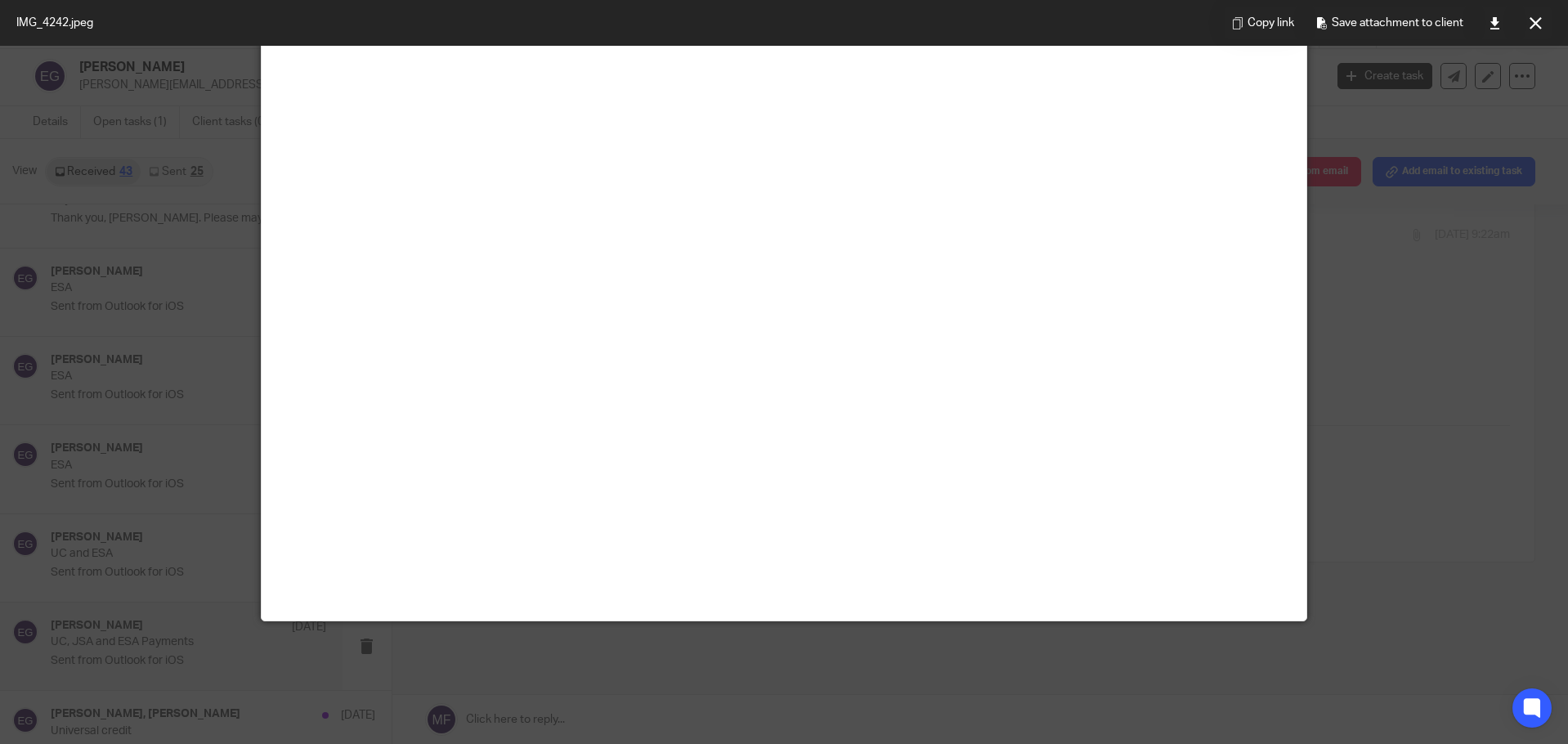
scroll to position [654, 0]
click at [1542, 20] on button at bounding box center [1535, 22] width 33 height 33
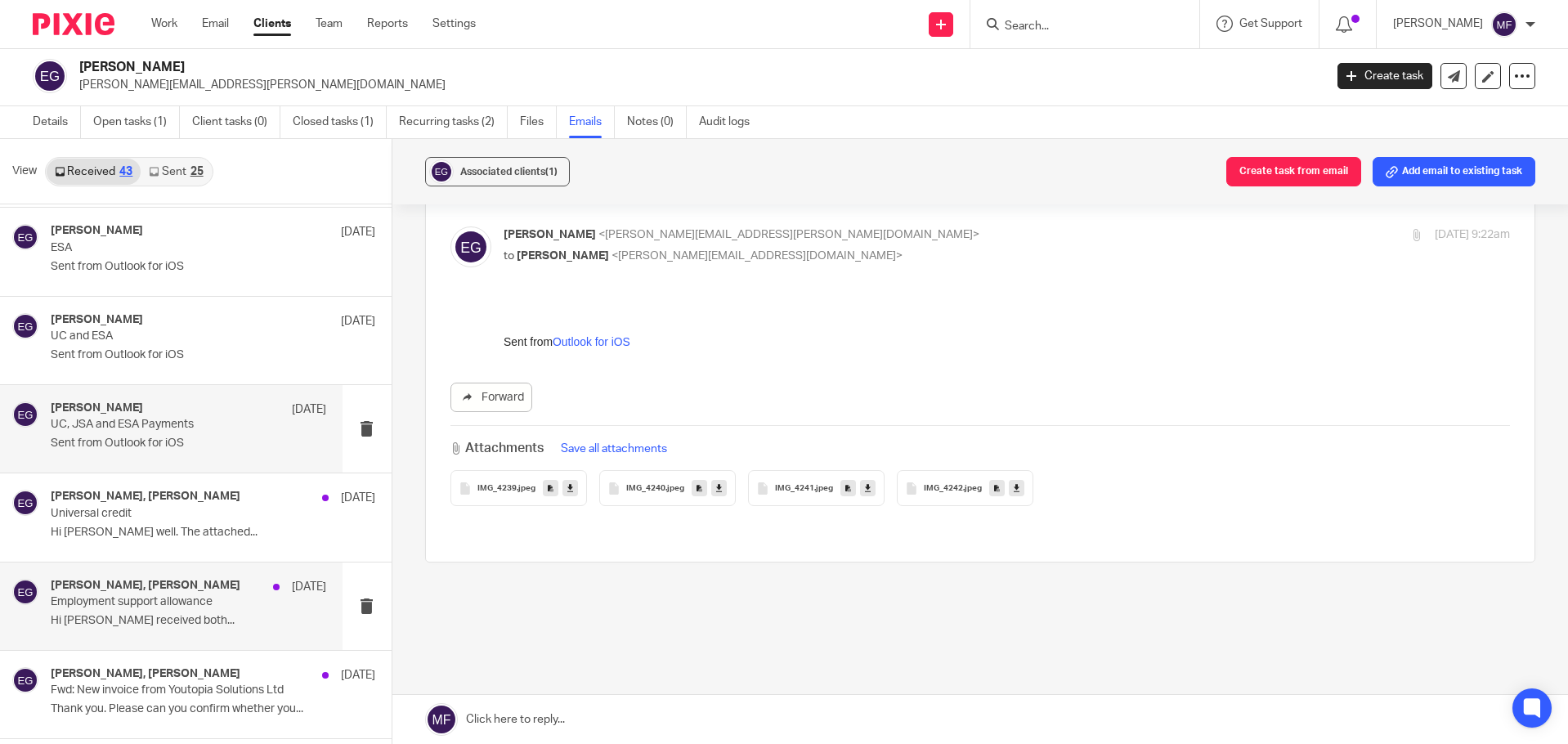
scroll to position [3022, 0]
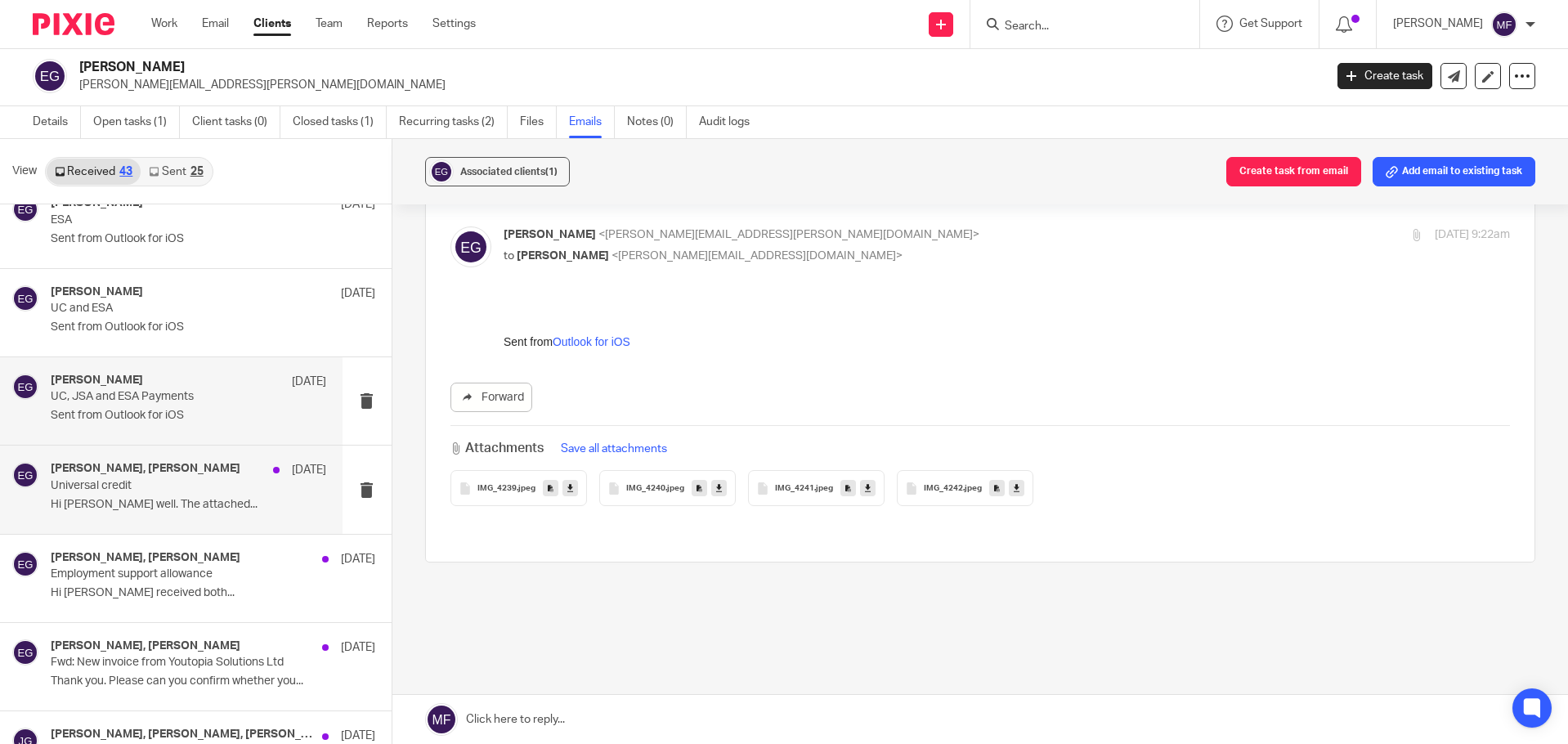
click at [125, 485] on p "Universal credit" at bounding box center [160, 486] width 220 height 14
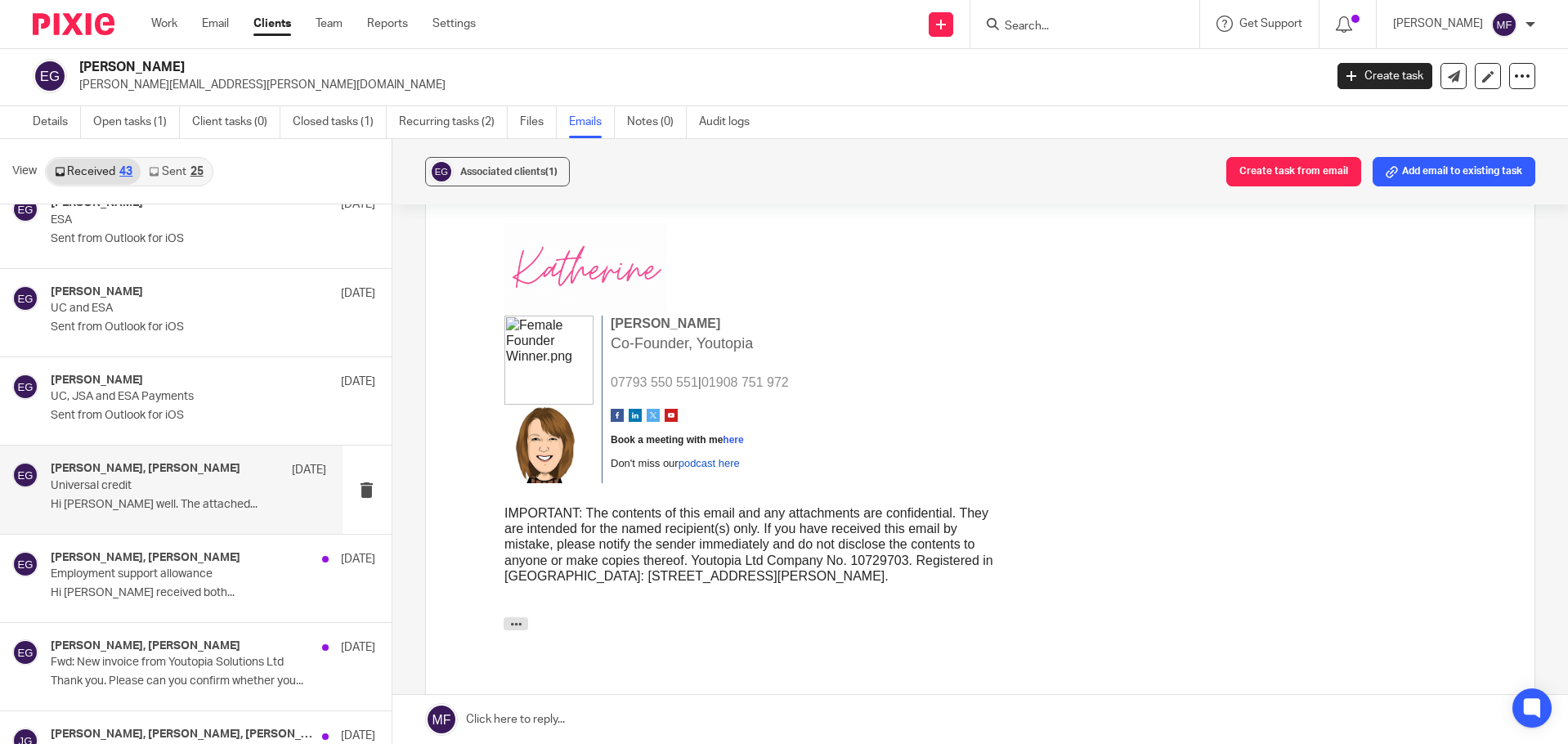
scroll to position [0, 0]
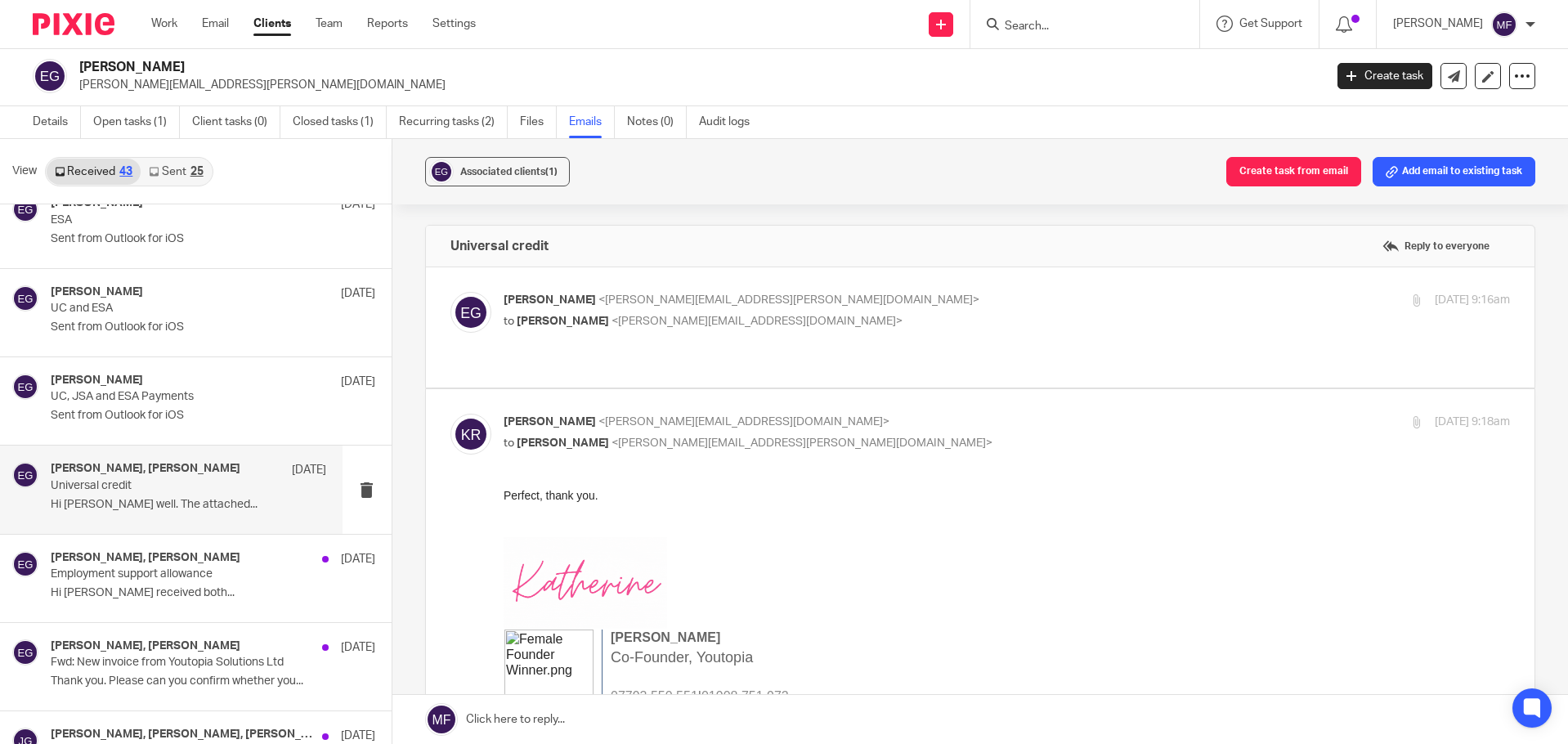
click at [636, 358] on div "Emma Griffiths <emma.wilson-griffiths@outlook.com> to Katherine Robertson <kath…" at bounding box center [980, 327] width 1060 height 71
click at [642, 330] on div "Emma Griffiths <emma.wilson-griffiths@outlook.com> to Katherine Robertson <kath…" at bounding box center [1006, 312] width 1007 height 41
checkbox input "true"
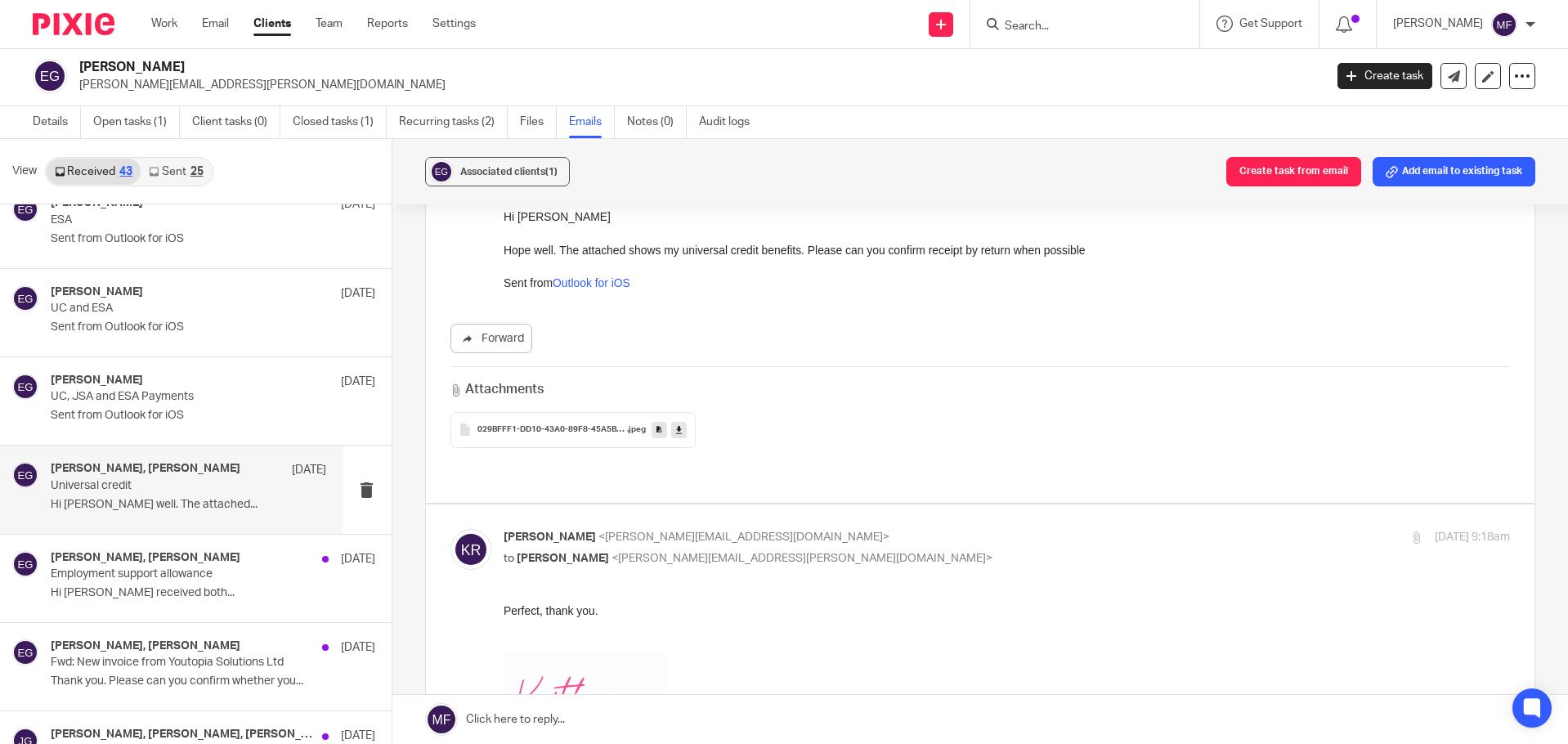
scroll to position [163, 0]
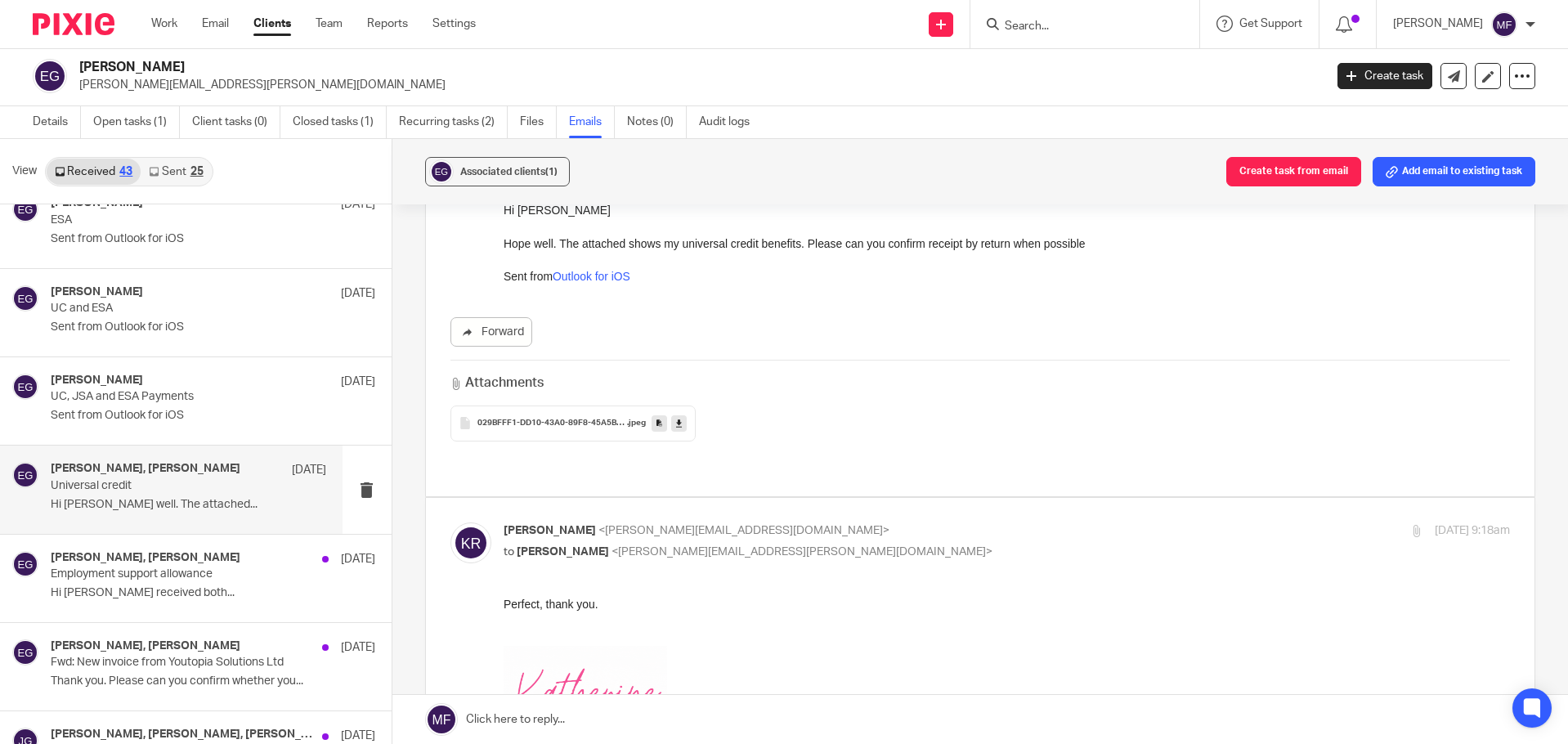
click at [530, 421] on span "029BFFF1-DD10-43A0-89F8-45A5B9576FD4" at bounding box center [552, 423] width 149 height 10
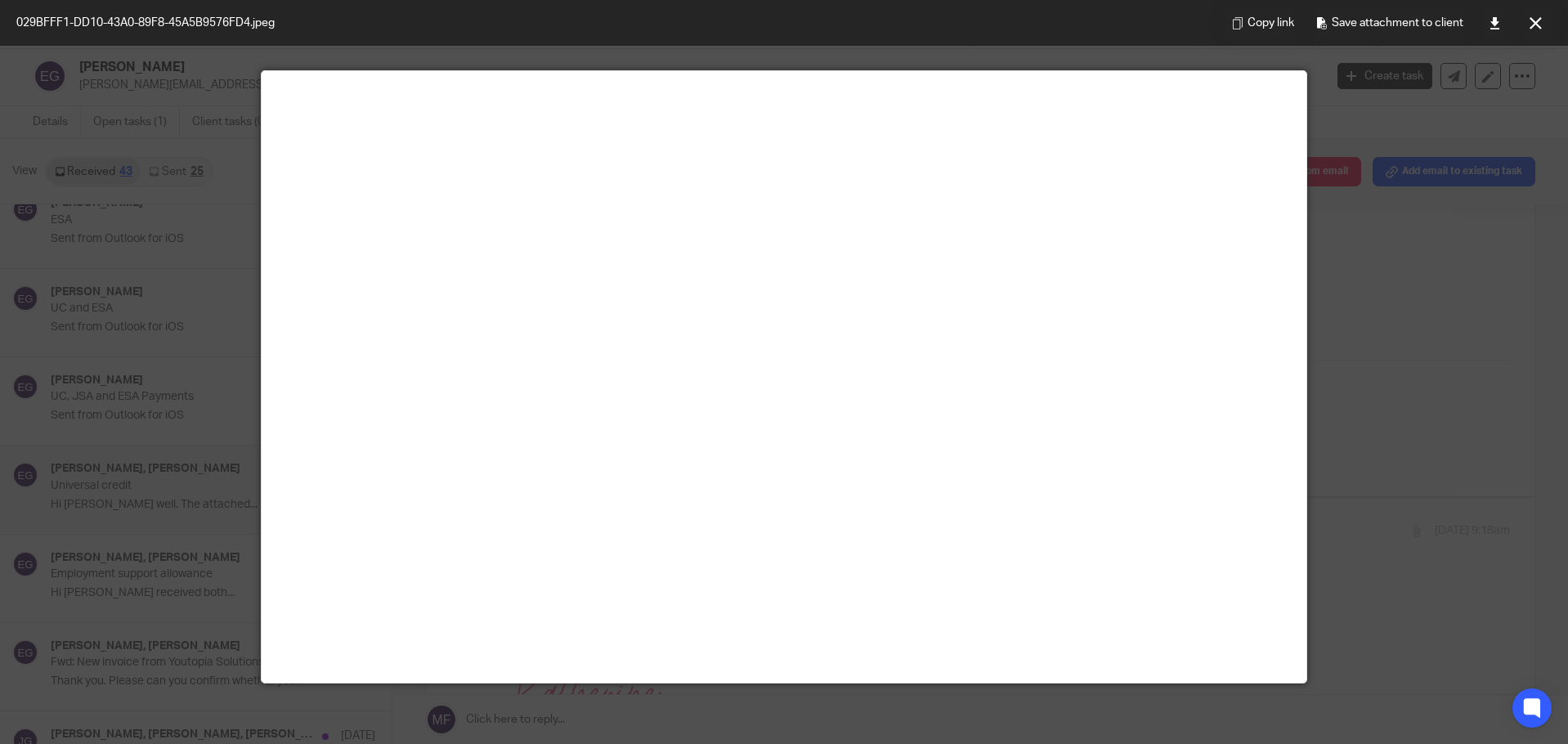
scroll to position [51, 0]
click at [1379, 207] on div at bounding box center [784, 372] width 1568 height 744
click at [1545, 23] on button at bounding box center [1535, 22] width 33 height 33
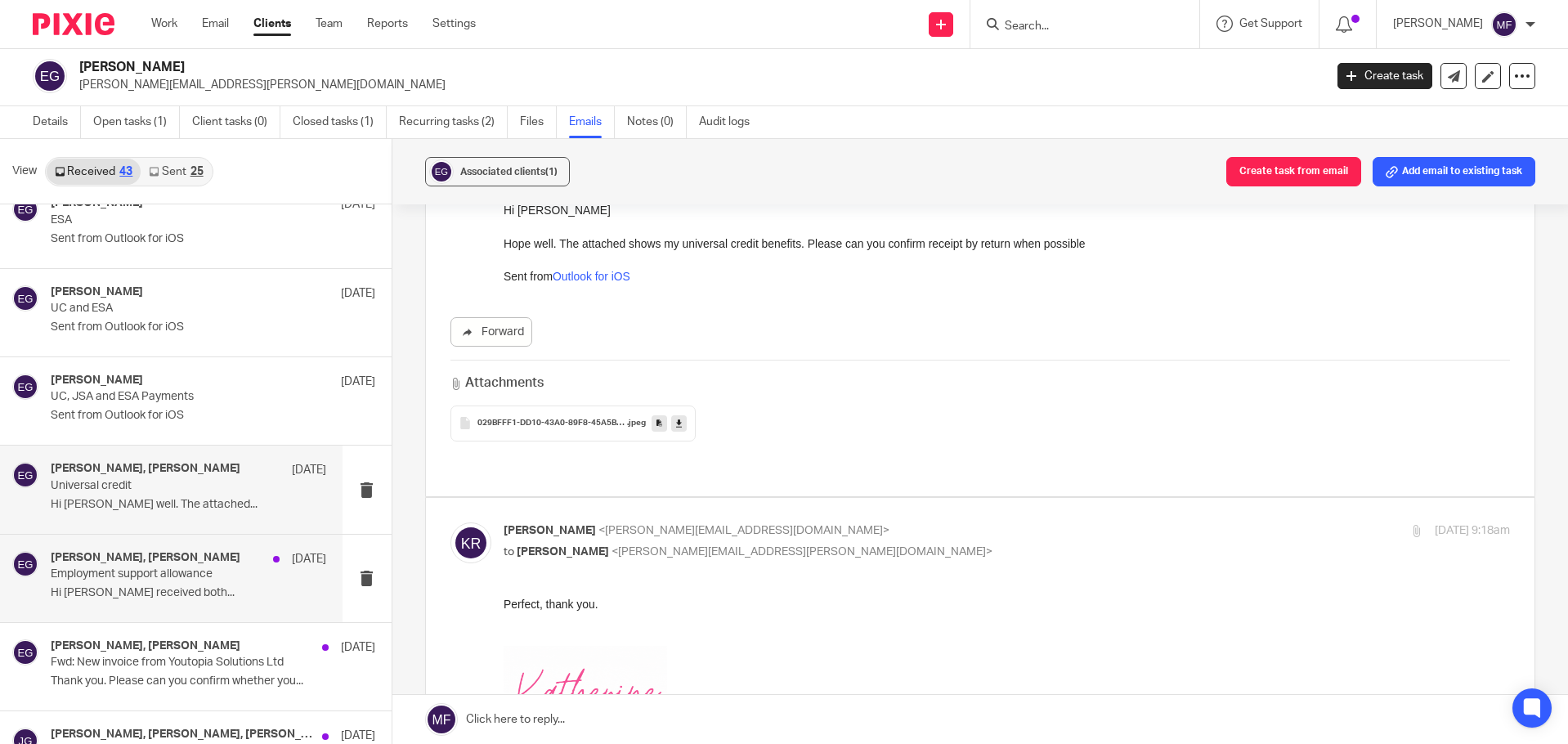
click at [98, 579] on p "Employment support allowance" at bounding box center [160, 575] width 220 height 14
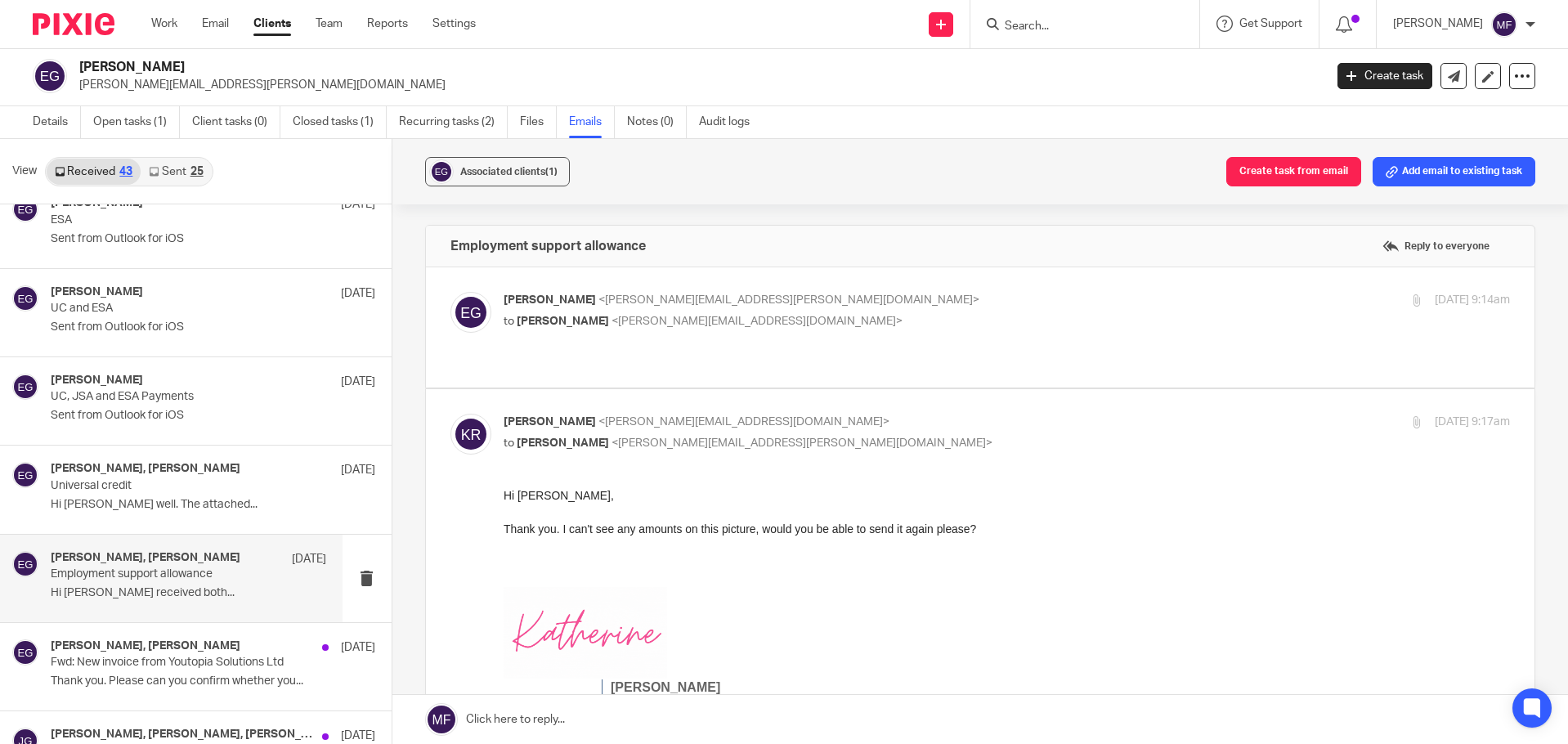
scroll to position [0, 0]
click at [599, 333] on div "Emma Griffiths <emma.wilson-griffiths@outlook.com> to Katherine Robertson <kath…" at bounding box center [980, 327] width 1060 height 71
click at [680, 306] on p "Emma Griffiths <emma.wilson-griffiths@outlook.com>" at bounding box center [839, 300] width 671 height 17
checkbox input "true"
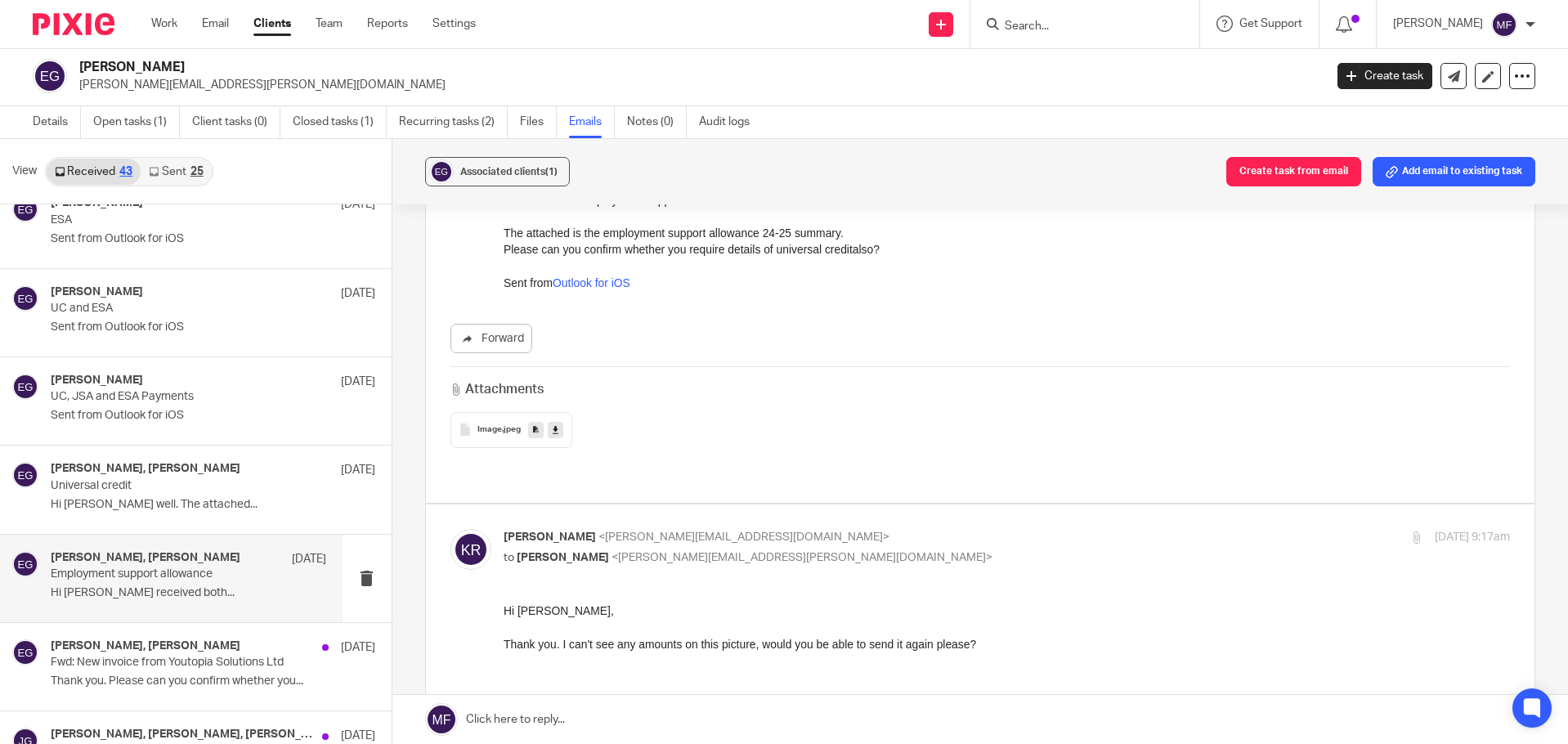
scroll to position [245, 0]
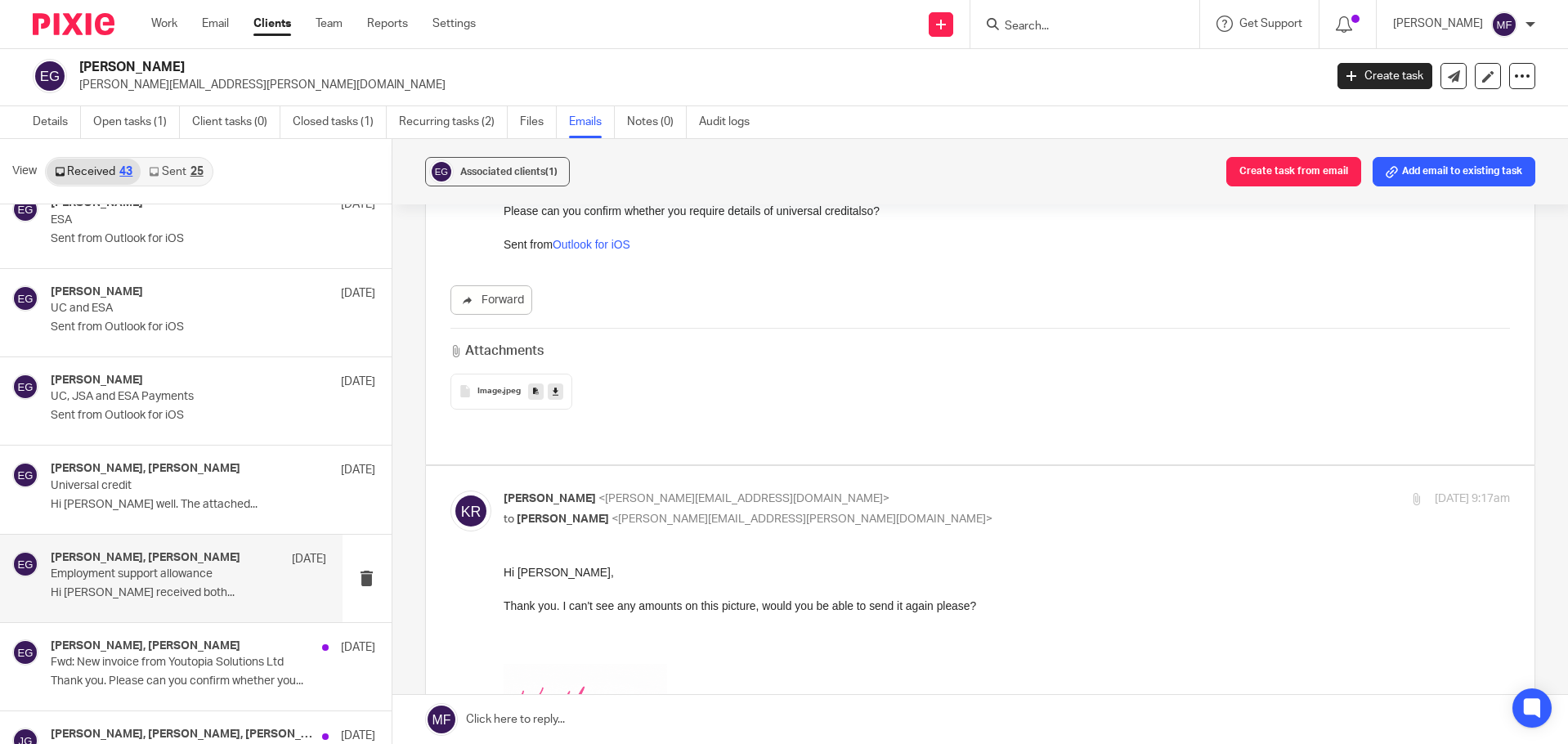
click at [495, 393] on span "Image" at bounding box center [490, 391] width 25 height 10
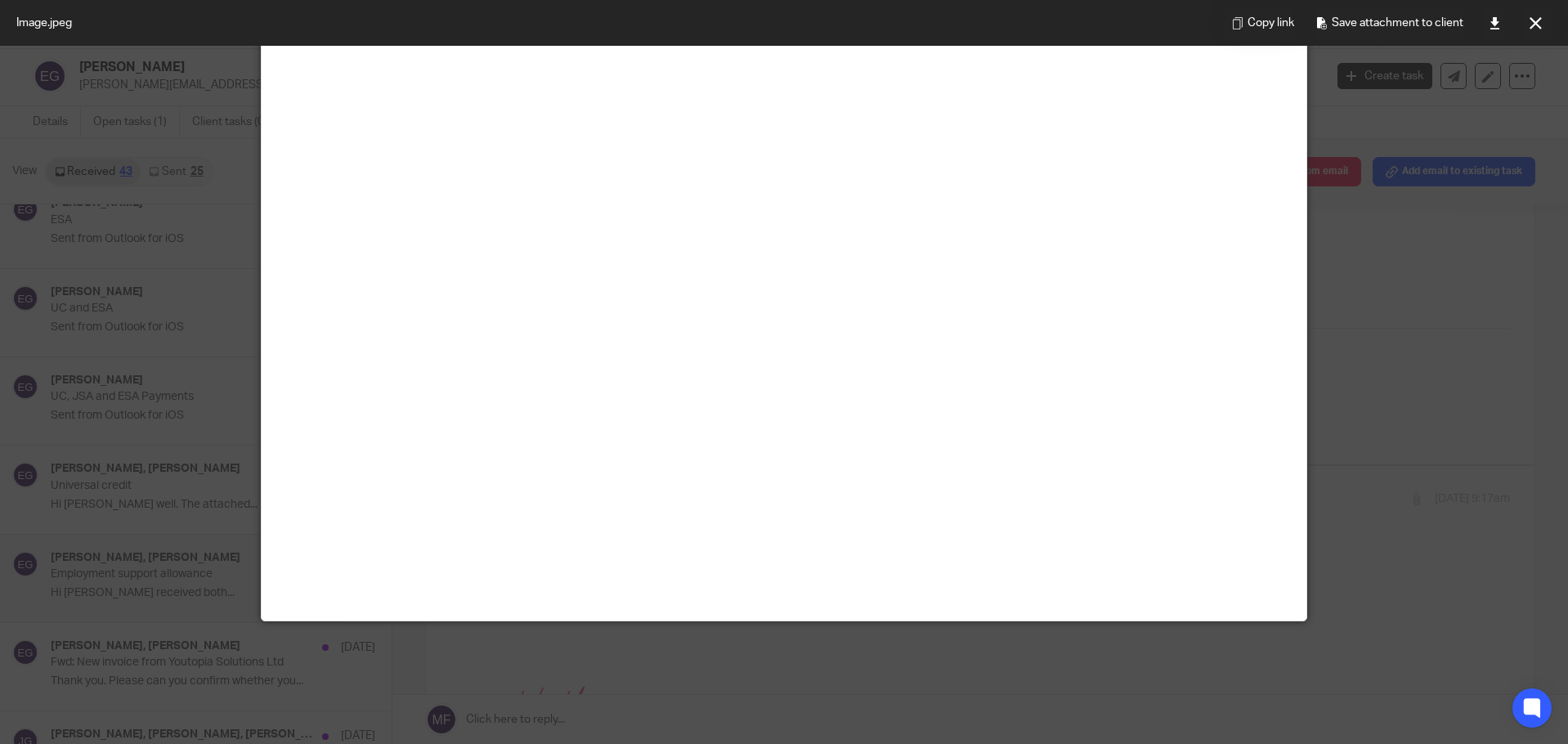
scroll to position [650, 0]
click at [1533, 16] on button at bounding box center [1535, 22] width 33 height 33
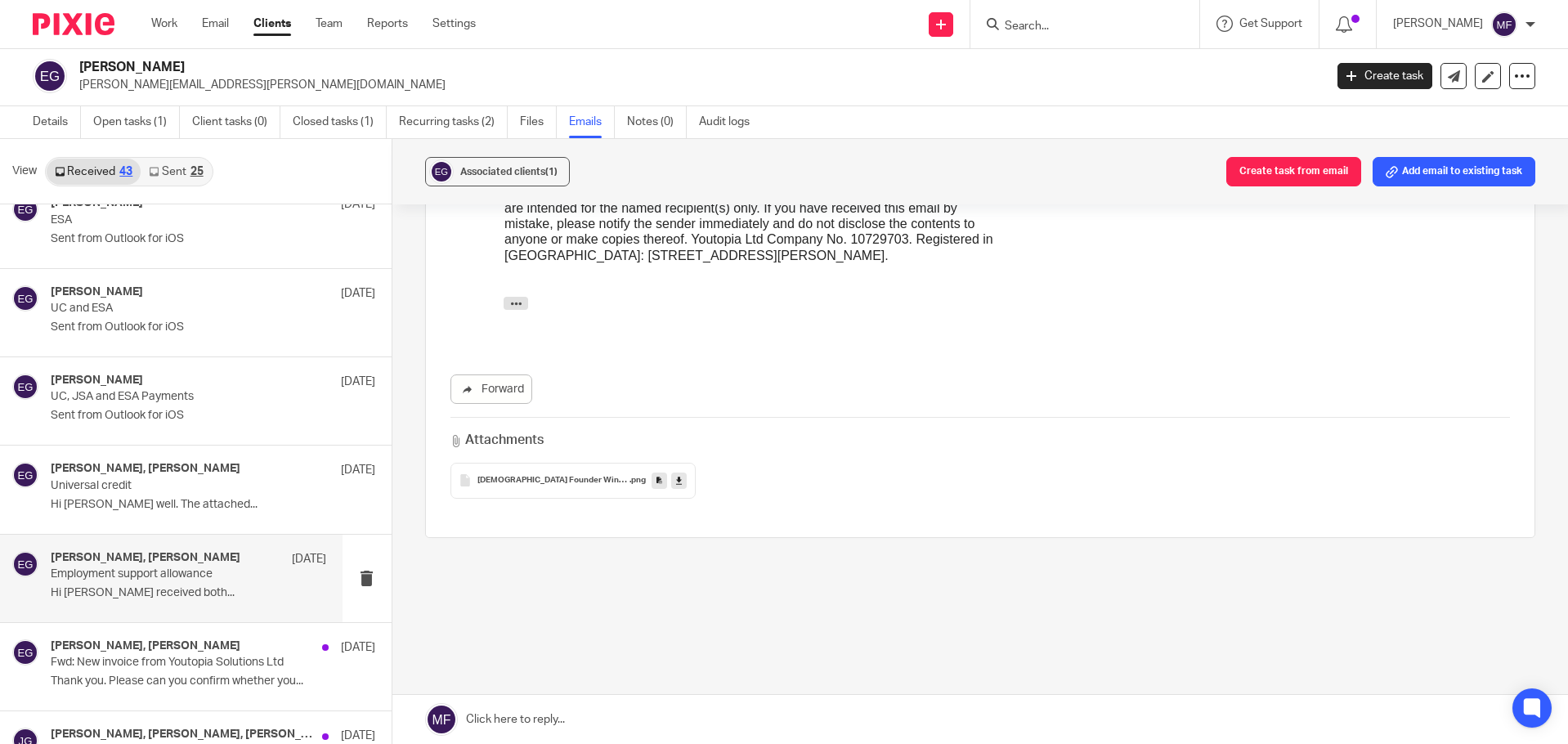
scroll to position [1012, 0]
click at [498, 481] on div "Female Founder Winner .png" at bounding box center [573, 474] width 245 height 36
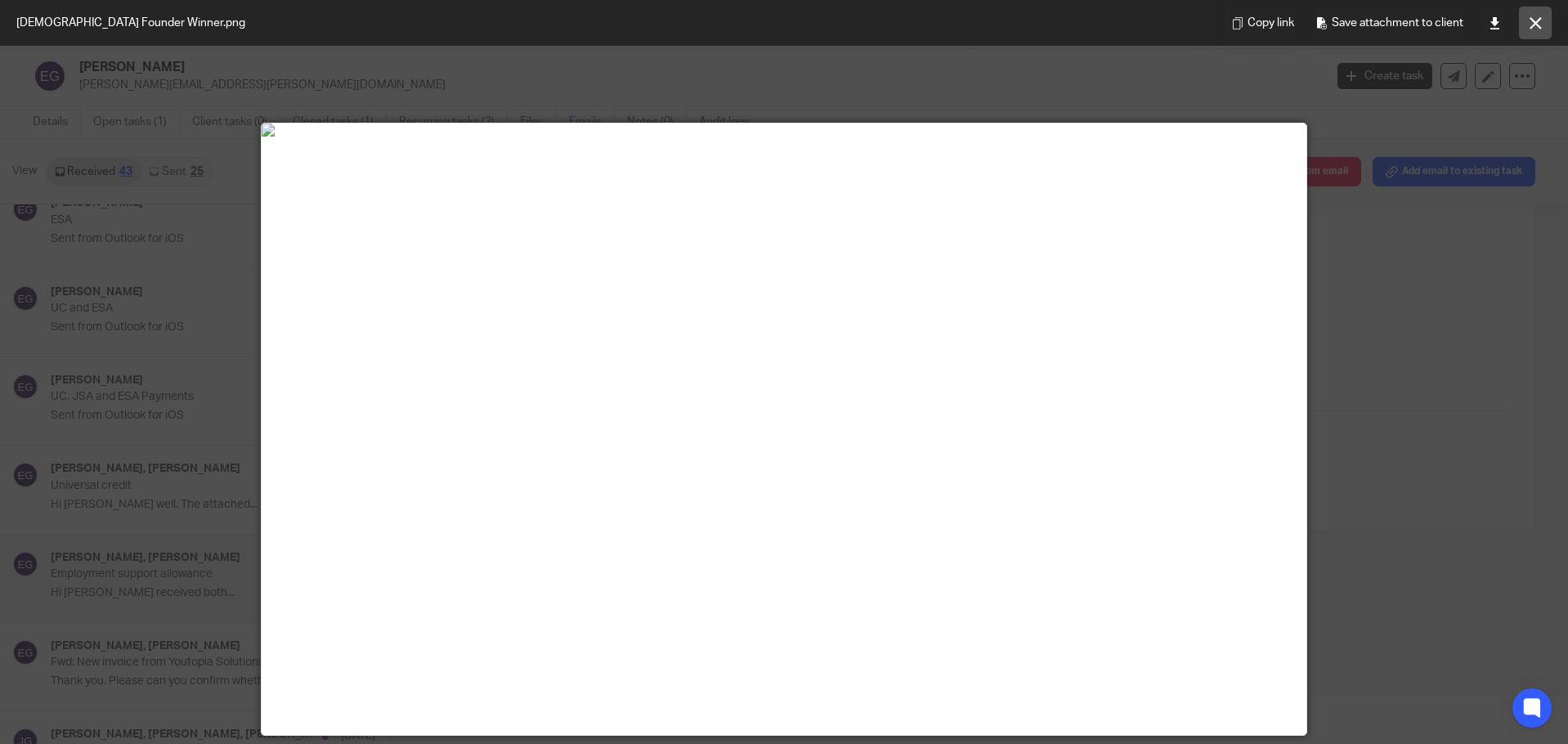
click at [1541, 24] on icon at bounding box center [1536, 23] width 12 height 12
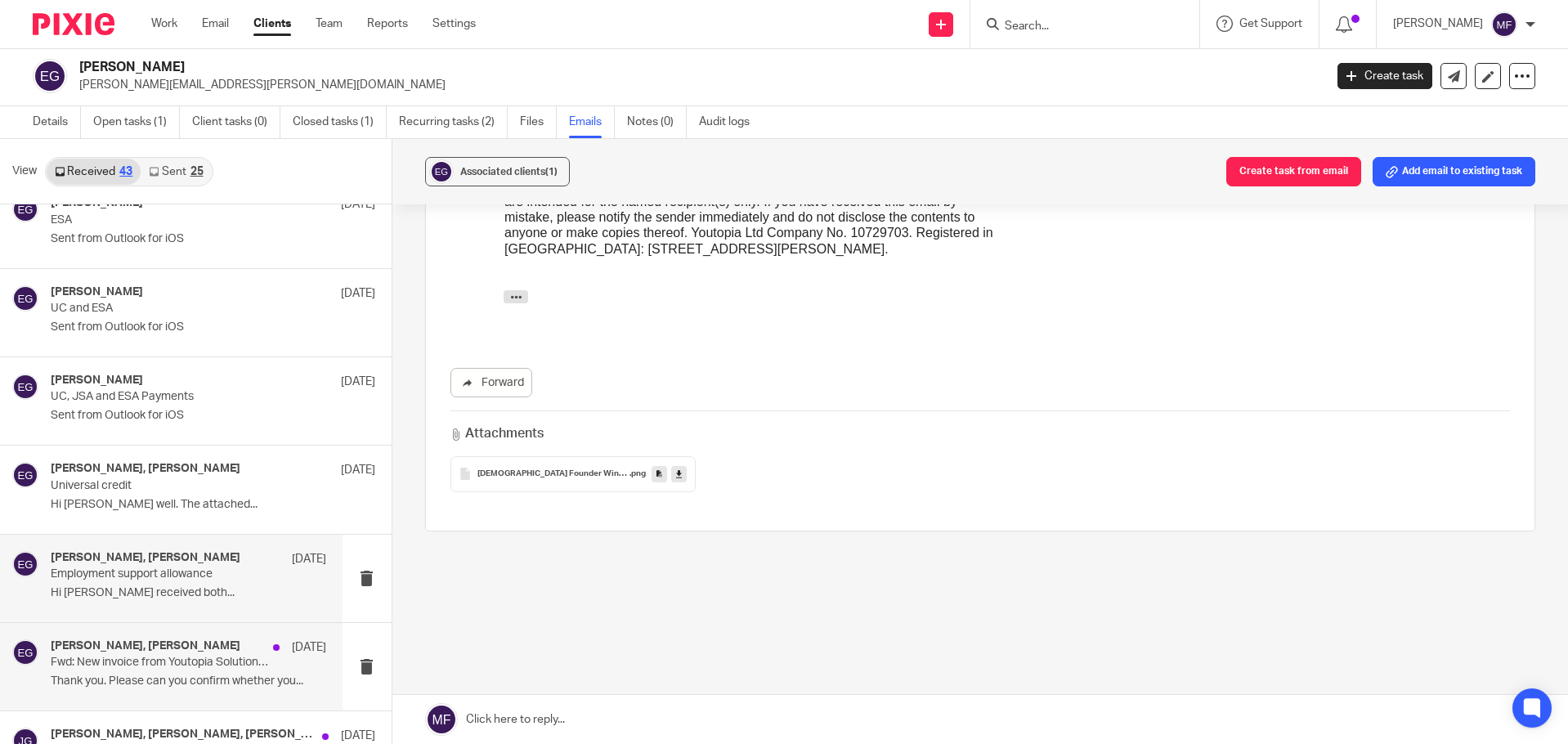
click at [144, 662] on p "Fwd: New invoice from Youtopia Solutions Ltd" at bounding box center [160, 663] width 220 height 14
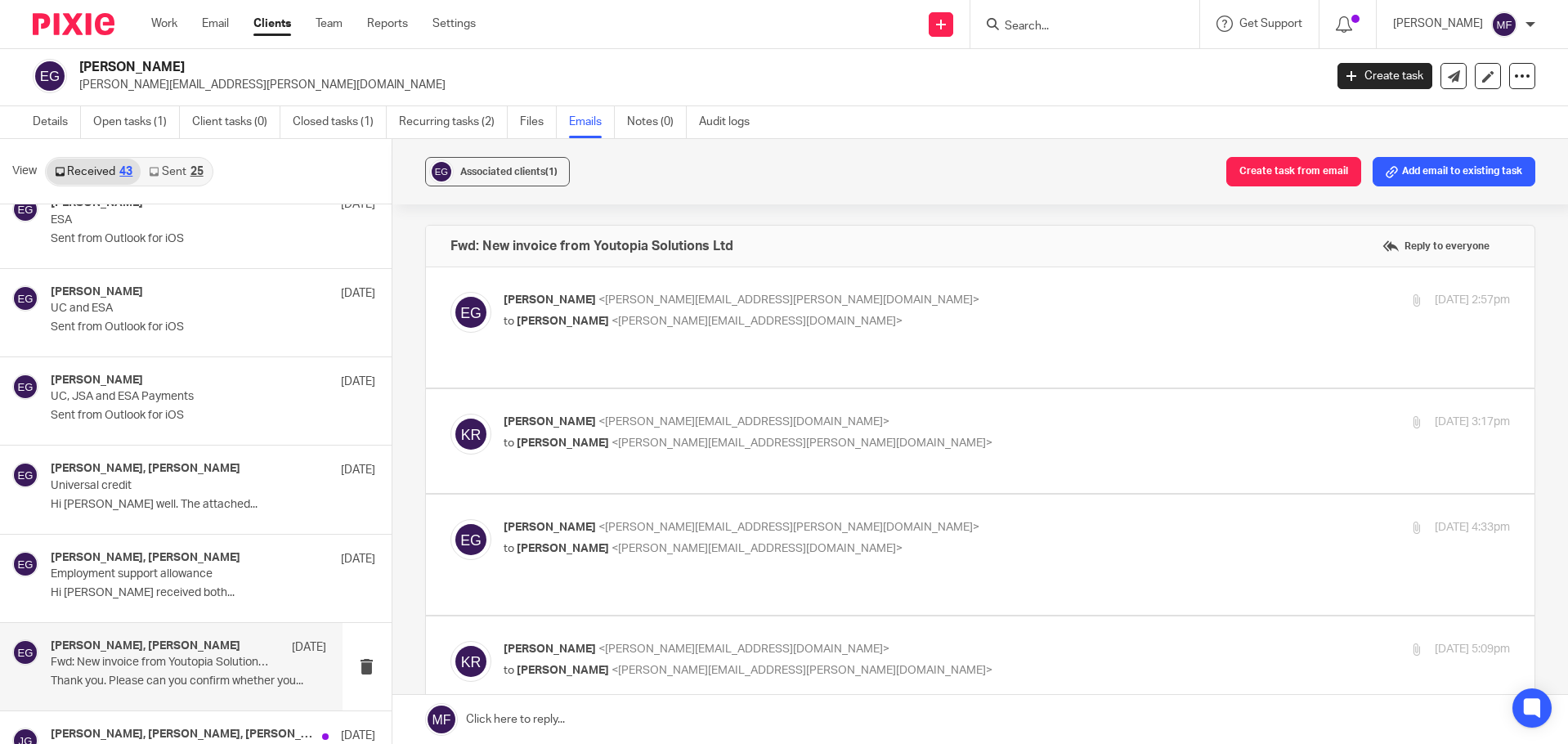
scroll to position [0, 0]
click at [559, 334] on div "Emma Griffiths <emma.wilson-griffiths@outlook.com> to Katherine Robertson <kath…" at bounding box center [980, 327] width 1060 height 71
click at [665, 318] on span "<katherine@youtopia.co.uk>" at bounding box center [758, 320] width 291 height 11
checkbox input "true"
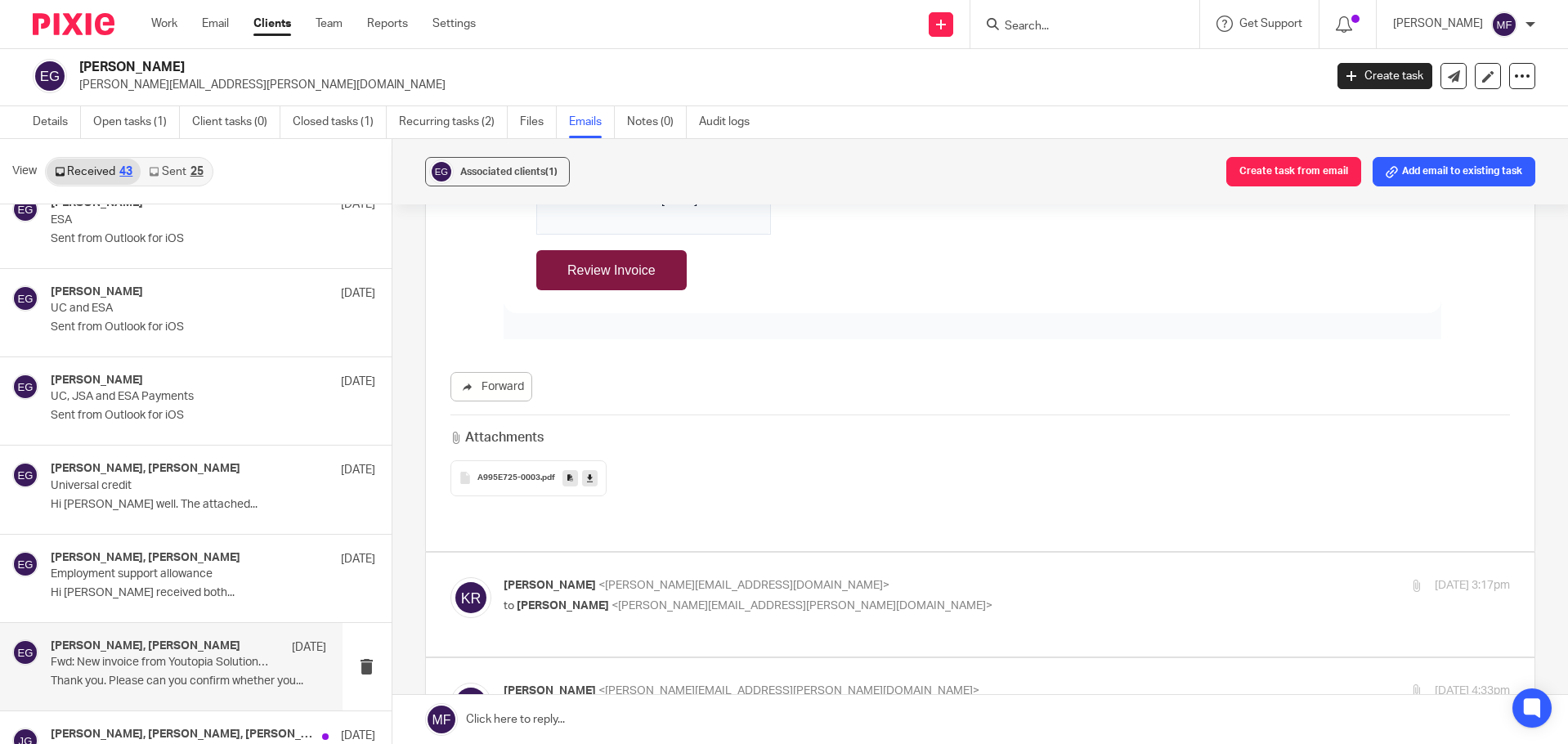
scroll to position [1063, 0]
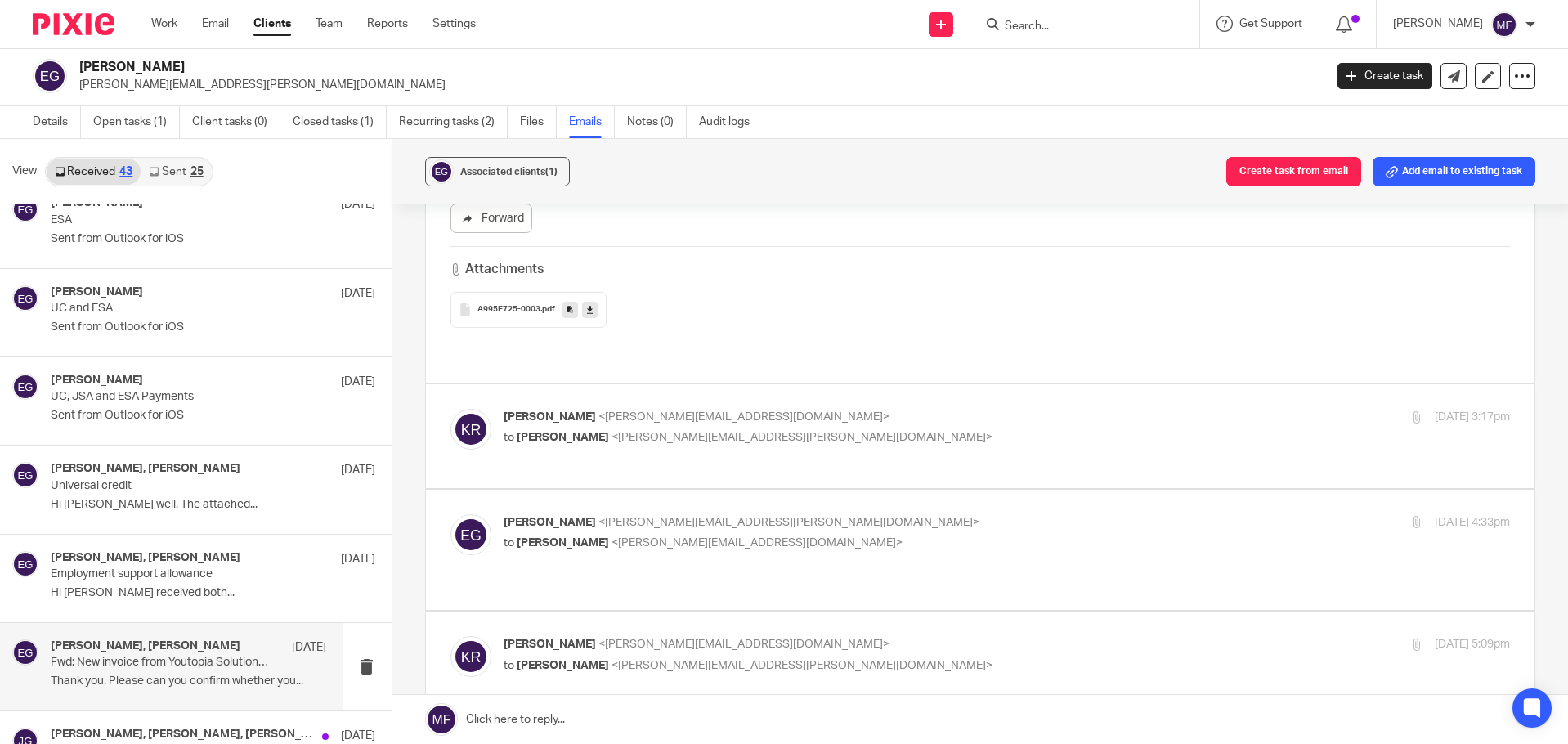
click at [668, 470] on label at bounding box center [980, 436] width 1110 height 104
click at [450, 409] on input "checkbox" at bounding box center [449, 408] width 1 height 1
checkbox input "true"
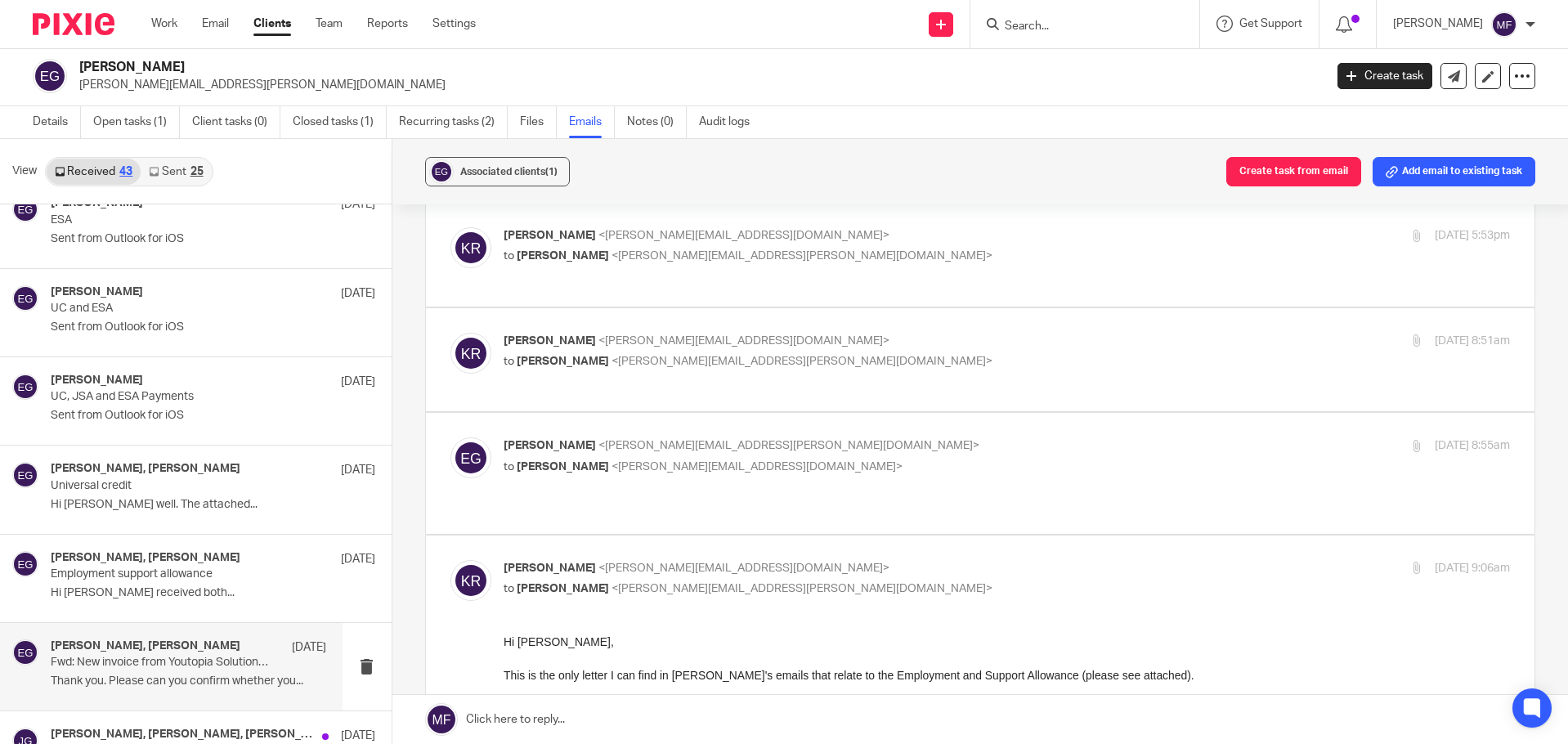
scroll to position [2433, 0]
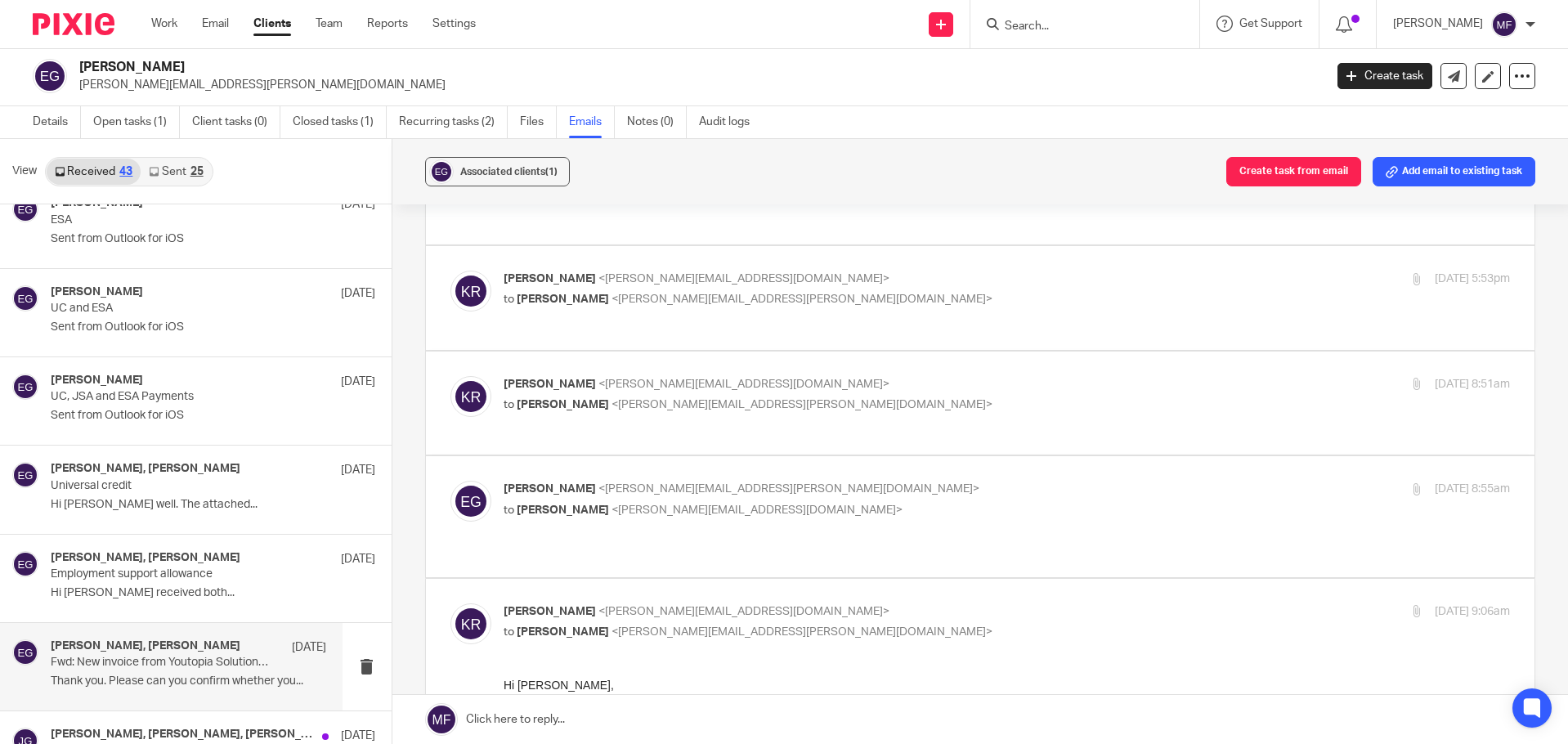
click at [584, 500] on div "Emma Griffiths <emma.wilson-griffiths@outlook.com> to Katherine Robertson <kath…" at bounding box center [839, 500] width 671 height 38
checkbox input "true"
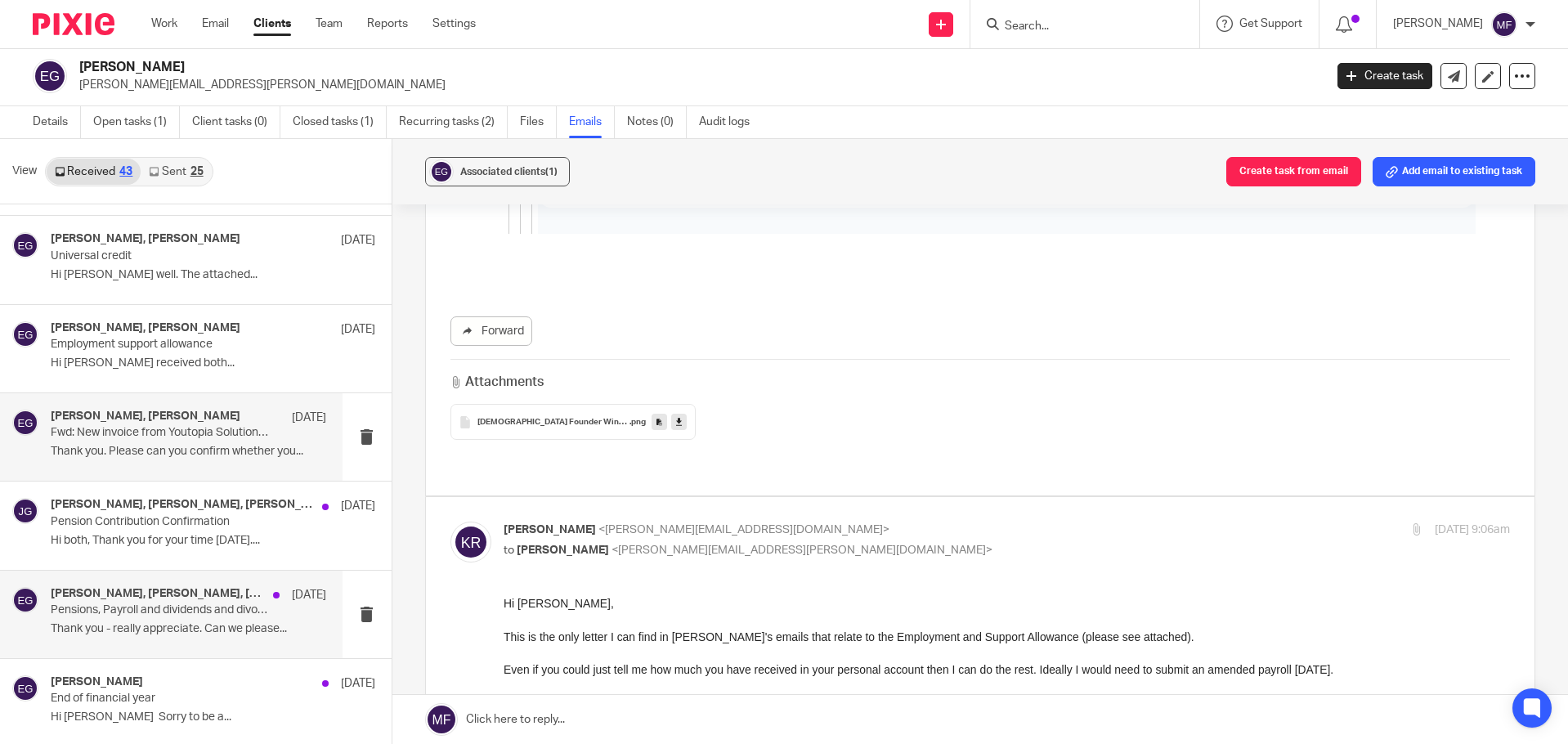
scroll to position [3255, 0]
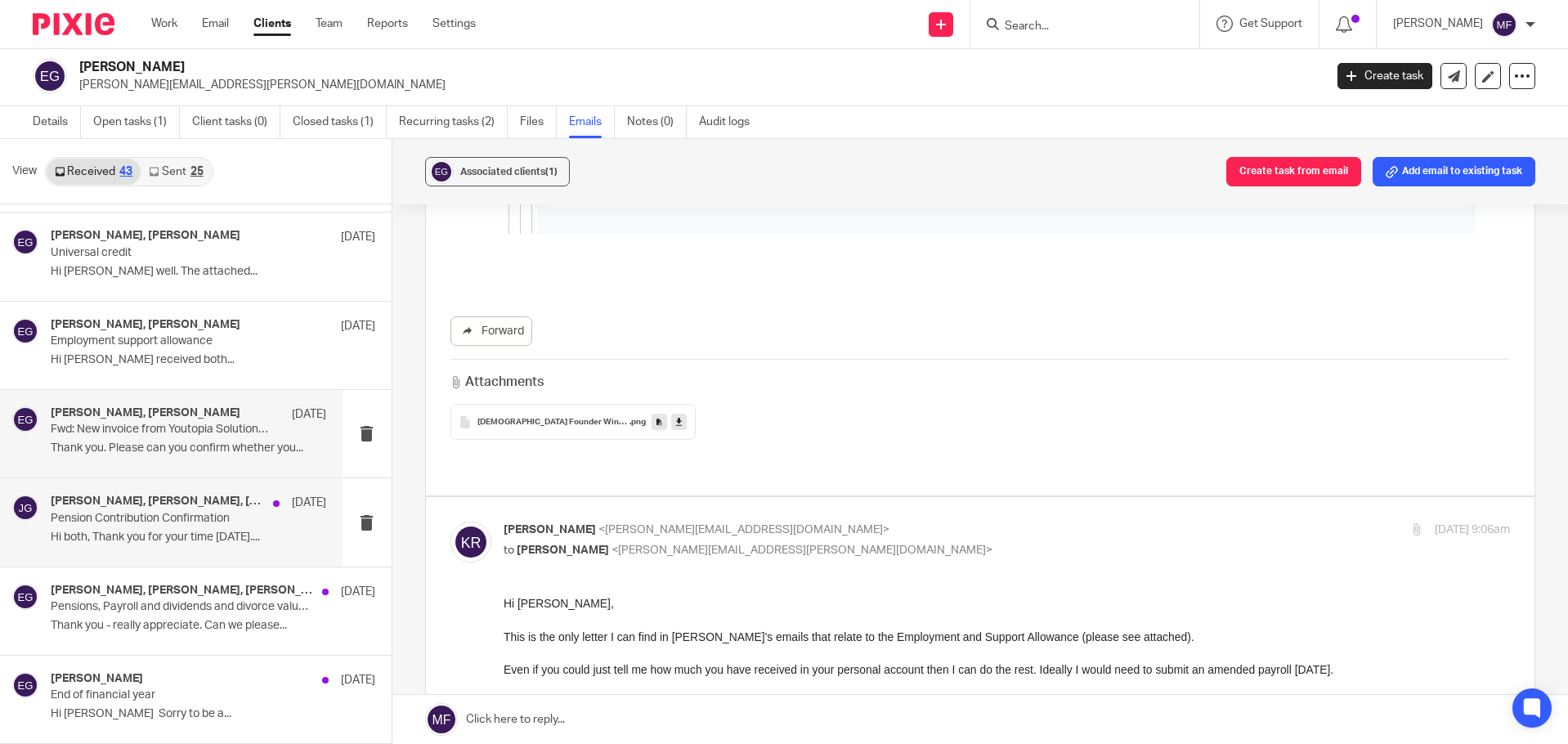
click at [117, 516] on p "Pension Contribution Confirmation" at bounding box center [160, 519] width 220 height 14
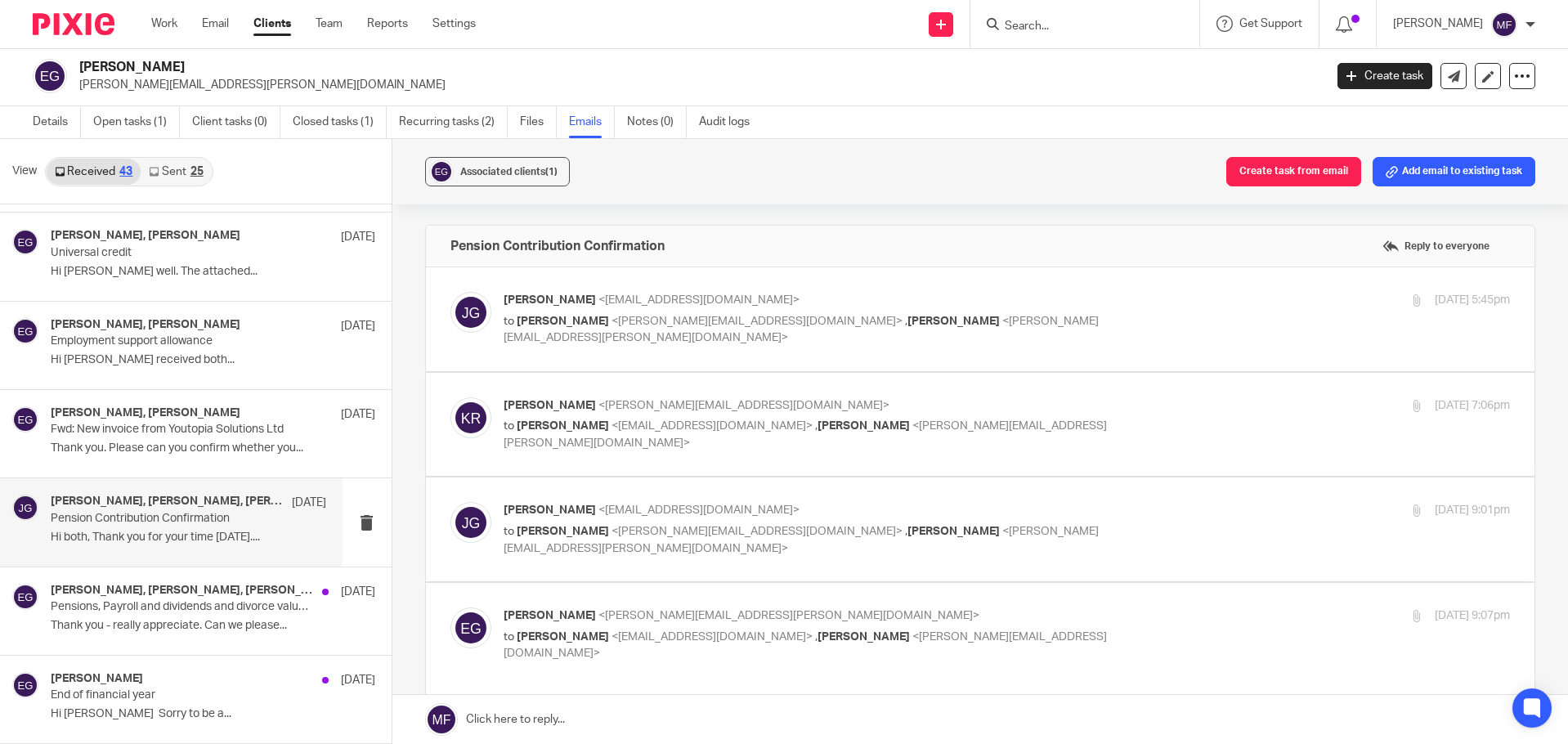
scroll to position [0, 0]
click at [705, 318] on span "<katherine@youtopia.co.uk>" at bounding box center [758, 320] width 291 height 11
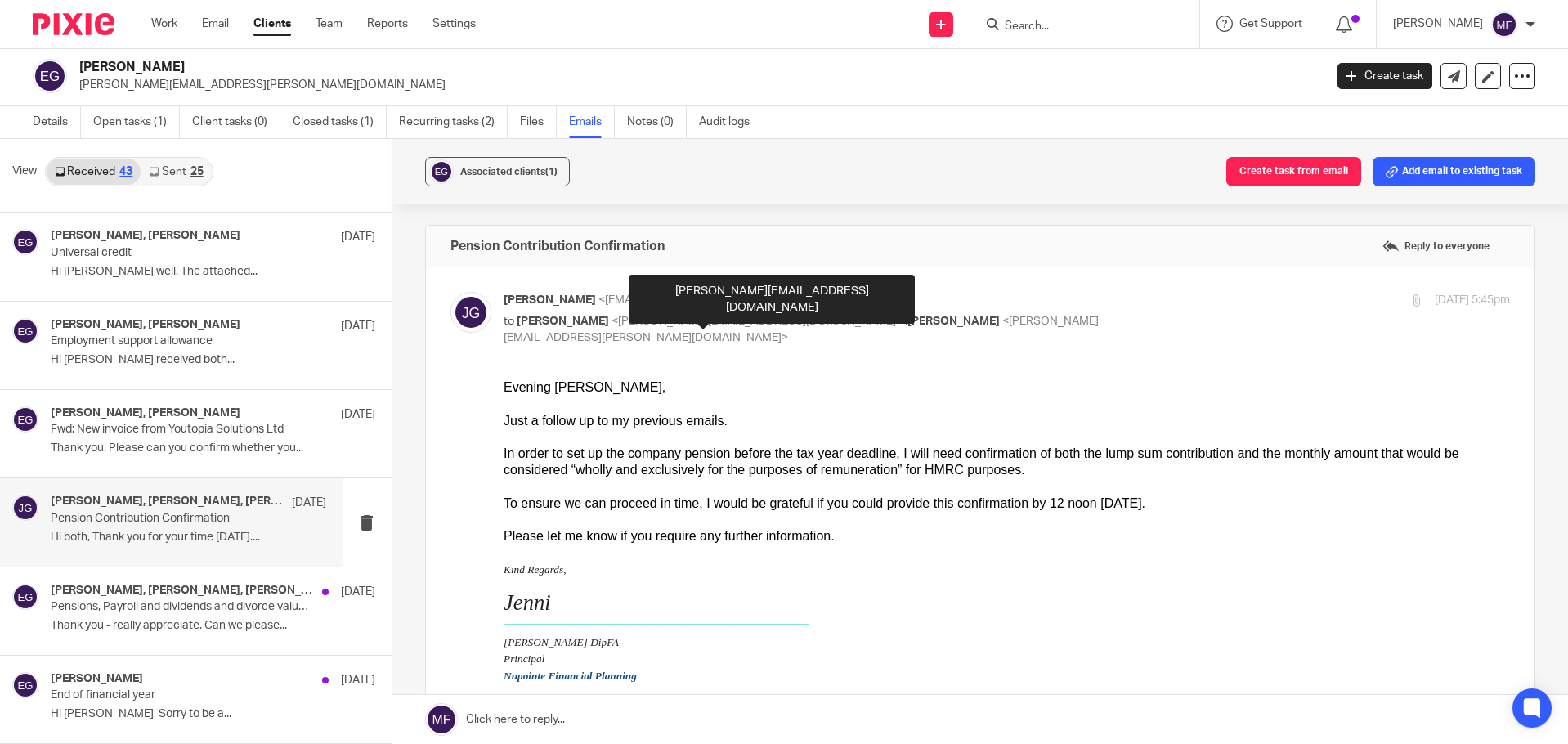
click at [702, 316] on span "<katherine@youtopia.co.uk>" at bounding box center [758, 320] width 291 height 11
checkbox input "false"
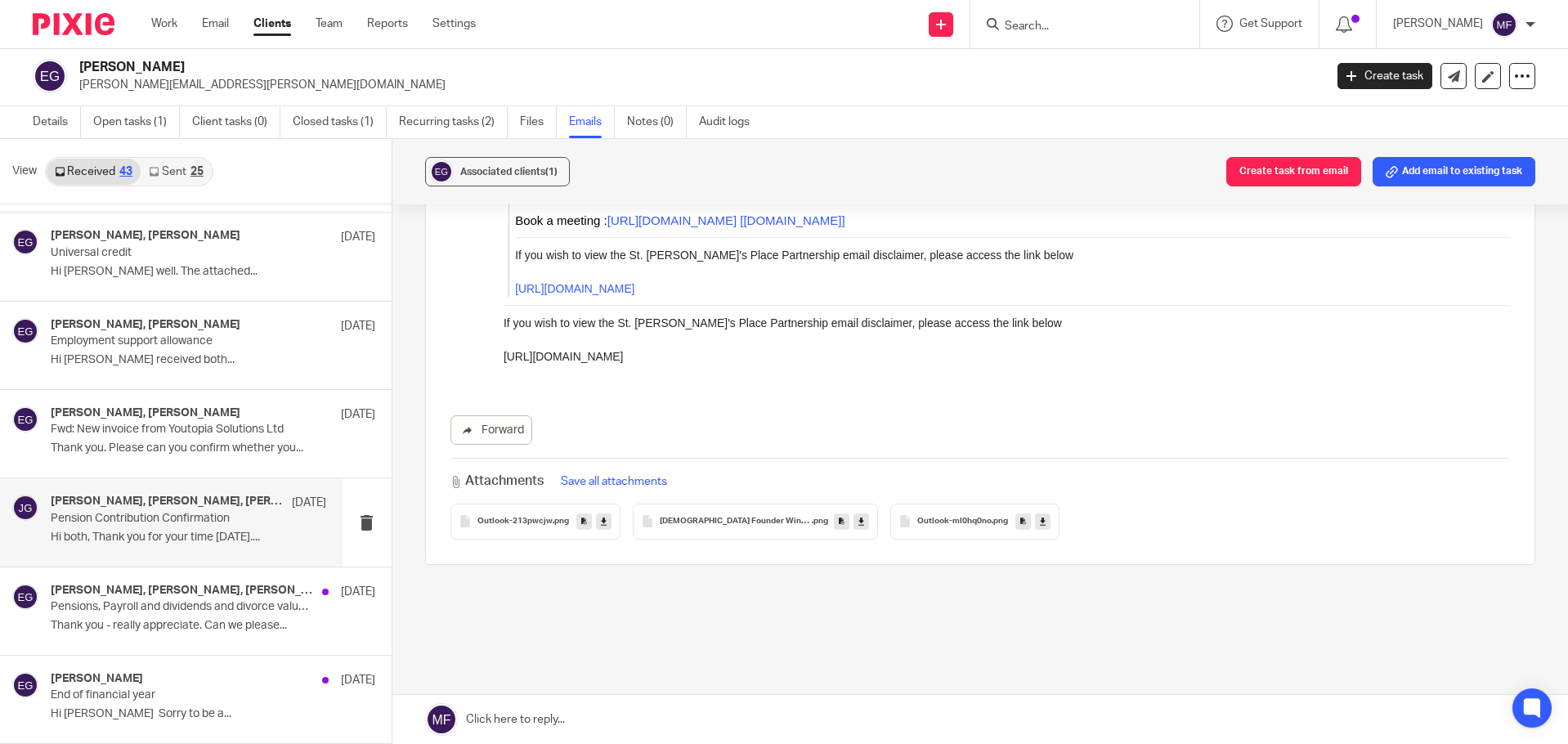
scroll to position [2530, 0]
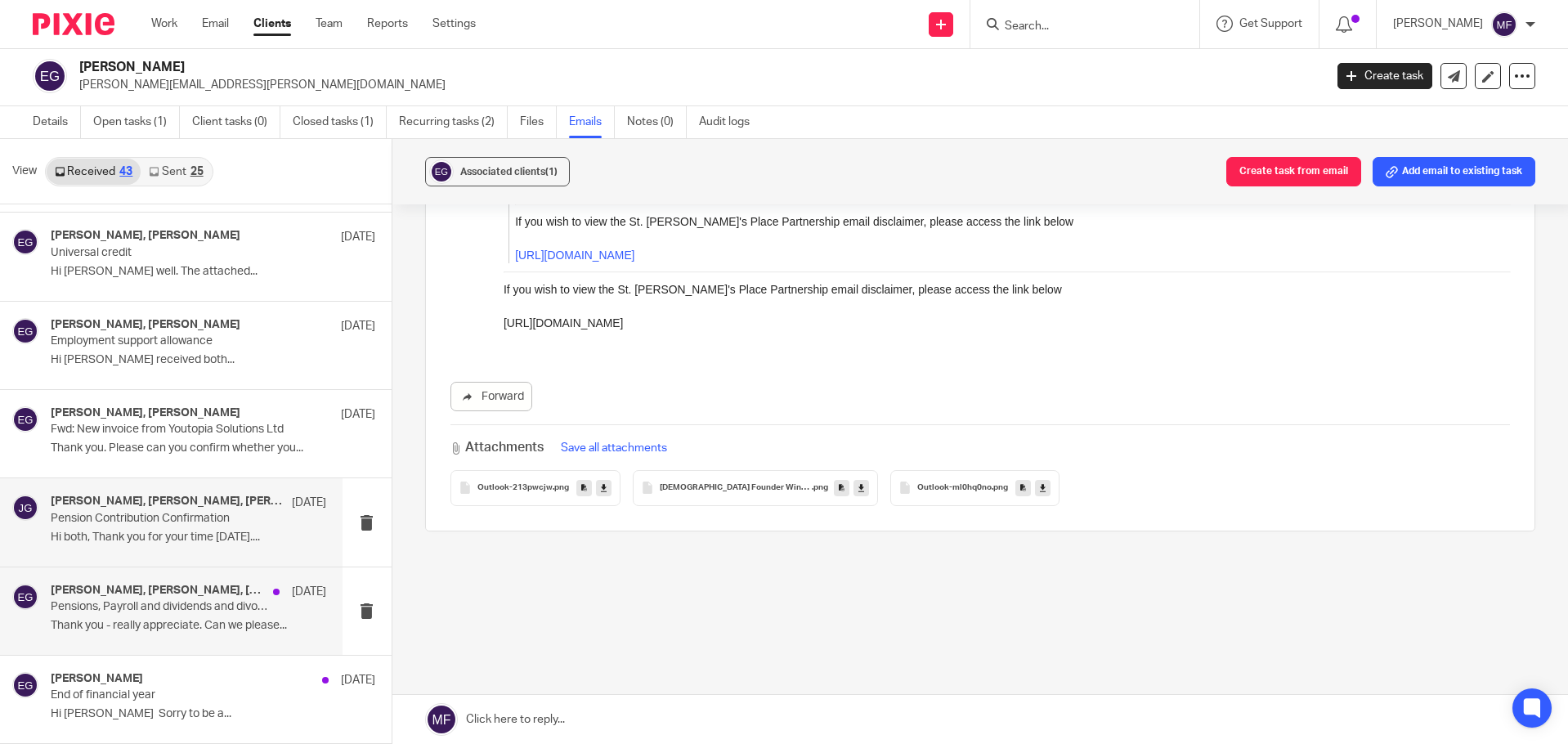
click at [181, 610] on p "Pensions, Payroll and dividends and divorce valuation" at bounding box center [160, 607] width 220 height 14
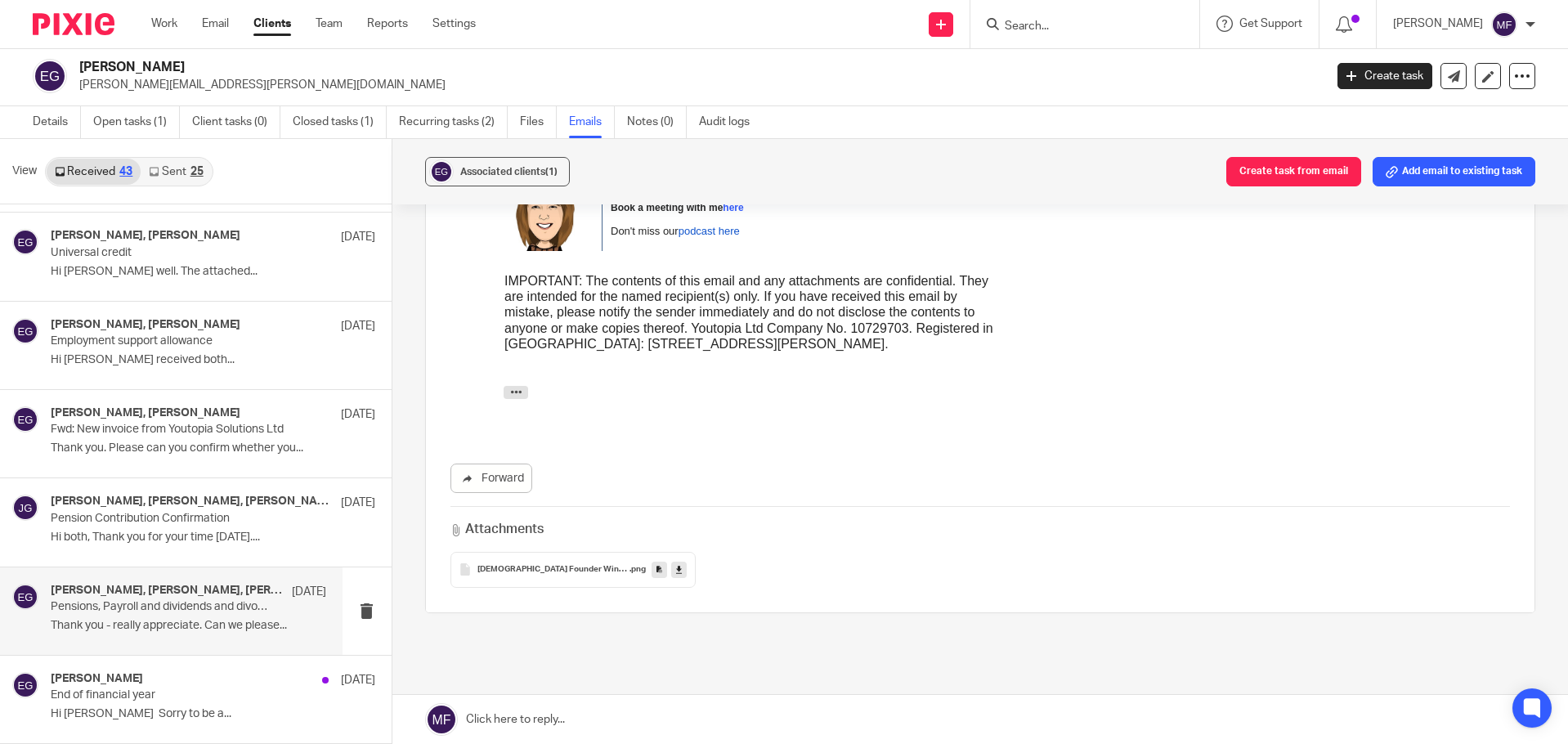
scroll to position [1111, 0]
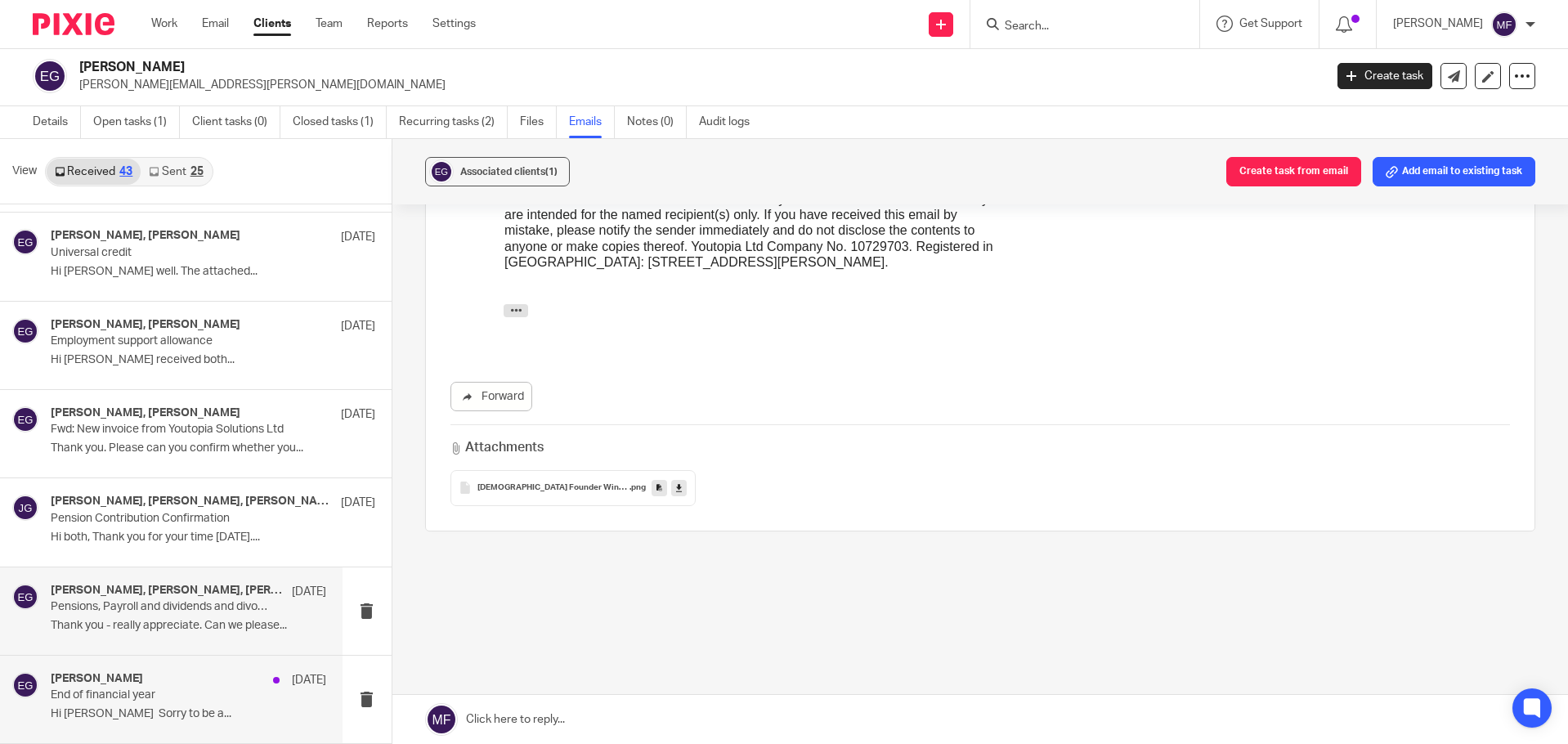
click at [153, 676] on div "Emma Griffiths 2 Apr" at bounding box center [188, 680] width 275 height 17
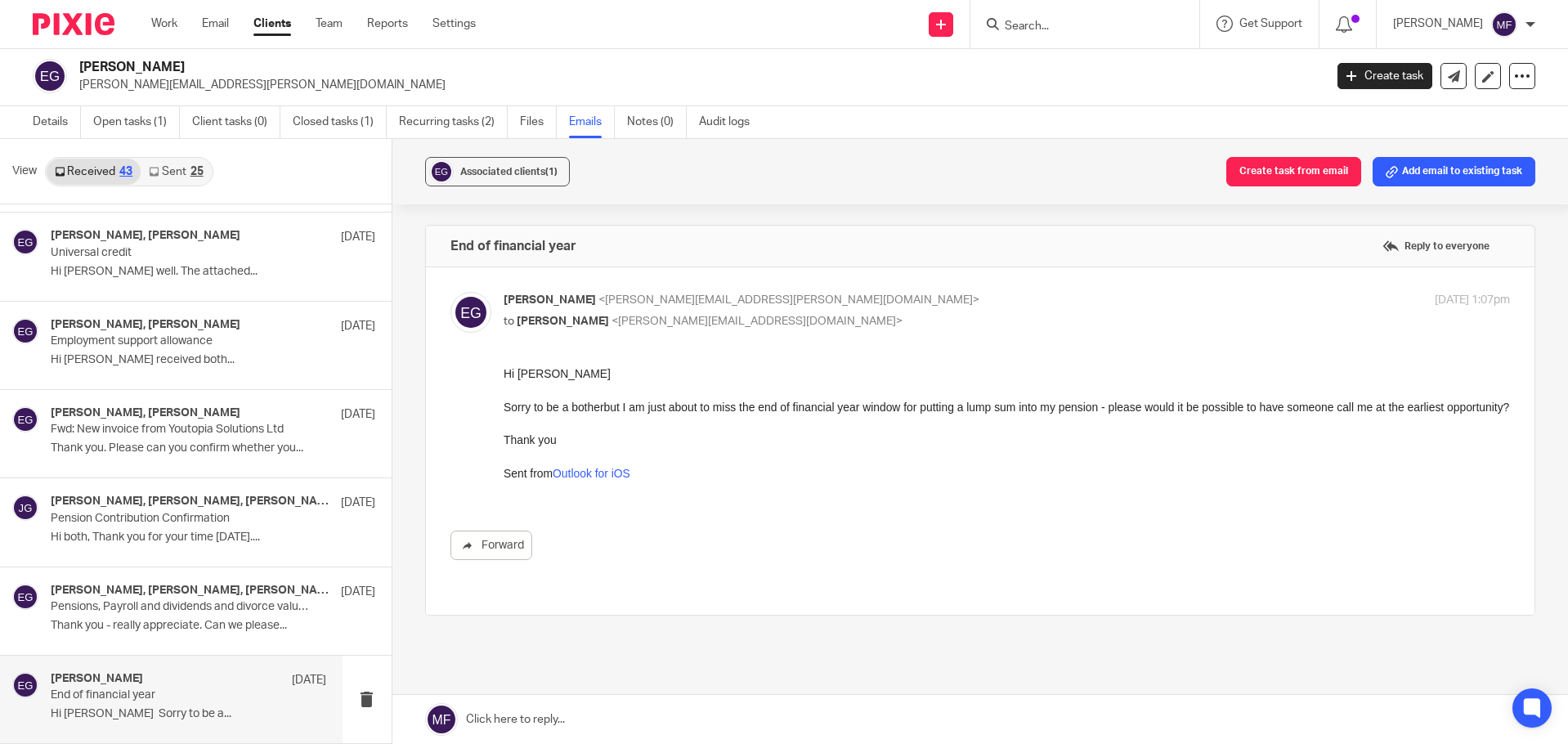
scroll to position [0, 0]
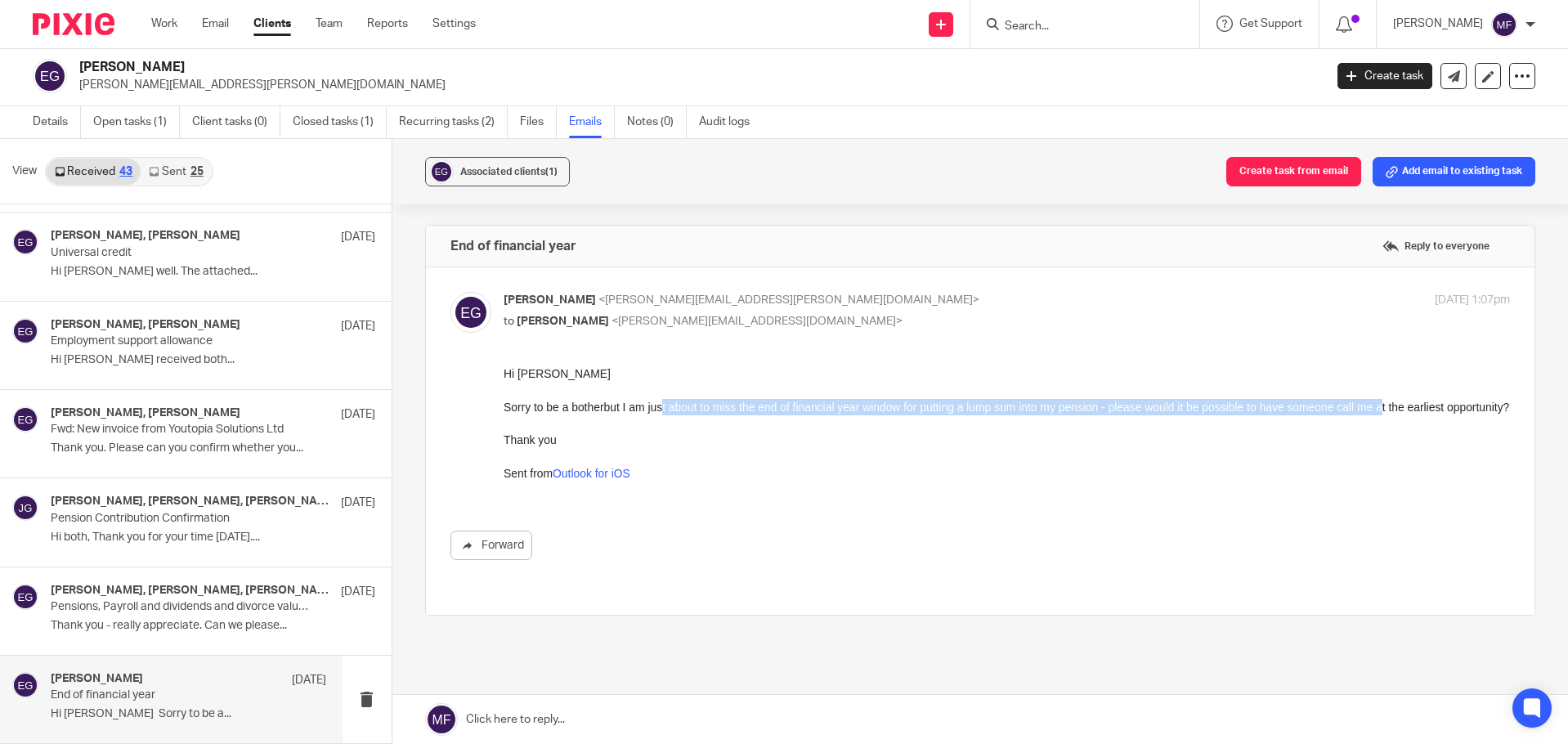
drag, startPoint x: 660, startPoint y: 401, endPoint x: 1383, endPoint y: 405, distance: 723.0
click at [1383, 405] on span "but I am just about to miss the end of financial year window for putting a lump…" at bounding box center [1056, 407] width 906 height 13
